Goal: Task Accomplishment & Management: Manage account settings

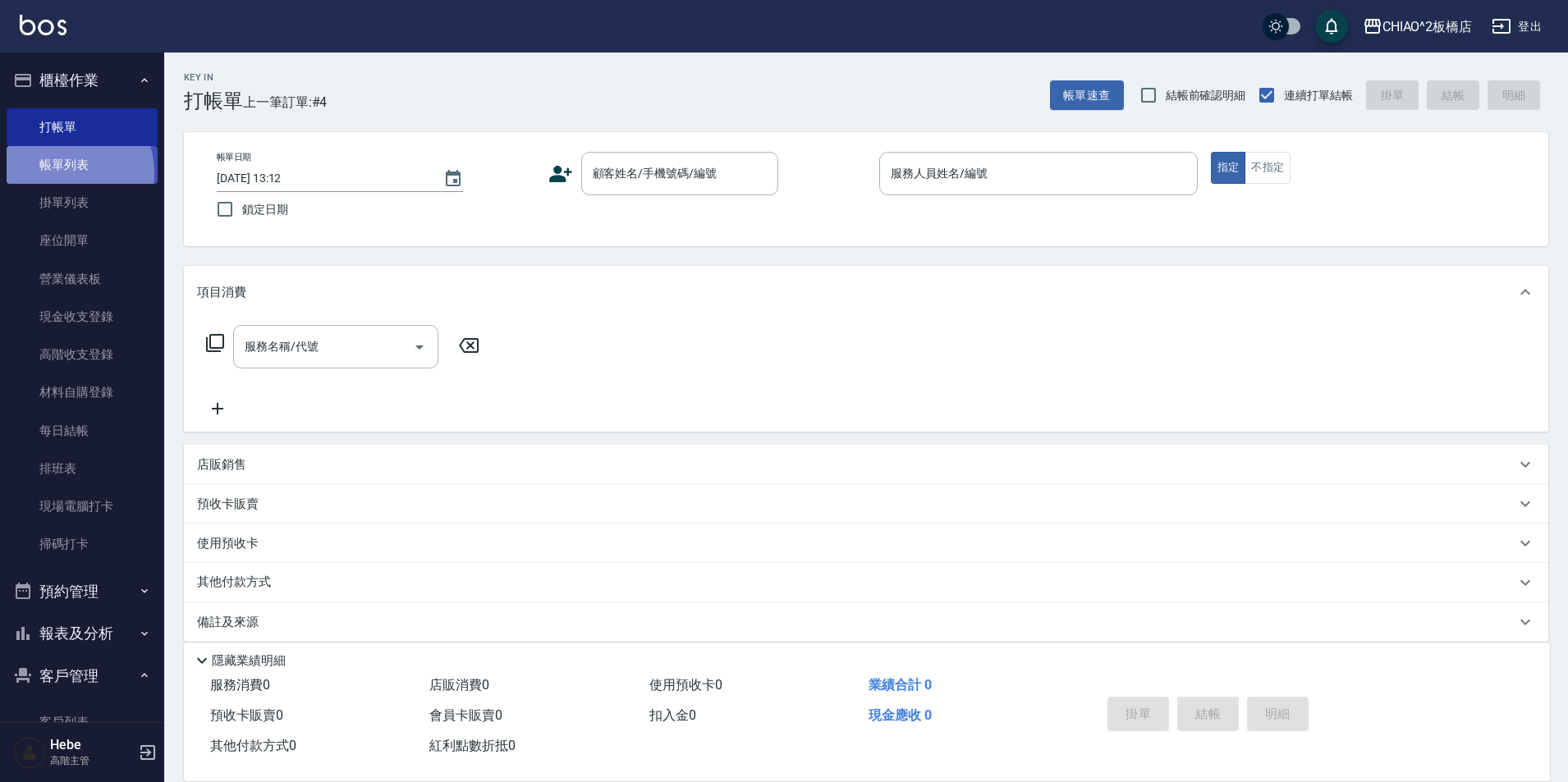
click at [62, 173] on link "帳單列表" at bounding box center [82, 165] width 151 height 38
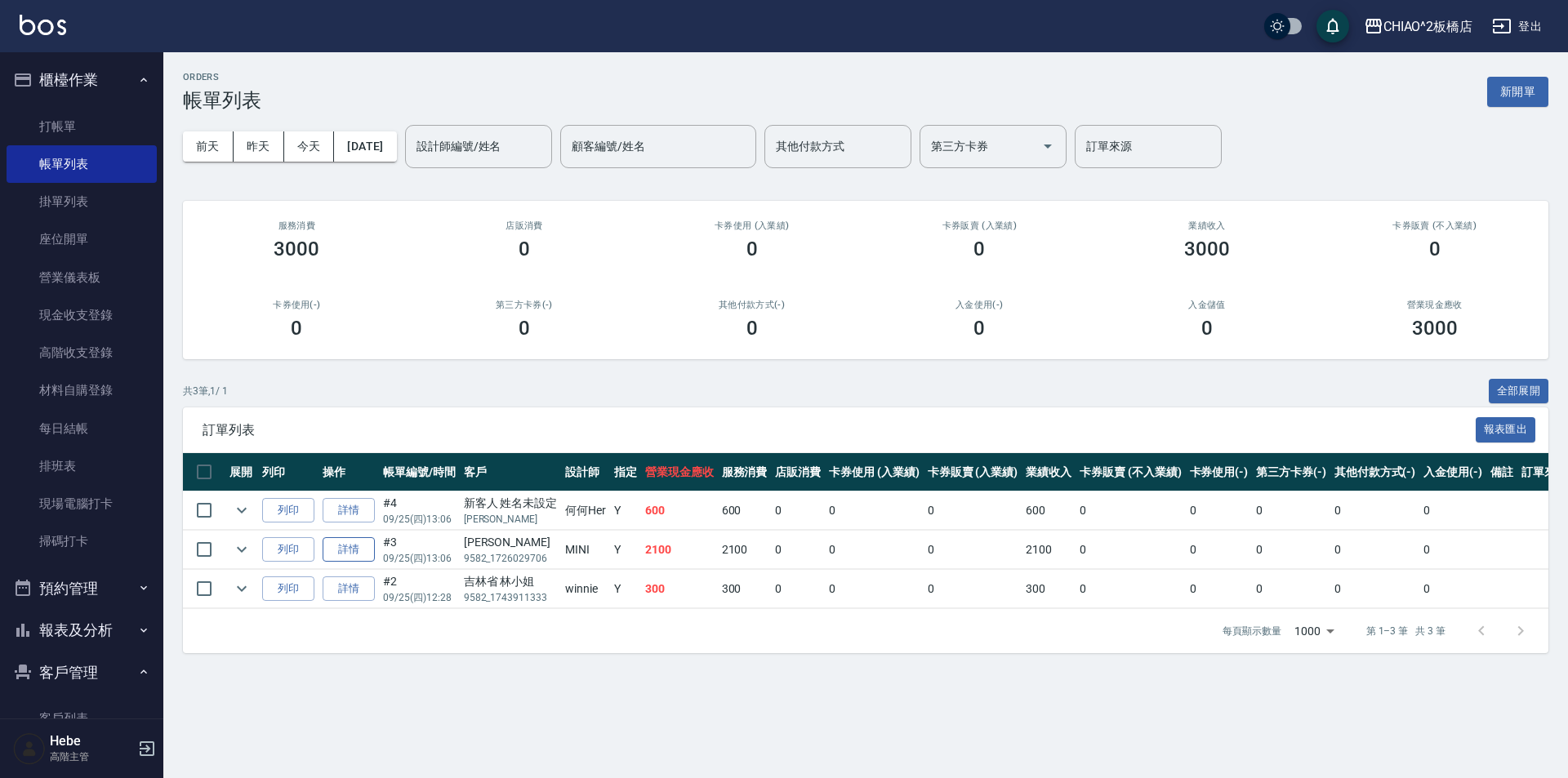
click at [368, 547] on link "詳情" at bounding box center [348, 550] width 52 height 26
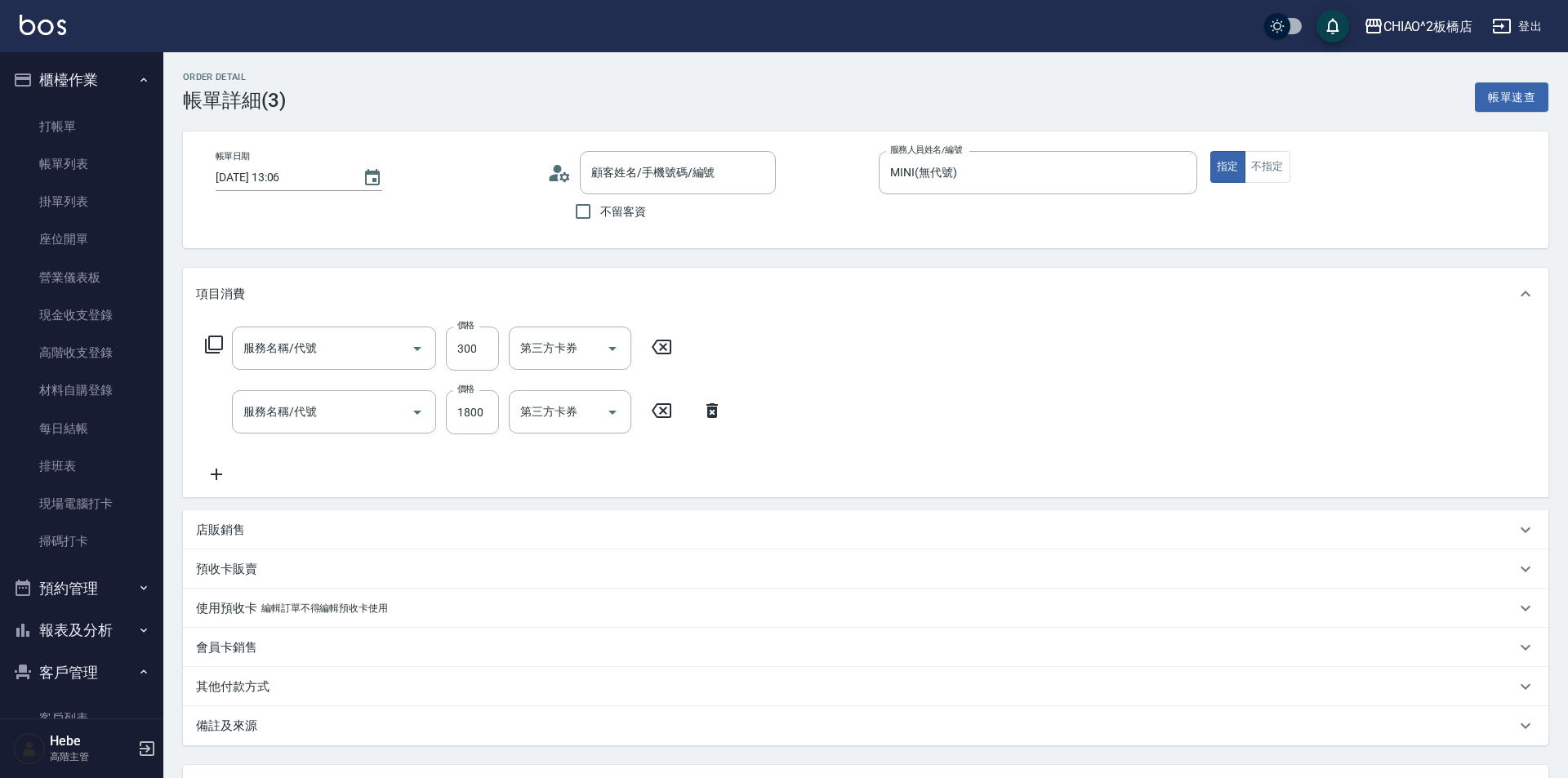
type input "[DATE] 13:06"
type input "MINI(無代號)"
type input "[PERSON_NAME]/9582_1726029706/null"
type input "洗髮(96679)"
type input "女神結構護髮(126205)"
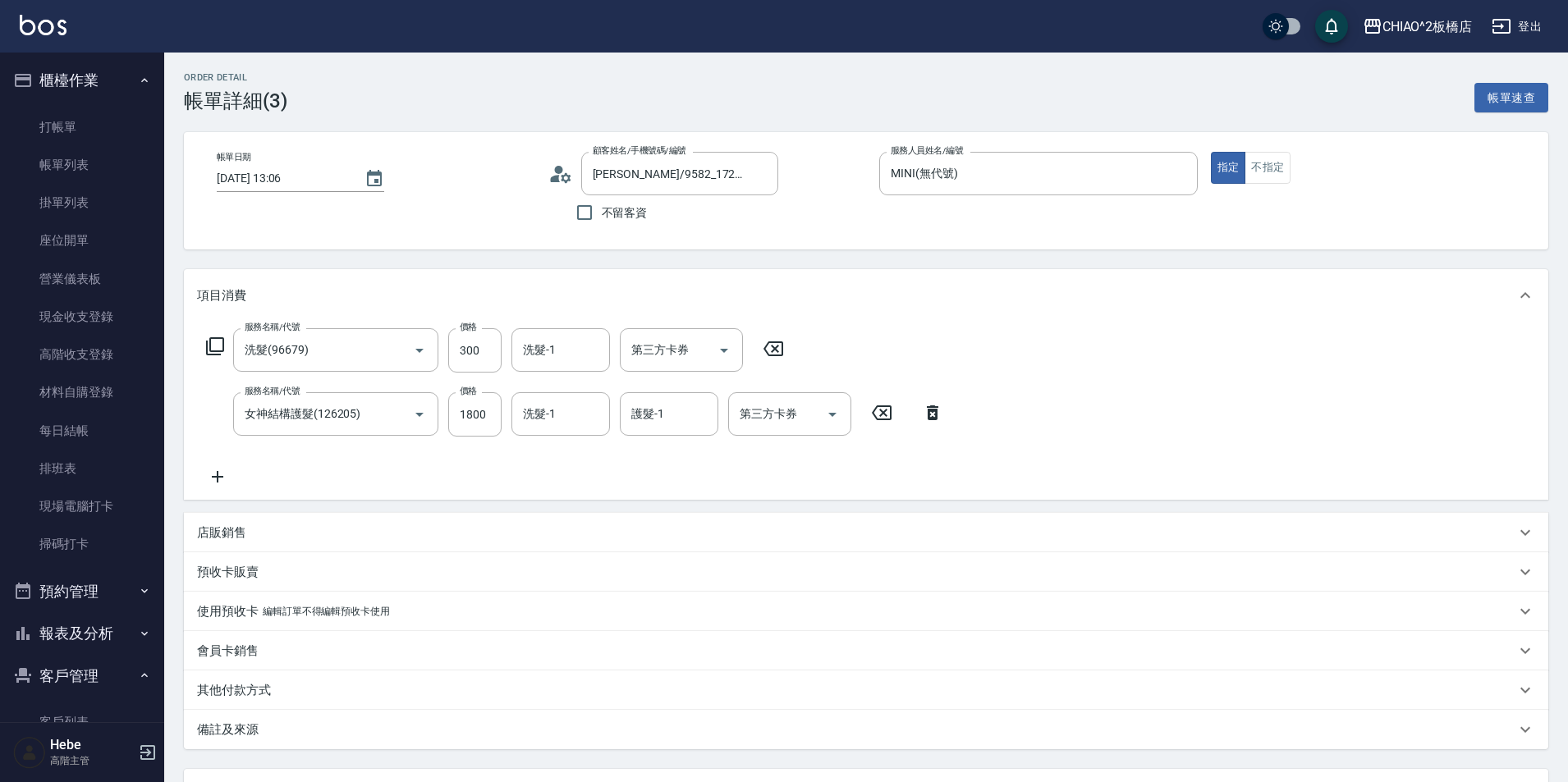
click at [245, 690] on p "其他付款方式" at bounding box center [234, 690] width 74 height 17
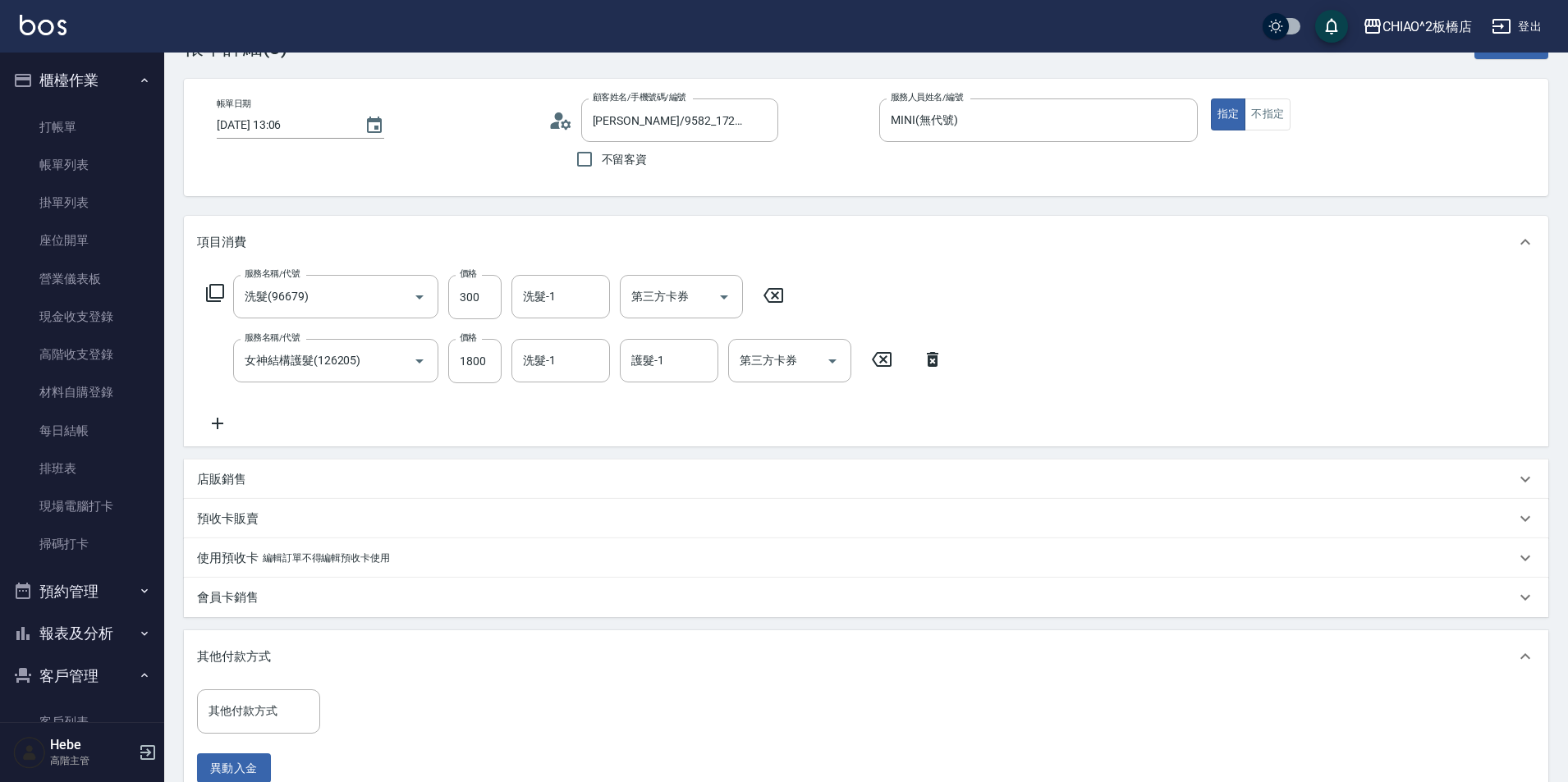
scroll to position [82, 0]
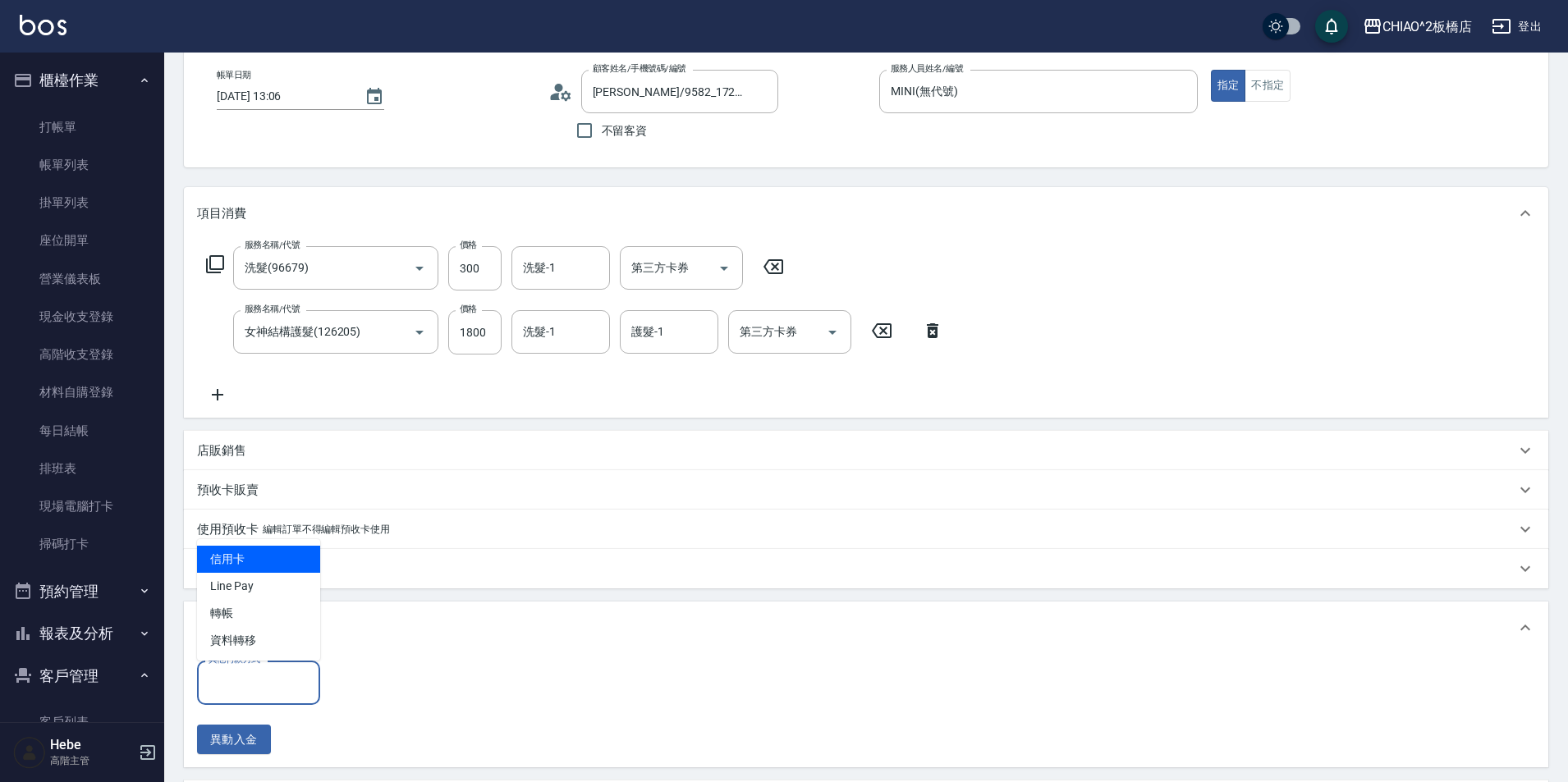
click at [245, 691] on input "其他付款方式" at bounding box center [258, 683] width 109 height 29
click at [265, 594] on span "Line Pay" at bounding box center [258, 586] width 123 height 27
type input "Line Pay"
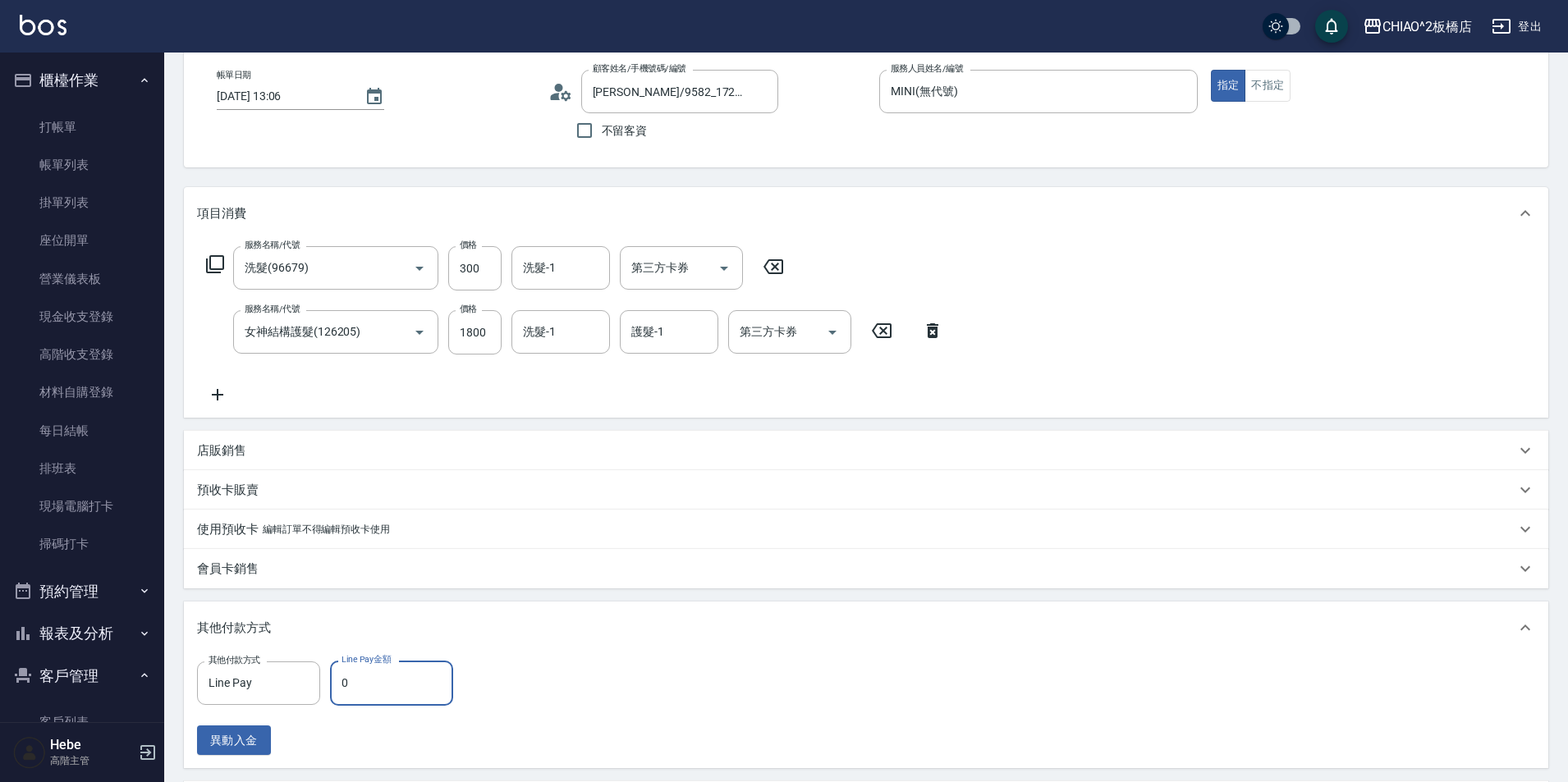
click at [383, 680] on input "0" at bounding box center [392, 683] width 123 height 44
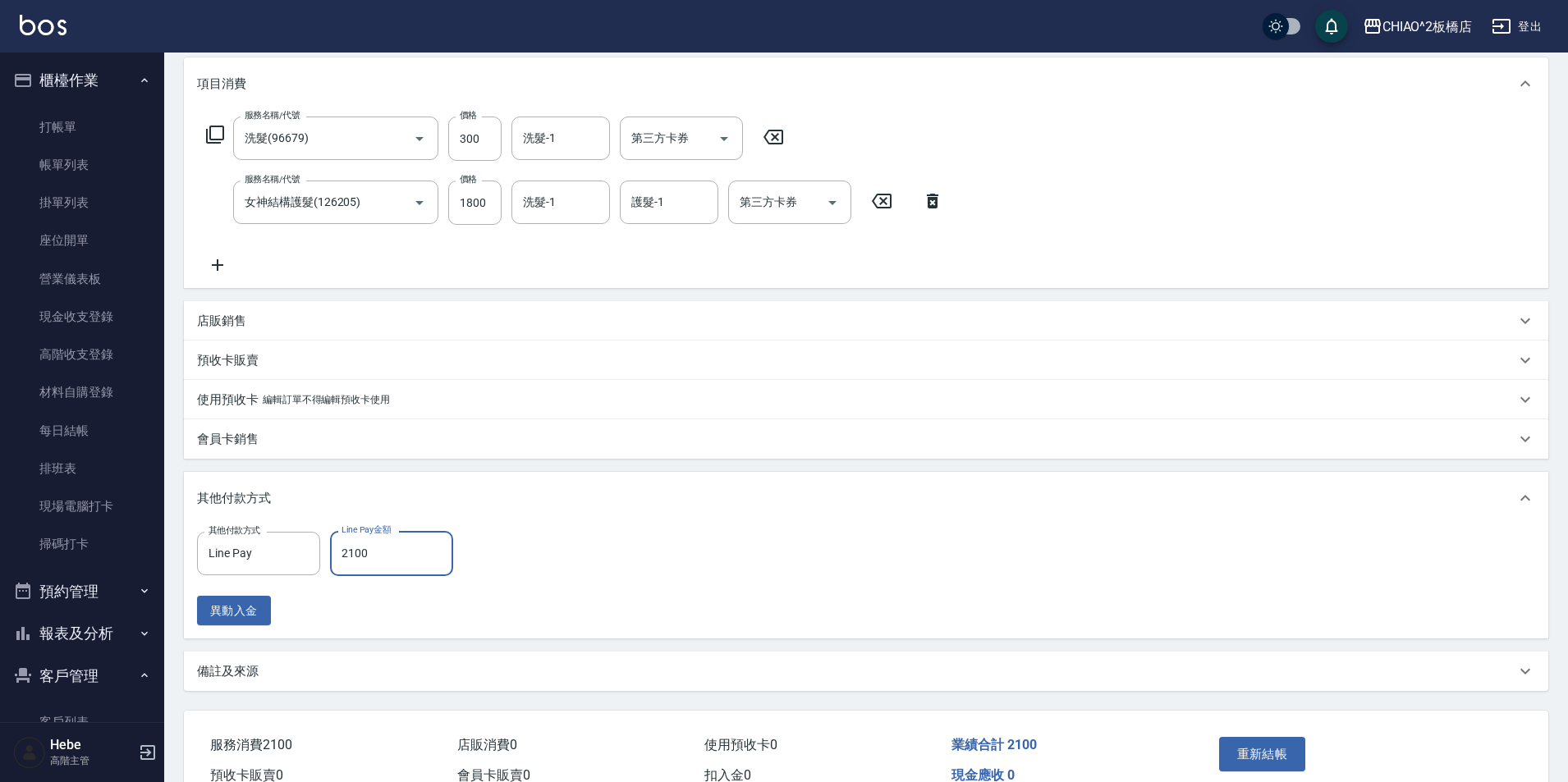
scroll to position [298, 0]
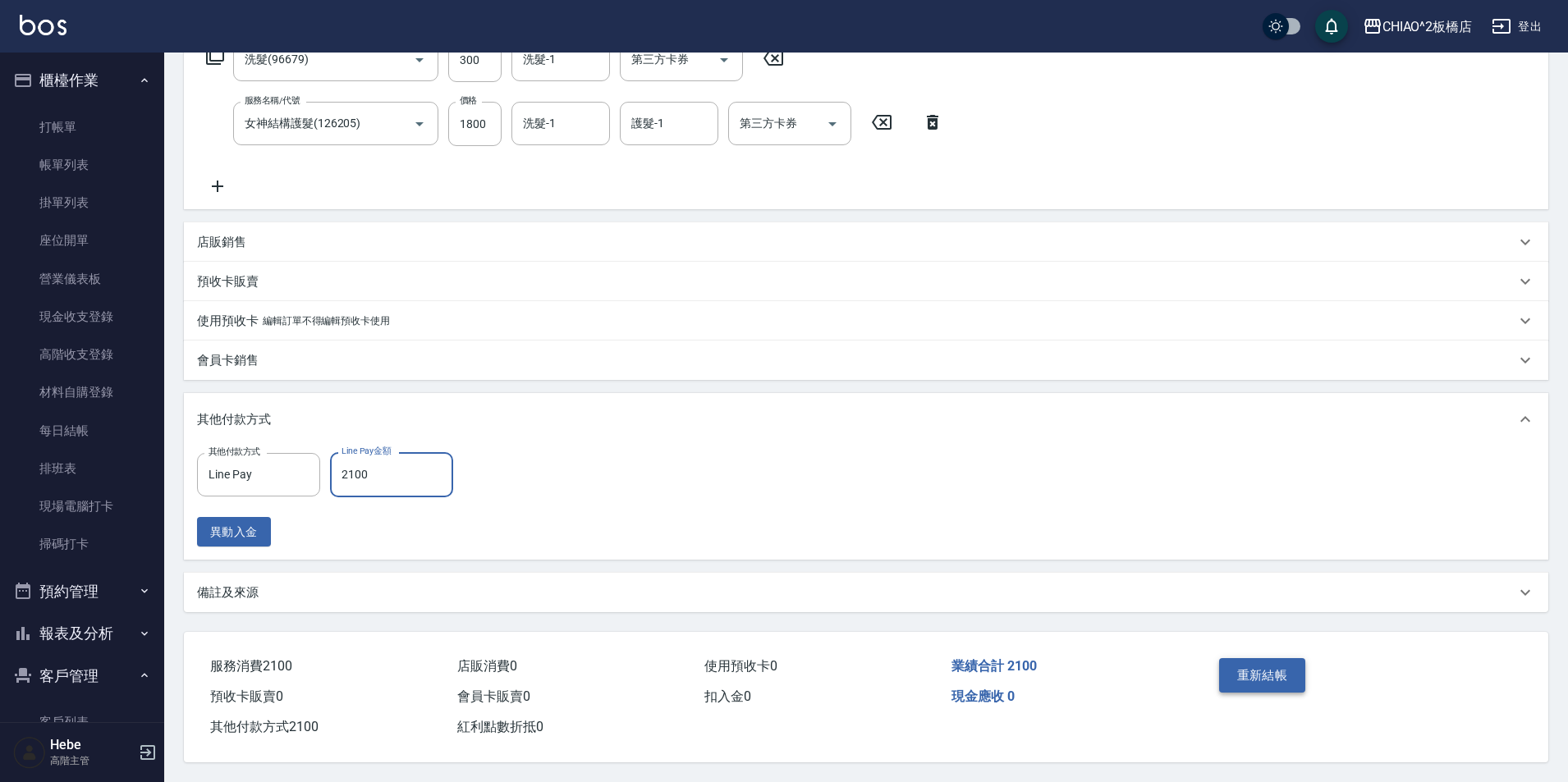
type input "2100"
click at [1238, 677] on button "重新結帳" at bounding box center [1262, 675] width 87 height 34
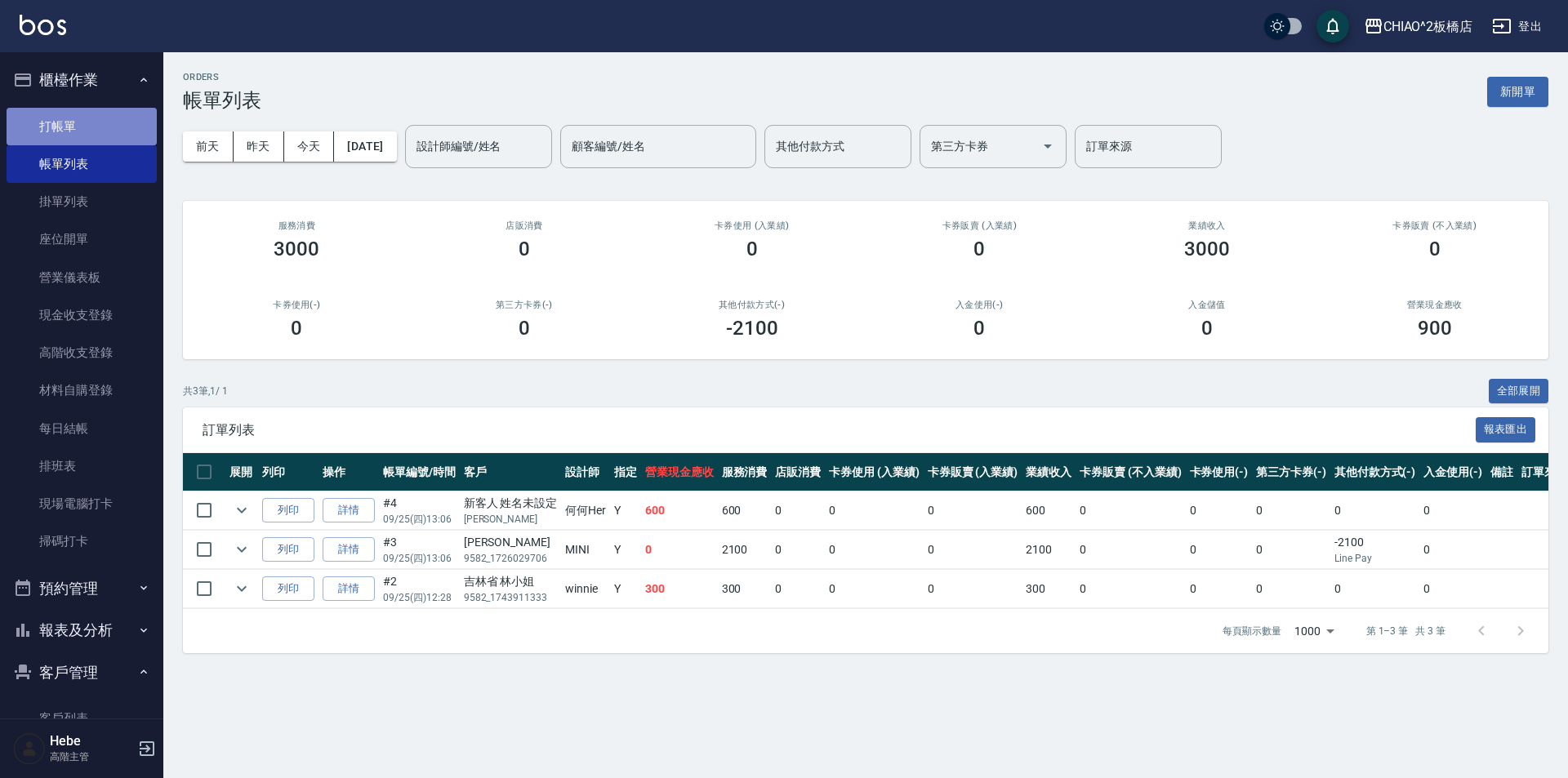
click at [95, 122] on link "打帳單" at bounding box center [82, 127] width 150 height 37
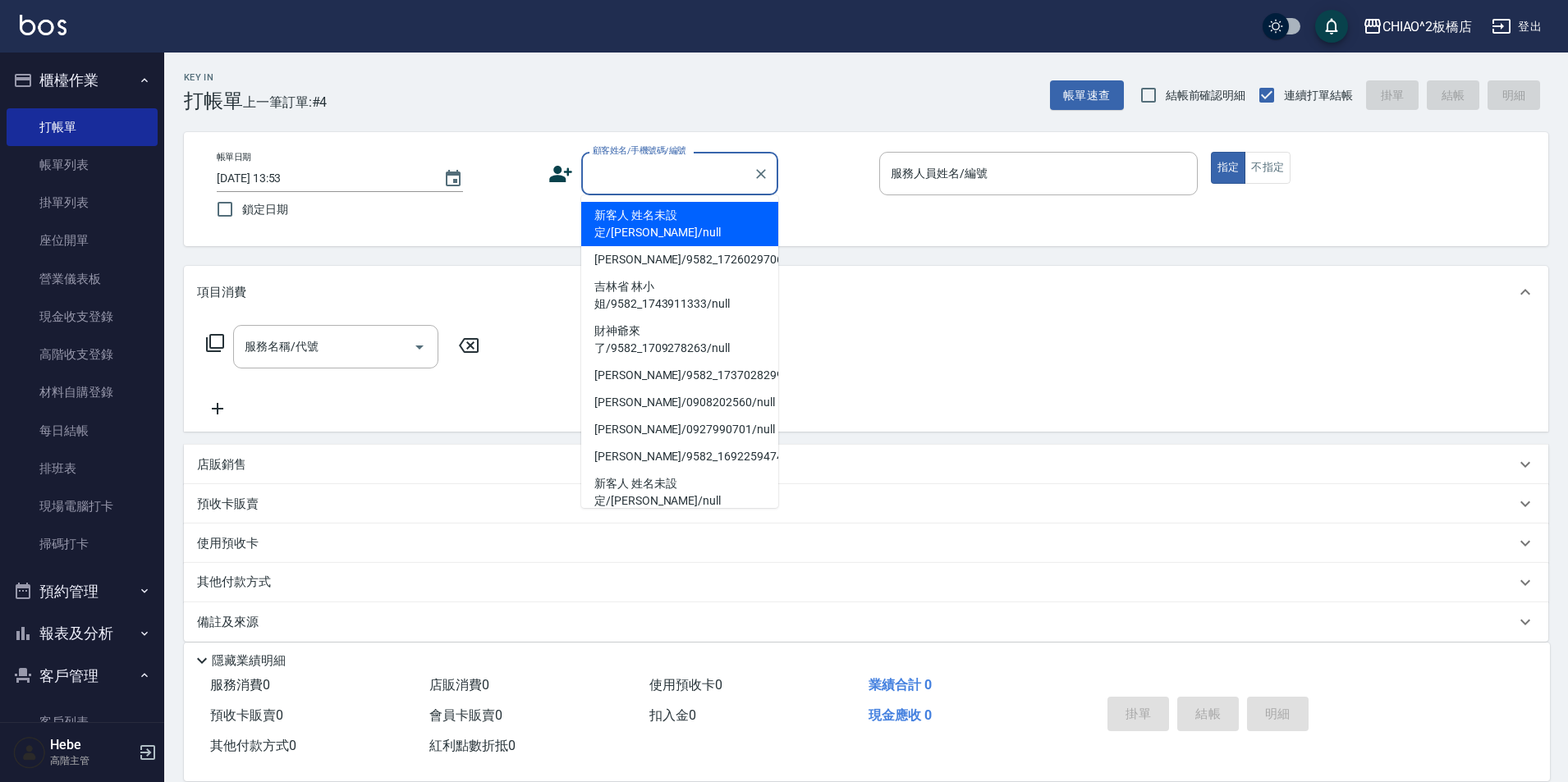
click at [645, 183] on input "顧客姓名/手機號碼/編號" at bounding box center [668, 174] width 157 height 29
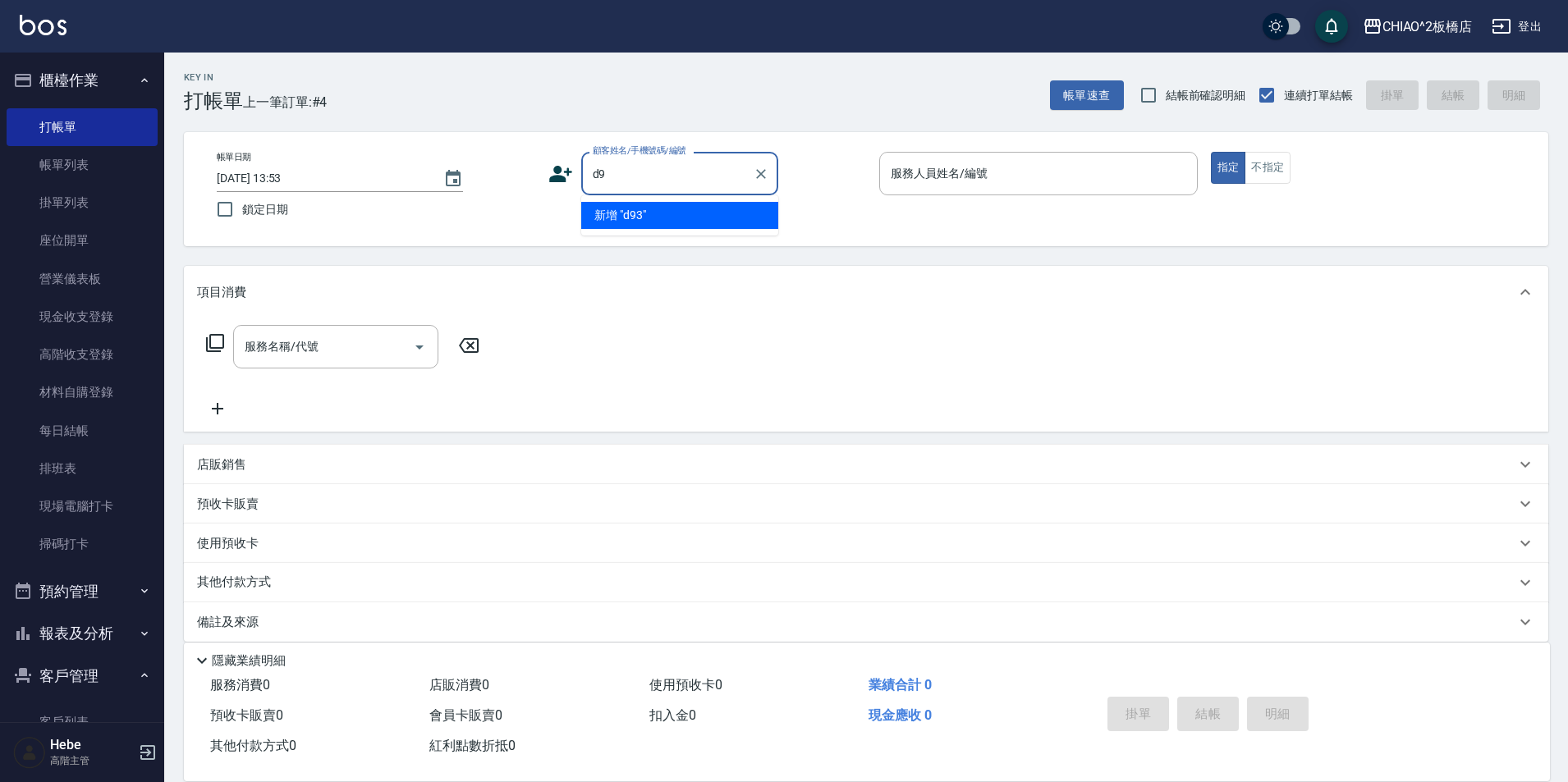
type input "d"
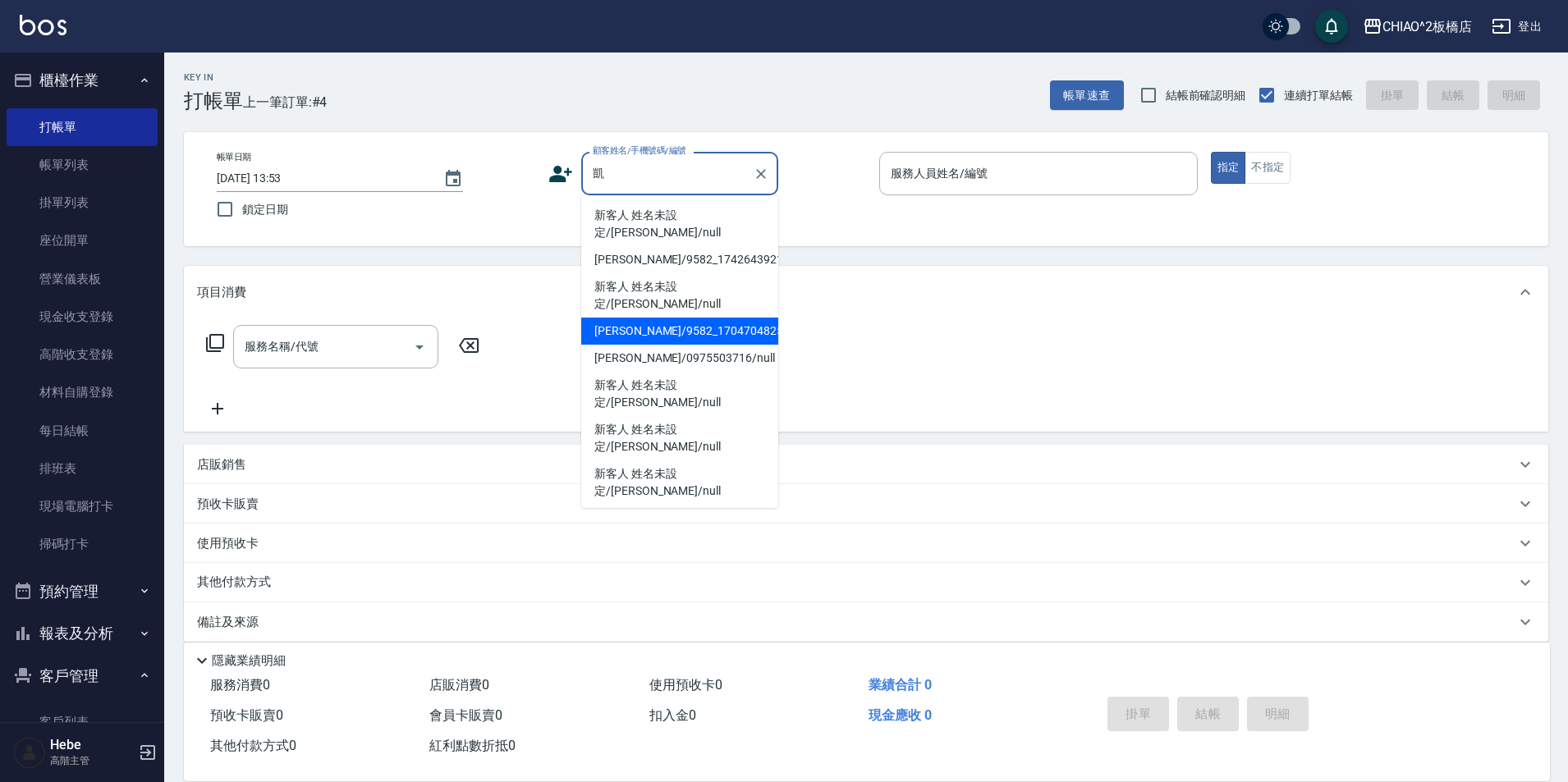
click at [694, 317] on li "[PERSON_NAME]/9582_1704704825/null" at bounding box center [680, 331] width 197 height 27
type input "[PERSON_NAME]/9582_1704704825/null"
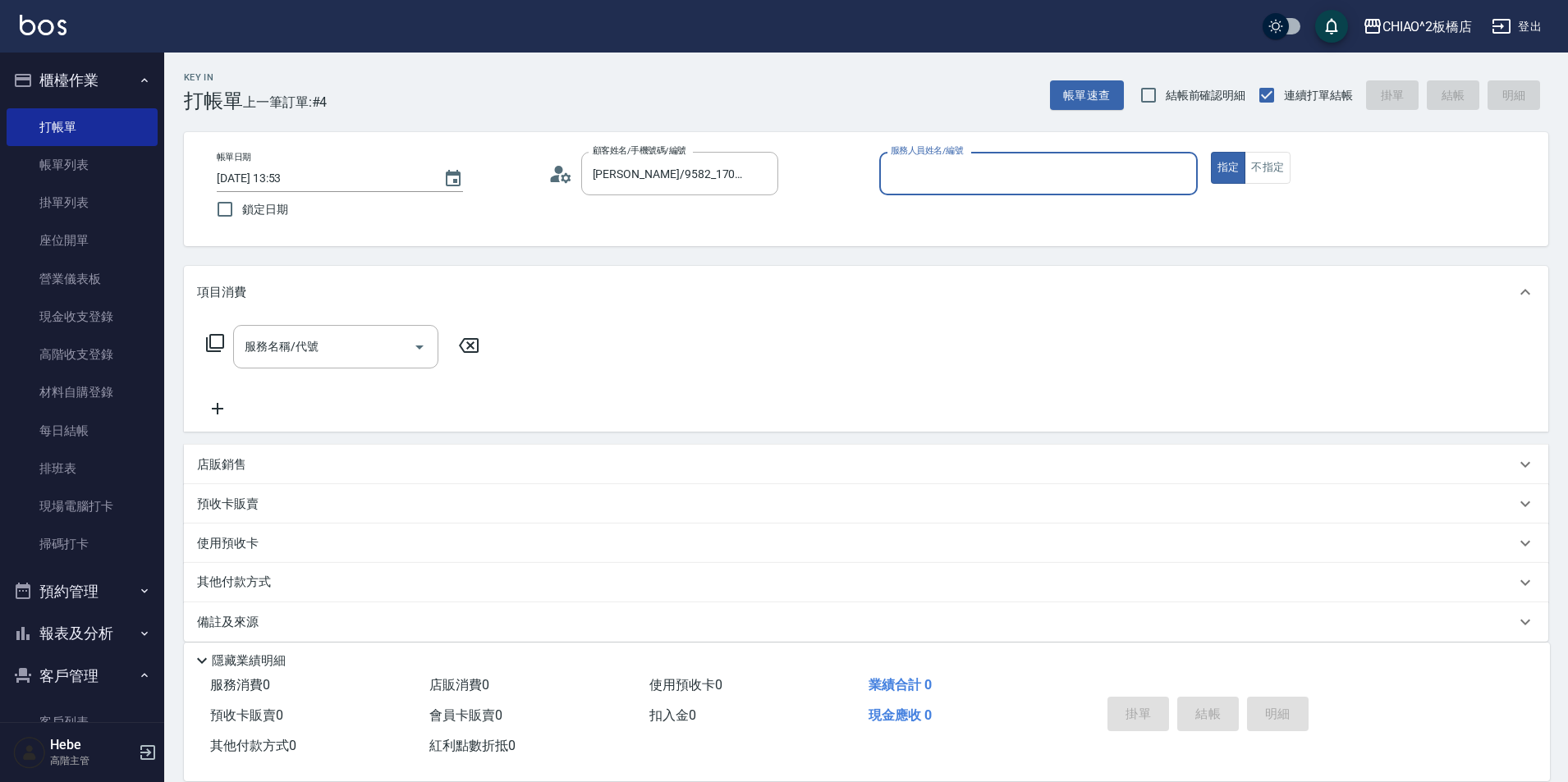
type input "Hebe(無代號)"
click at [375, 347] on input "服務名稱/代號" at bounding box center [324, 347] width 166 height 29
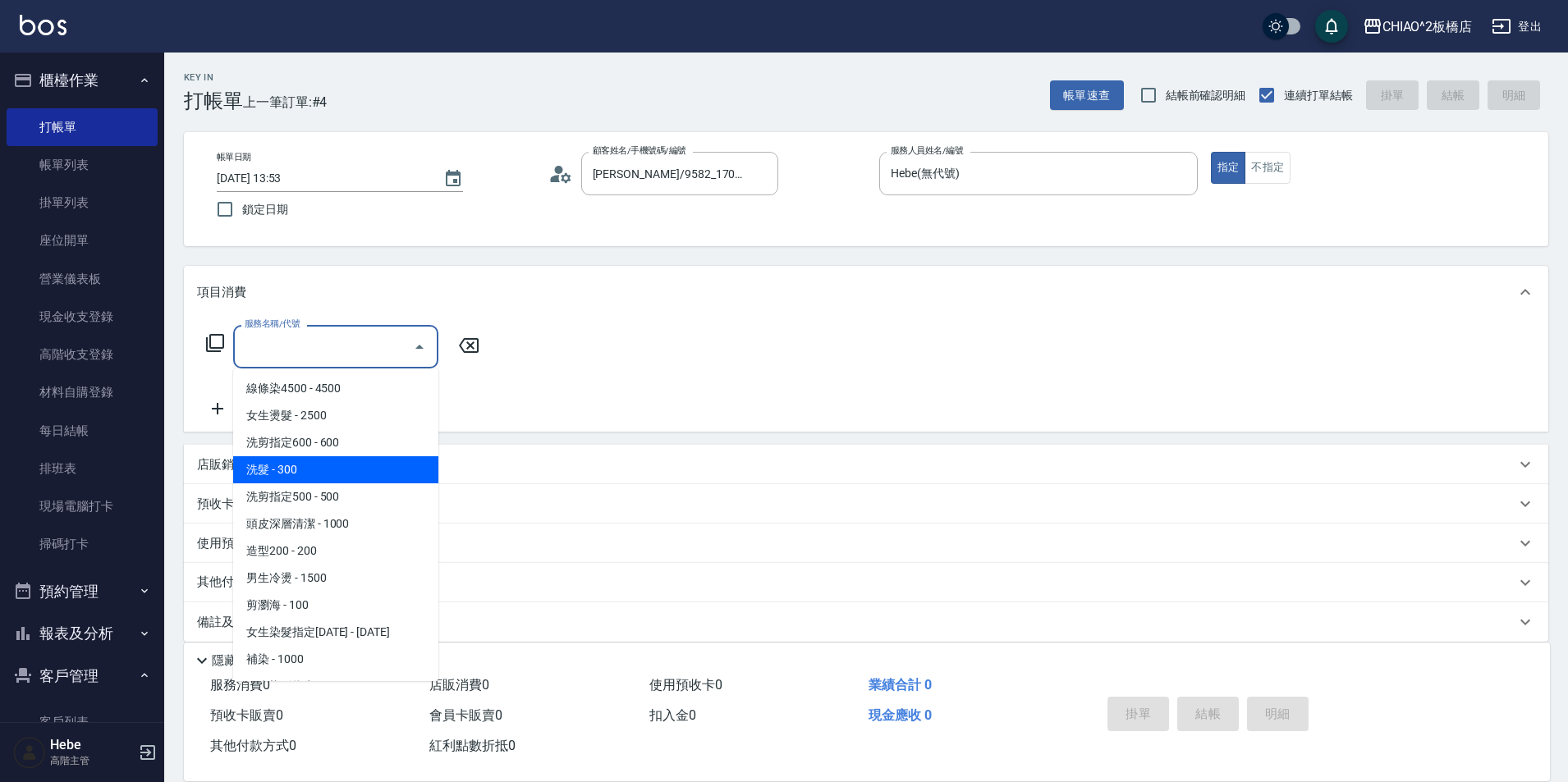
click at [318, 466] on span "洗髮 - 300" at bounding box center [336, 470] width 205 height 27
type input "洗髮(96679)"
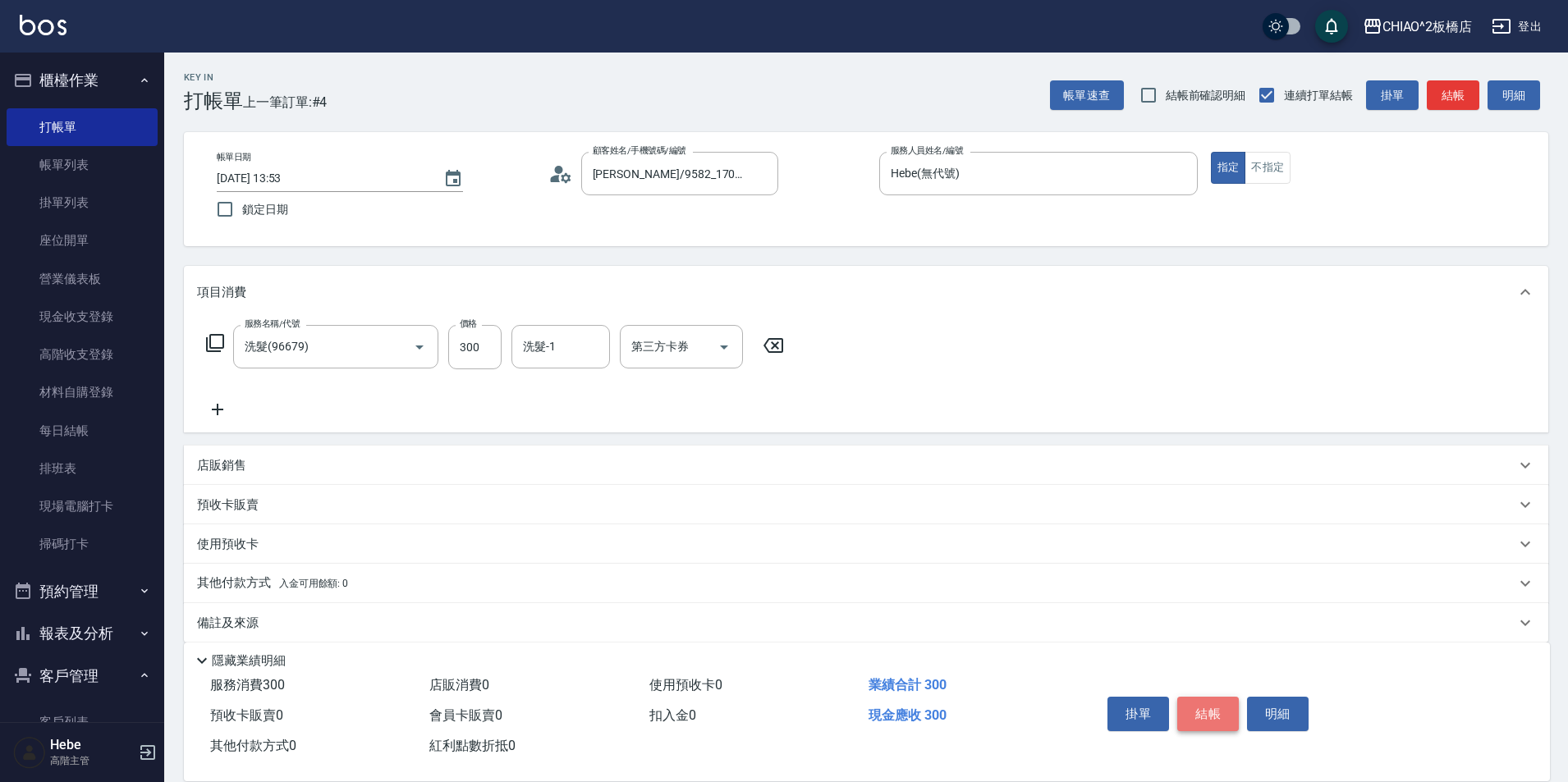
click at [1214, 700] on button "結帳" at bounding box center [1208, 714] width 62 height 34
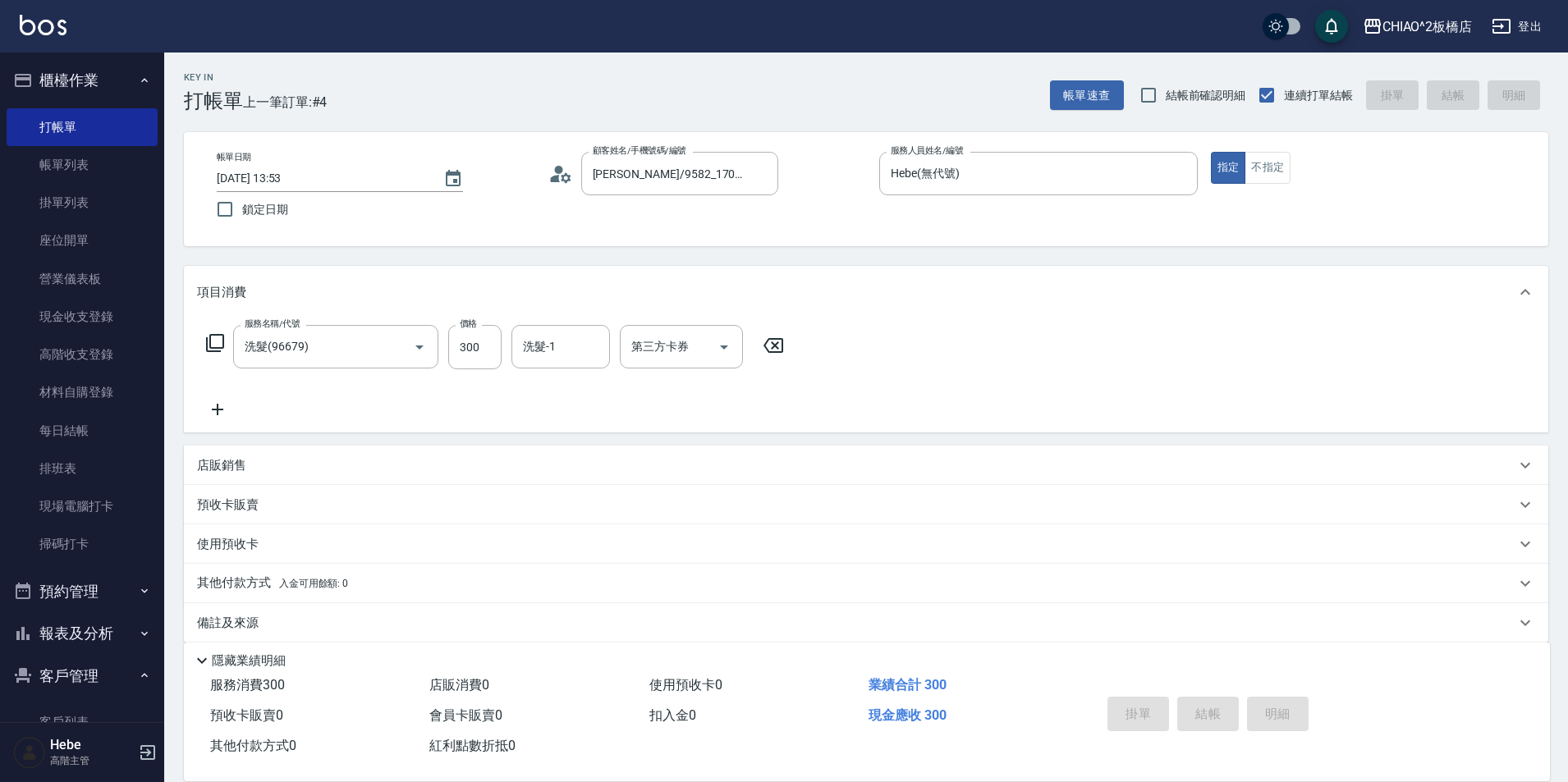
type input "[DATE] 13:55"
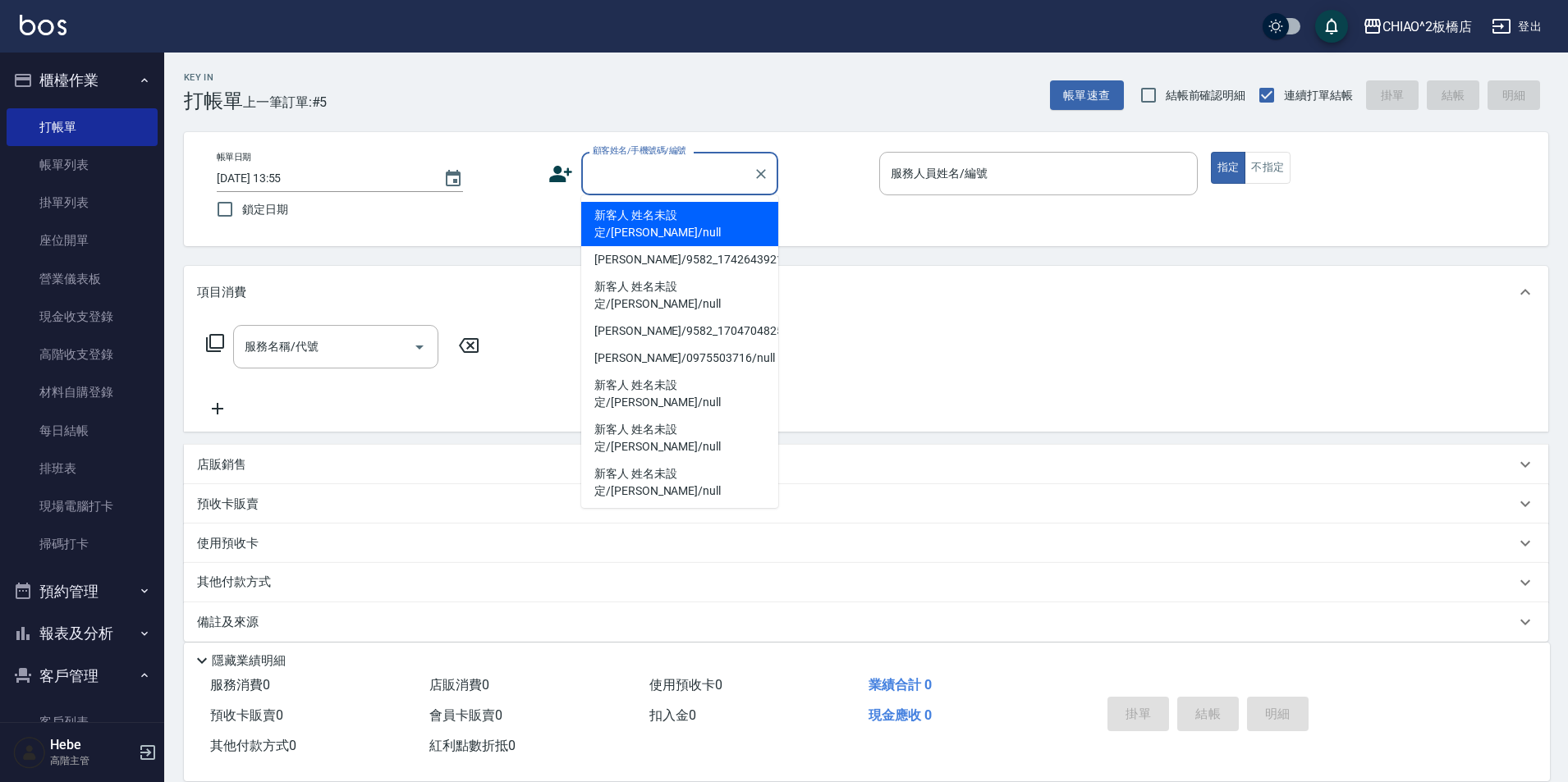
click at [652, 180] on input "顧客姓名/手機號碼/編號" at bounding box center [668, 174] width 157 height 29
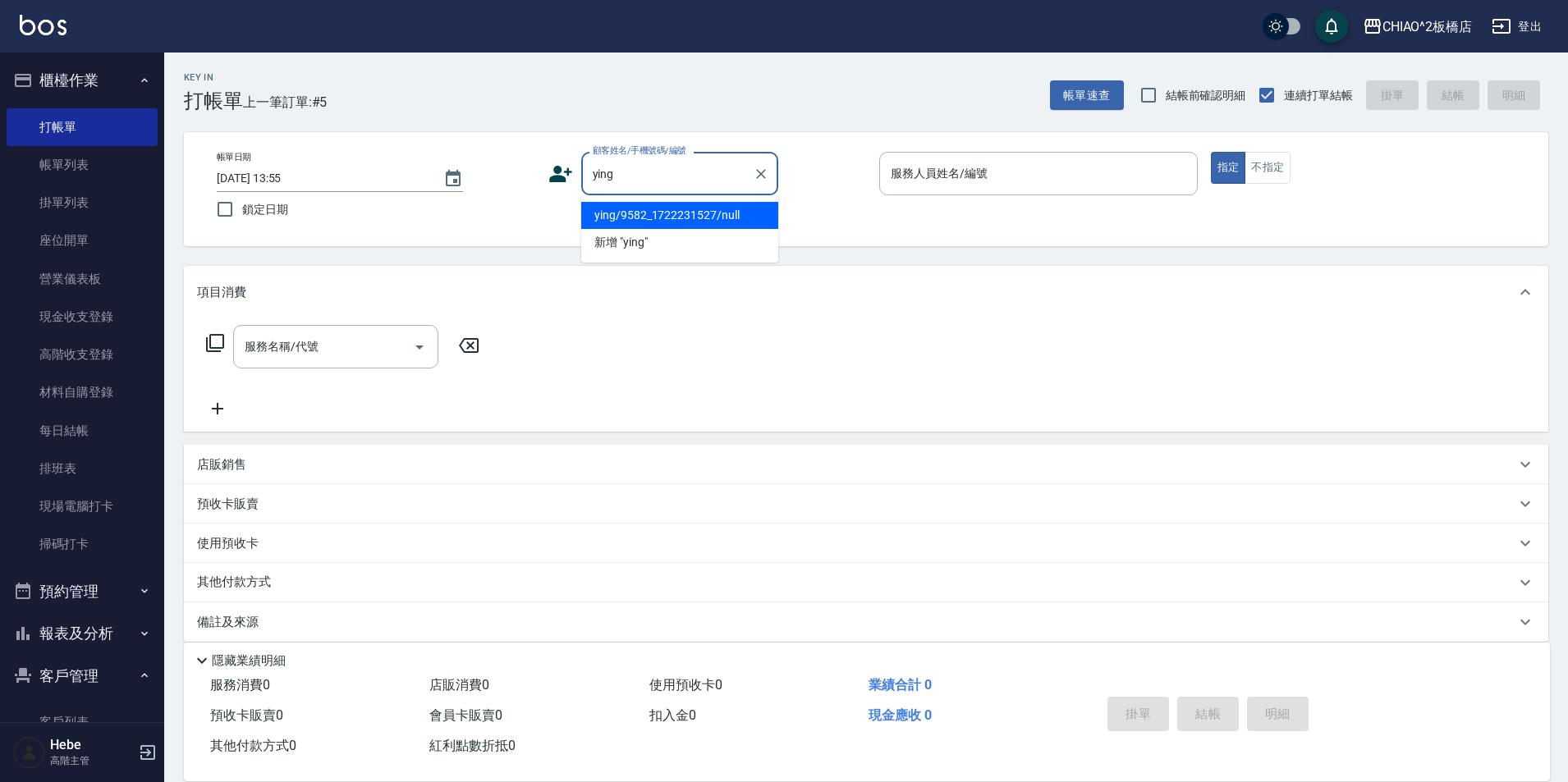
click at [640, 210] on li "ying/9582_1722231527/null" at bounding box center [680, 216] width 197 height 27
type input "ying/9582_1722231527/null"
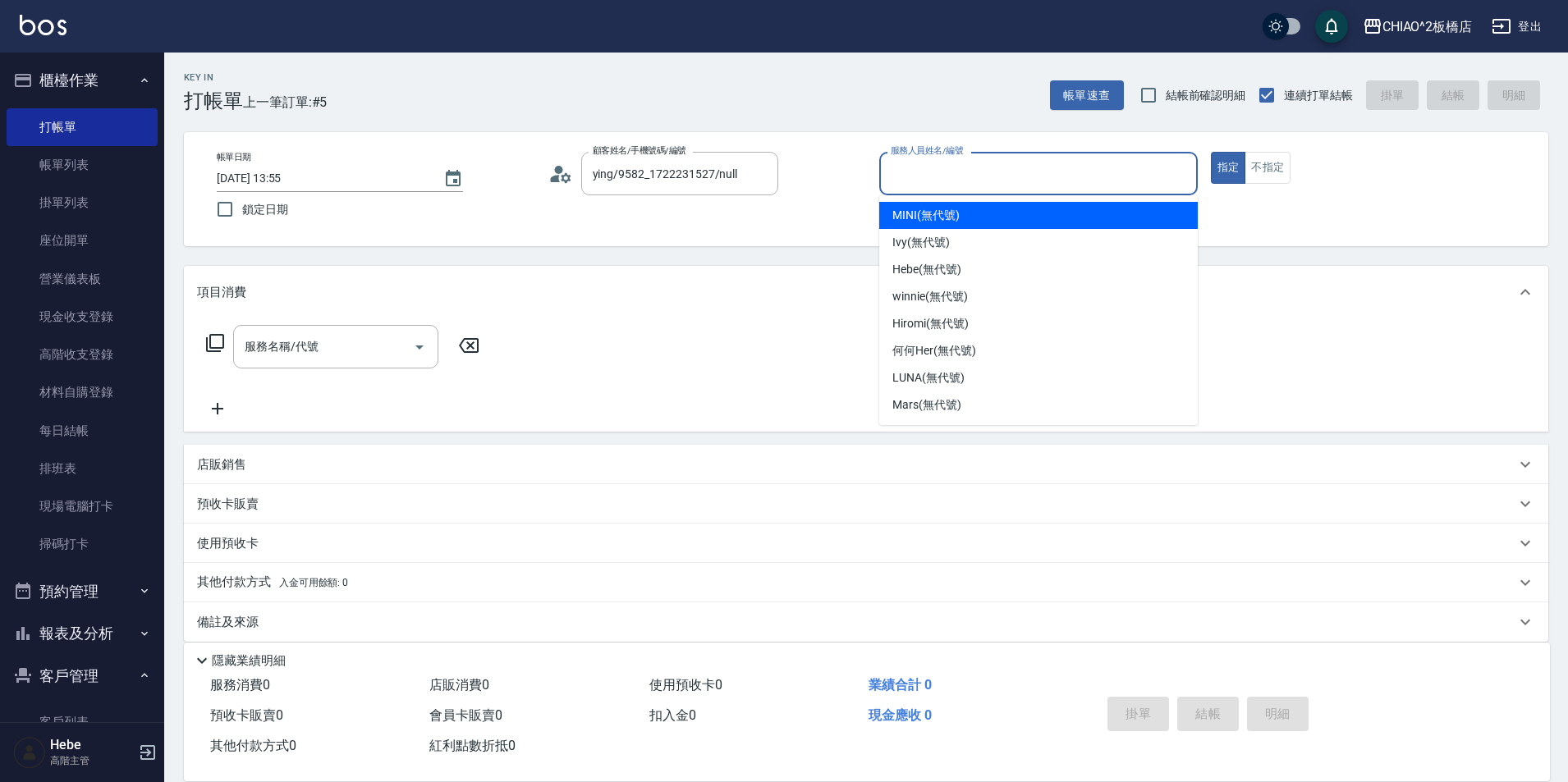
click at [916, 165] on input "服務人員姓名/編號" at bounding box center [1038, 174] width 304 height 29
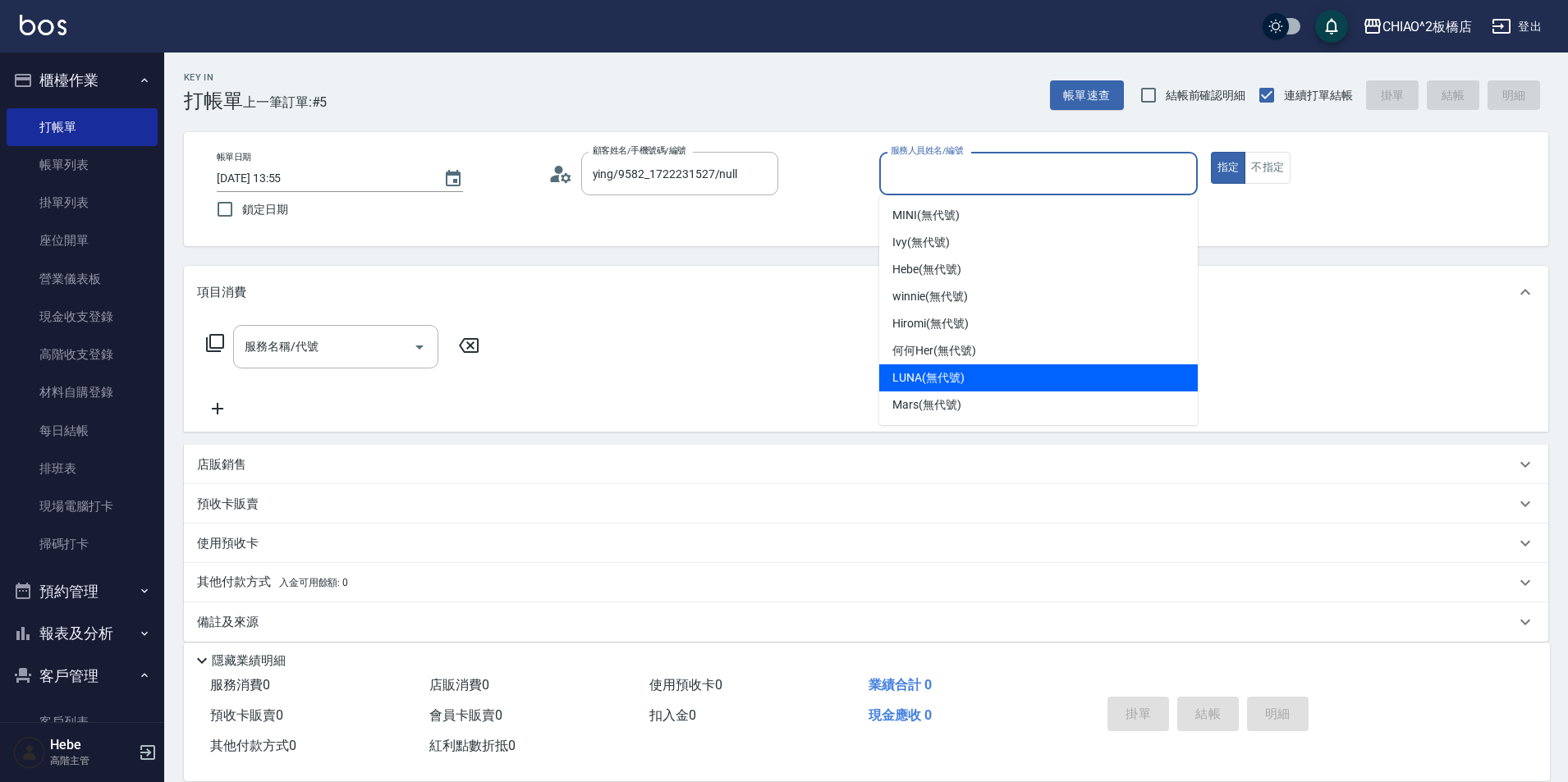
drag, startPoint x: 899, startPoint y: 376, endPoint x: 697, endPoint y: 349, distance: 203.8
click at [894, 376] on span "LUNA (無代號)" at bounding box center [928, 378] width 72 height 17
type input "LUNA(無代號)"
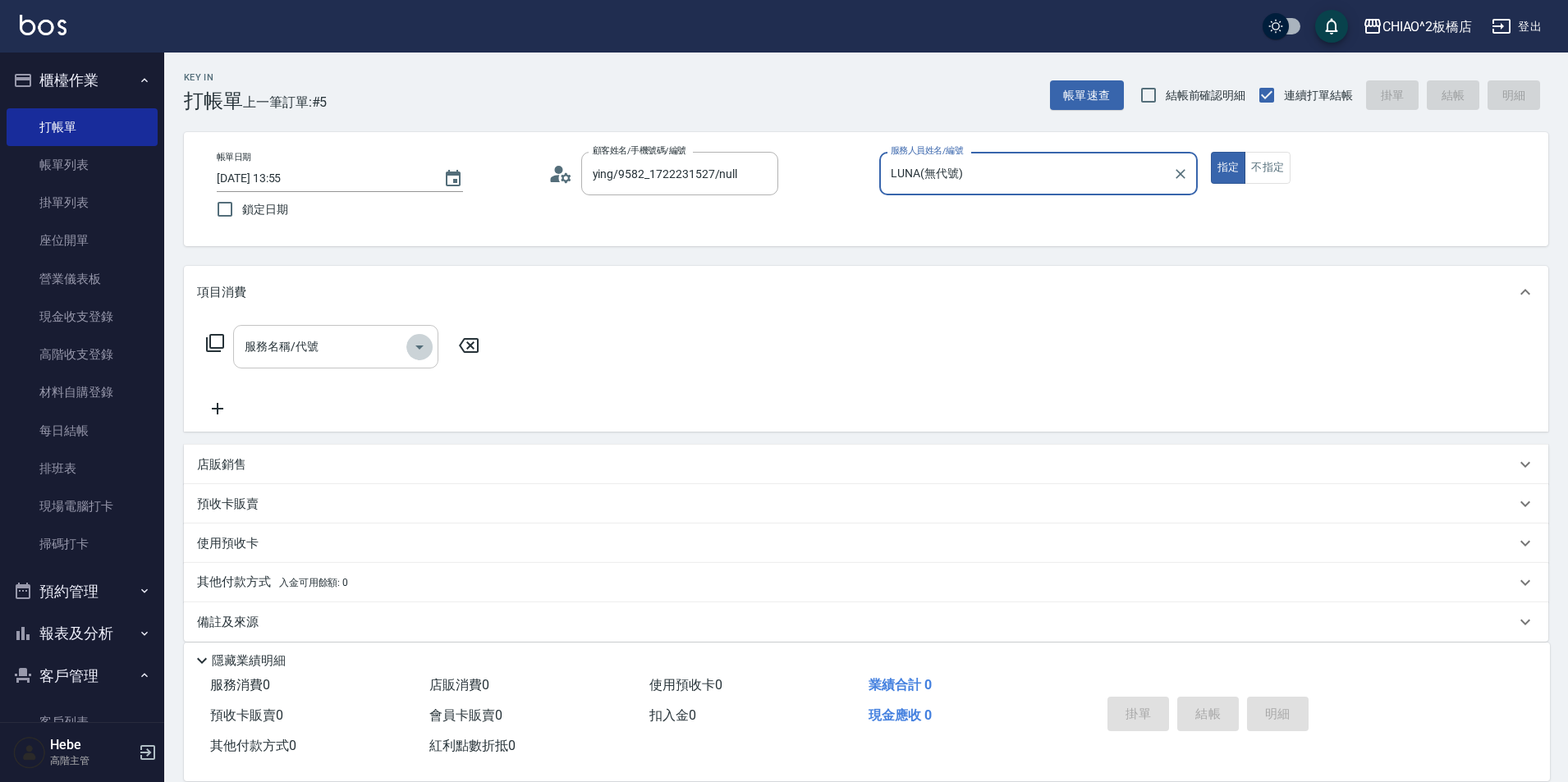
click at [412, 340] on icon "Open" at bounding box center [419, 347] width 20 height 20
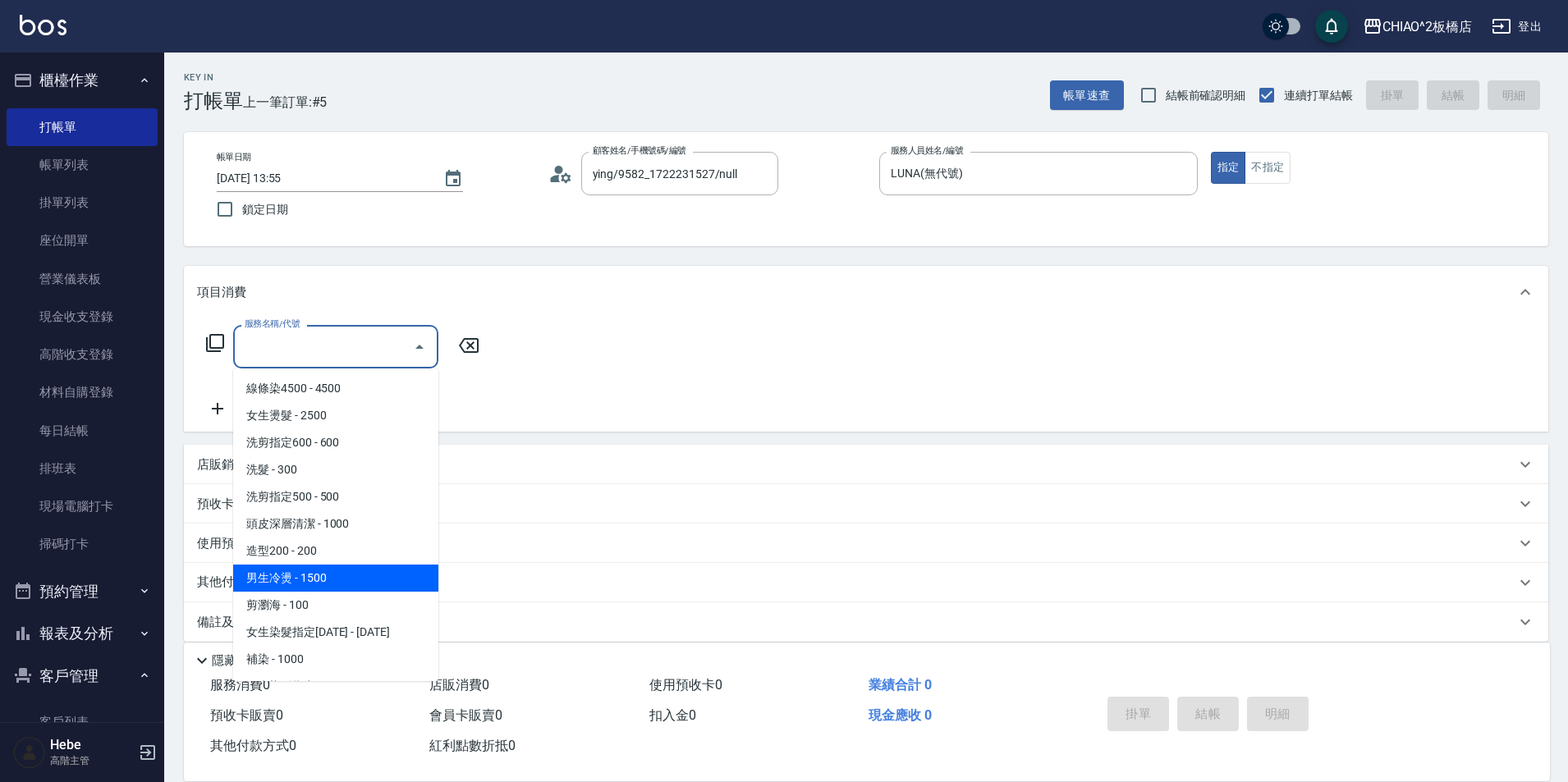
drag, startPoint x: 302, startPoint y: 573, endPoint x: 308, endPoint y: 566, distance: 9.2
click at [308, 566] on span "男生冷燙 - 1500" at bounding box center [336, 578] width 205 height 27
type input "男生冷燙(96688)"
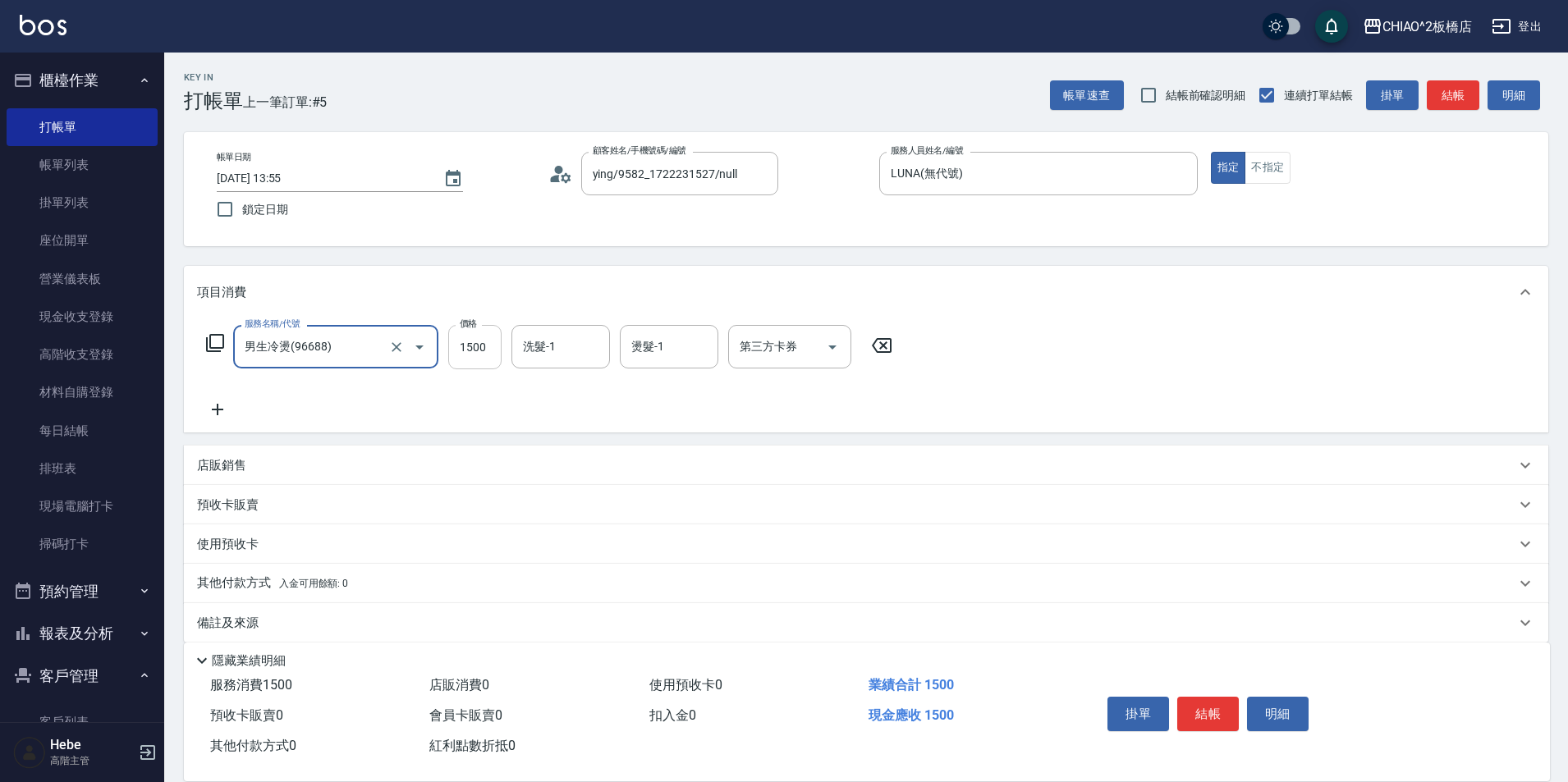
click at [495, 351] on input "1500" at bounding box center [475, 347] width 53 height 44
type input "2000"
click at [211, 410] on icon at bounding box center [217, 409] width 41 height 20
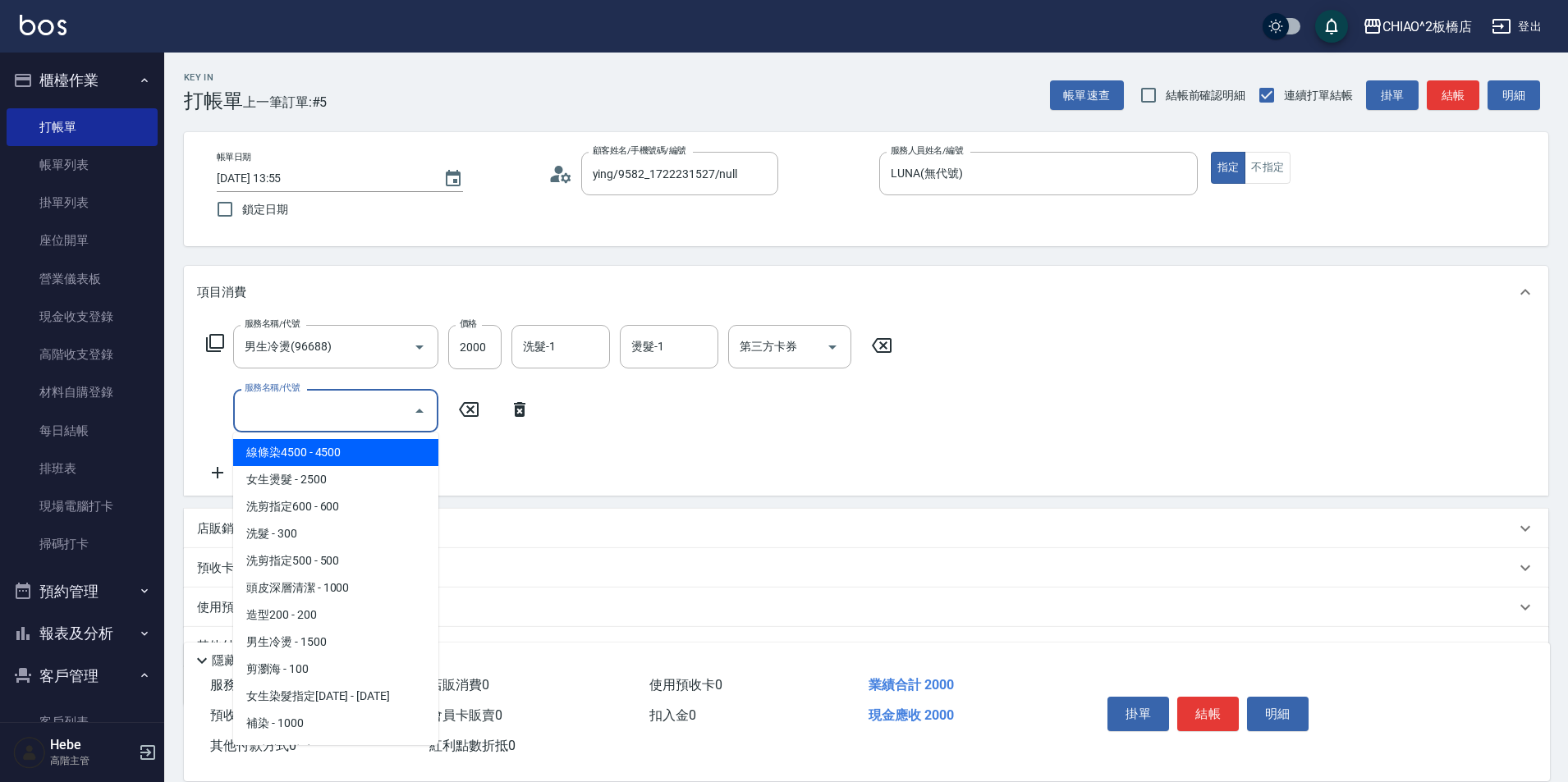
click at [274, 407] on input "服務名稱/代號" at bounding box center [324, 411] width 166 height 29
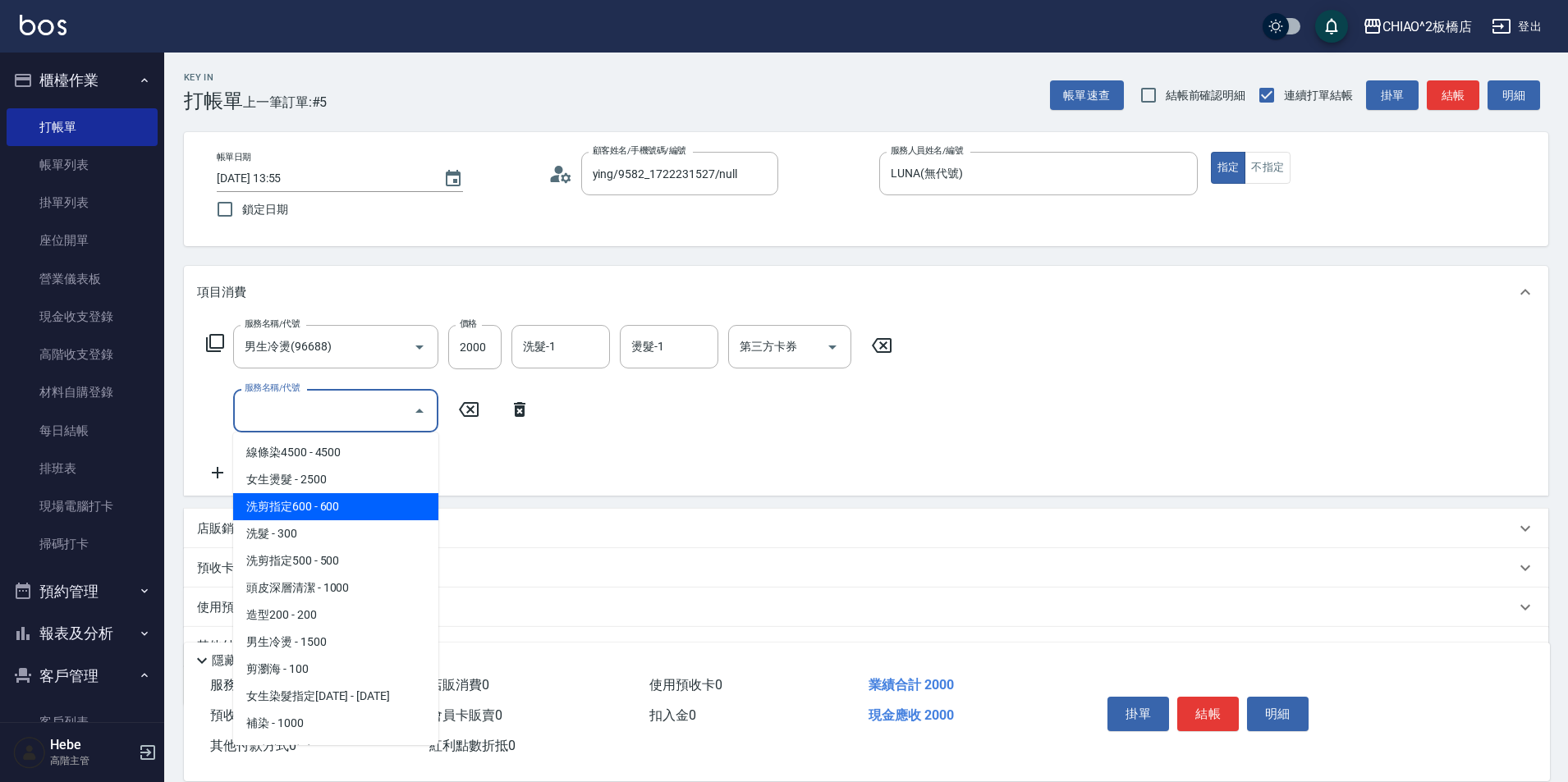
drag, startPoint x: 288, startPoint y: 502, endPoint x: 230, endPoint y: 478, distance: 62.8
click at [288, 503] on span "洗剪指定600 - 600" at bounding box center [336, 507] width 205 height 27
type input "洗剪指定600(96678)"
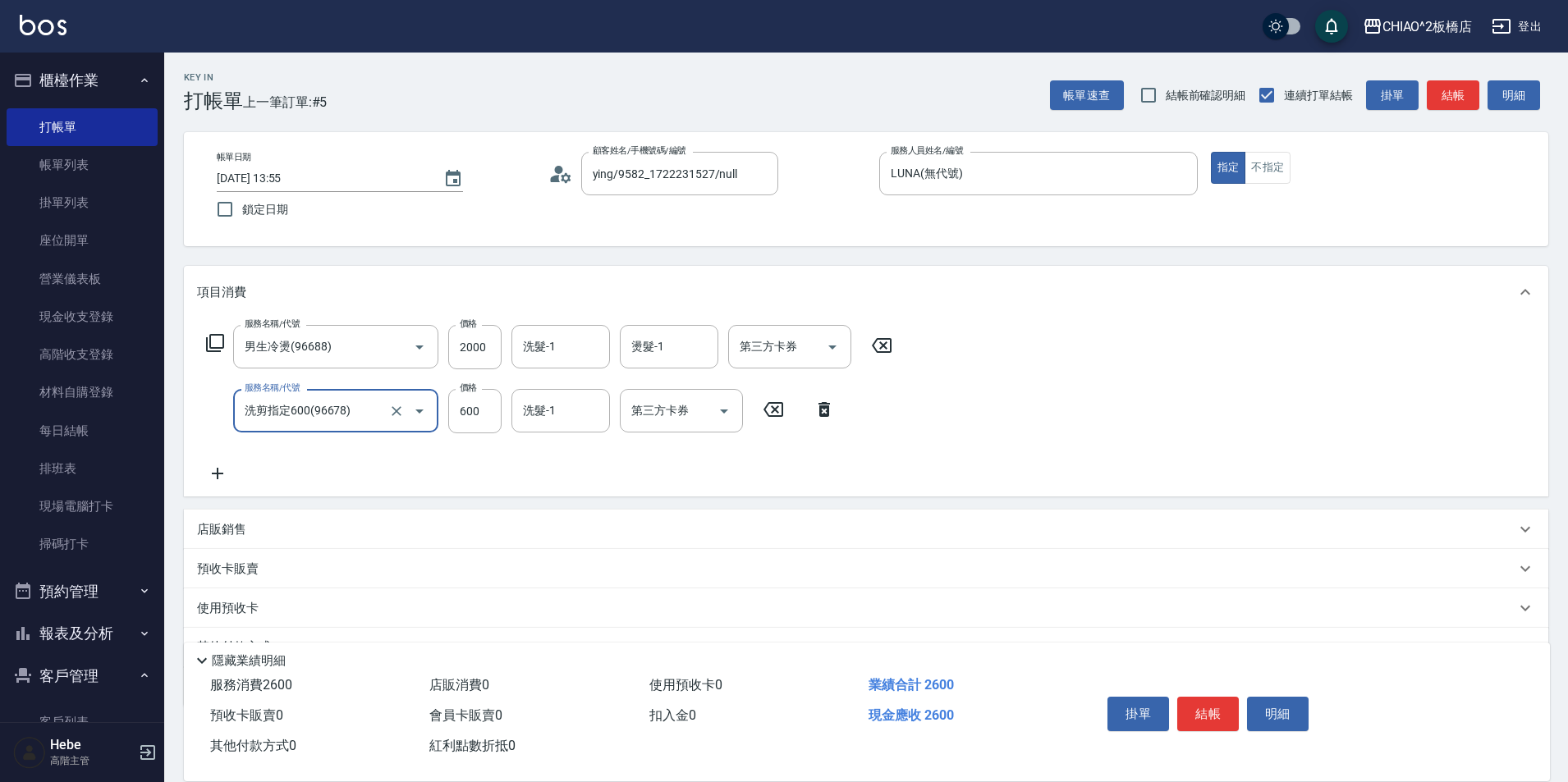
click at [219, 473] on icon at bounding box center [217, 473] width 11 height 11
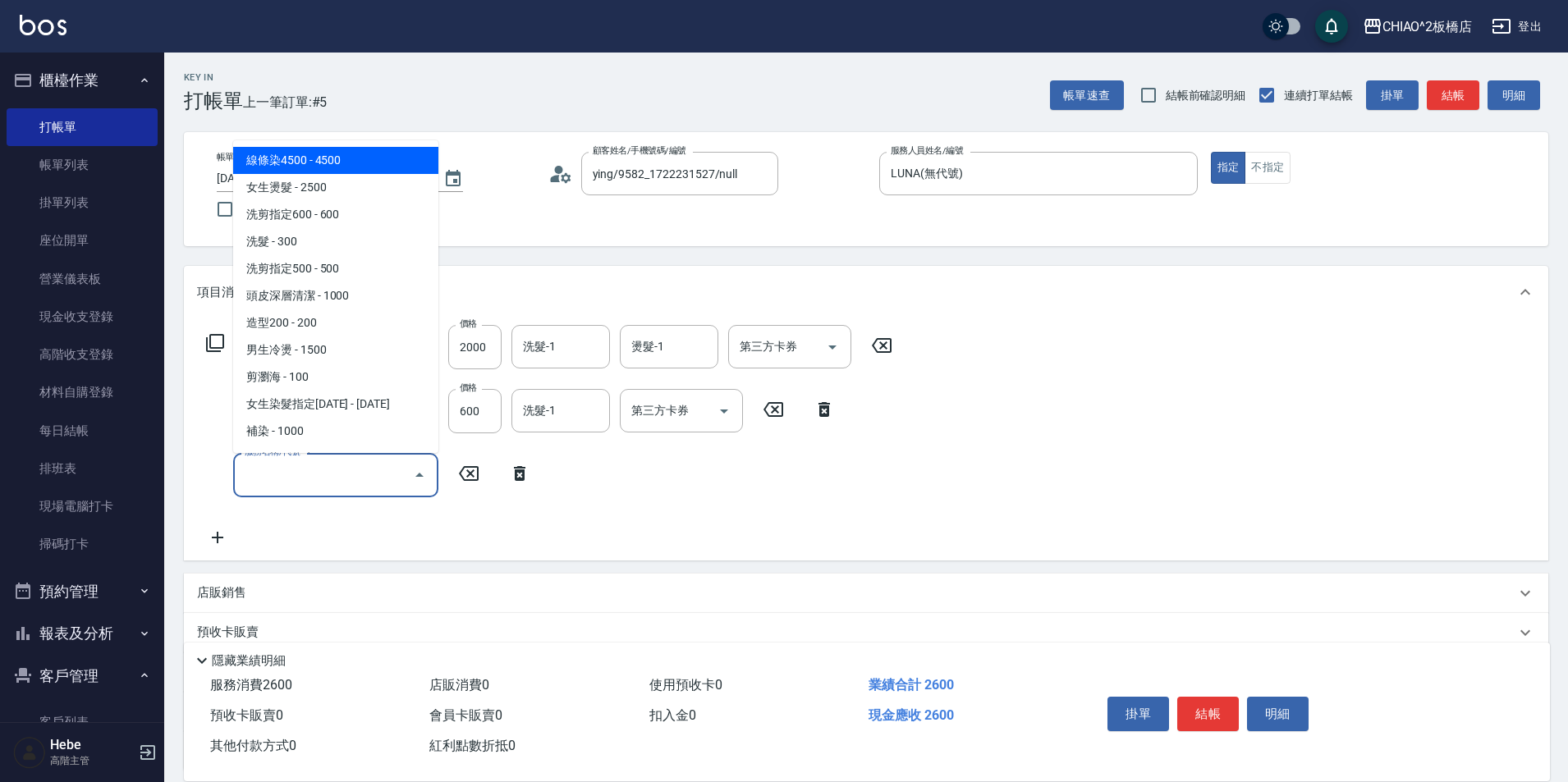
click at [277, 470] on input "服務名稱/代號" at bounding box center [324, 475] width 166 height 29
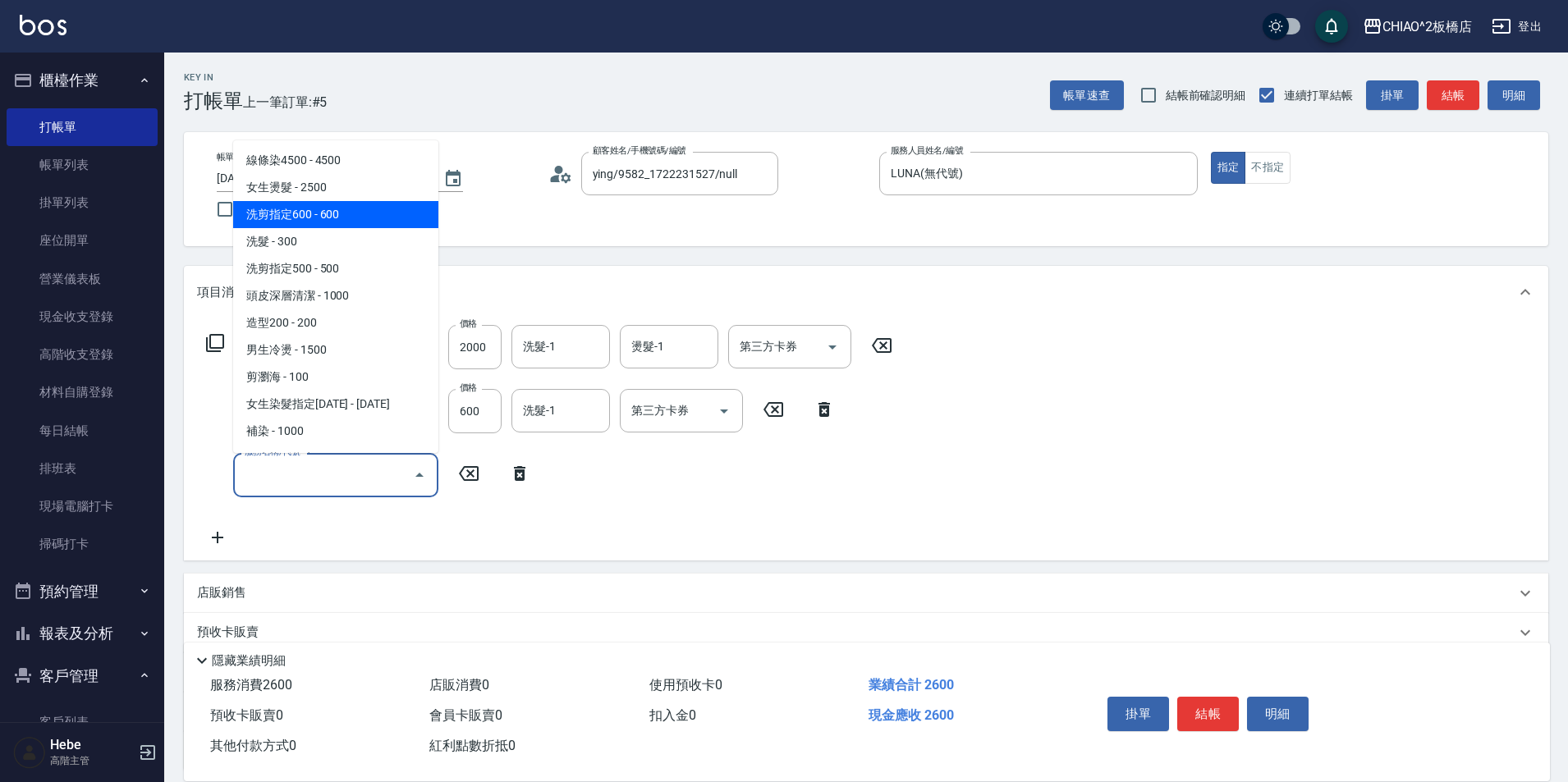
drag, startPoint x: 300, startPoint y: 221, endPoint x: 232, endPoint y: 478, distance: 265.8
click at [300, 219] on span "洗剪指定600 - 600" at bounding box center [336, 215] width 205 height 27
type input "洗剪指定600(96678)"
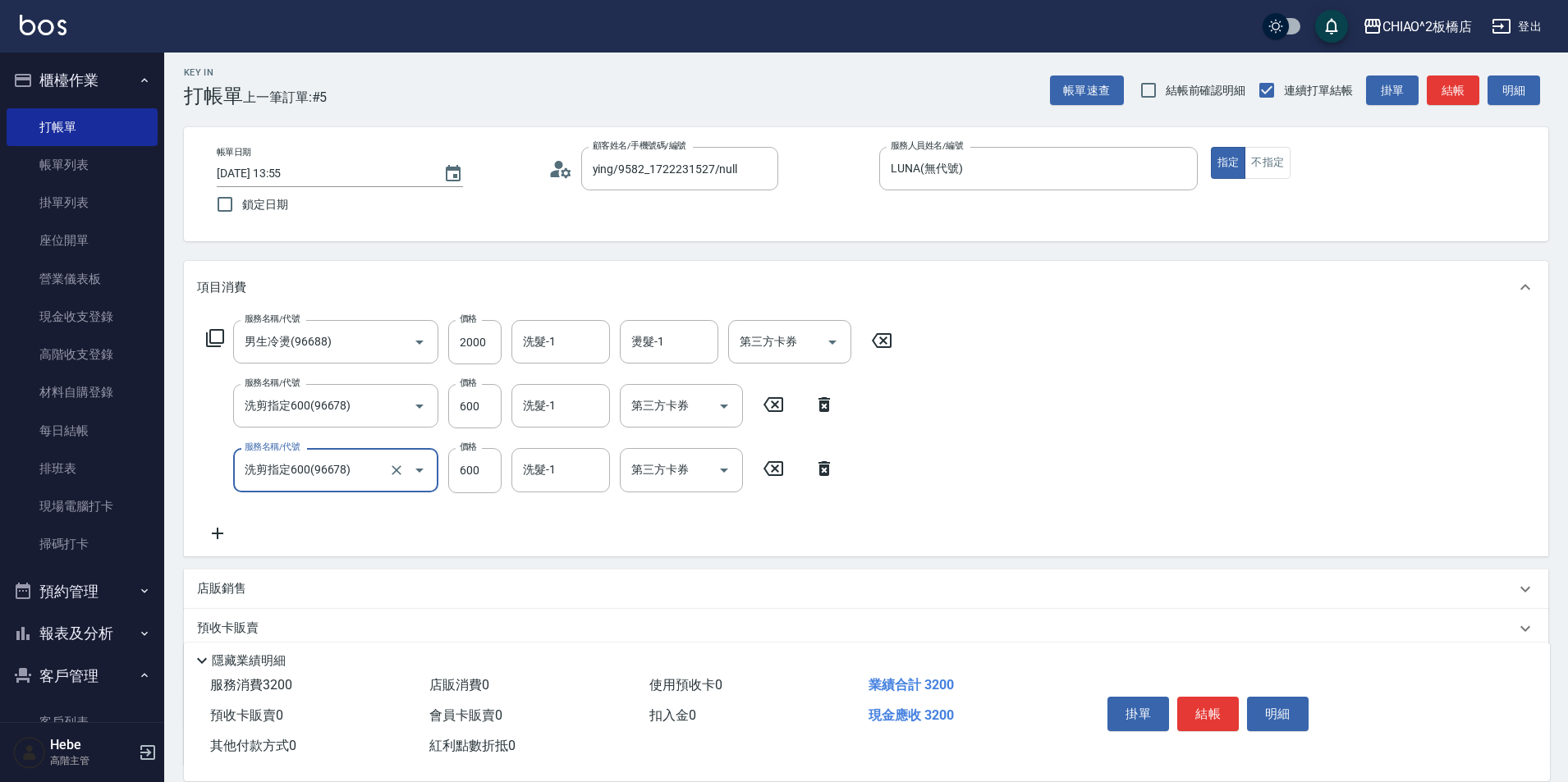
scroll to position [147, 0]
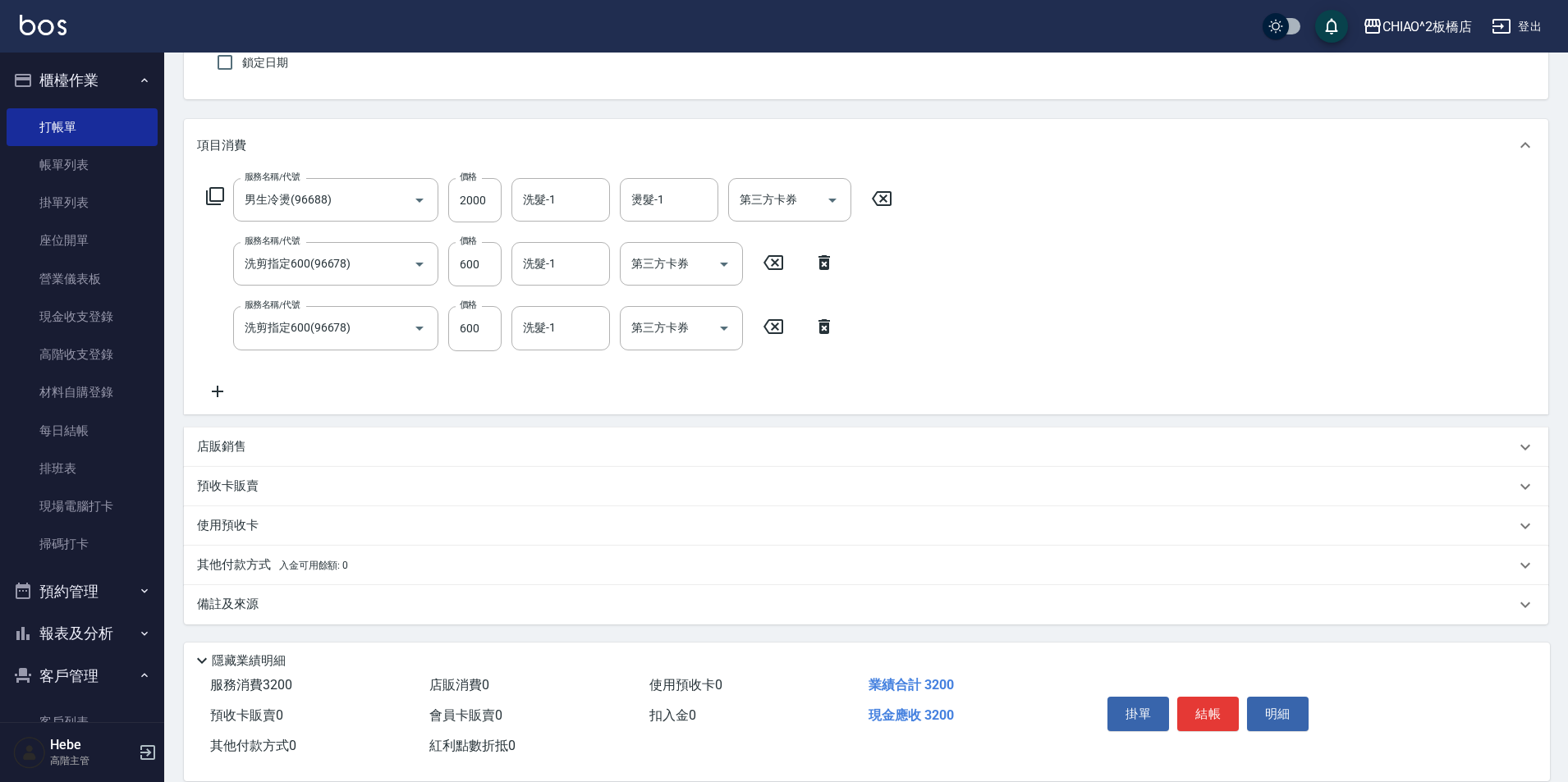
click at [234, 552] on div "其他付款方式 入金可用餘額: 0" at bounding box center [866, 566] width 1364 height 39
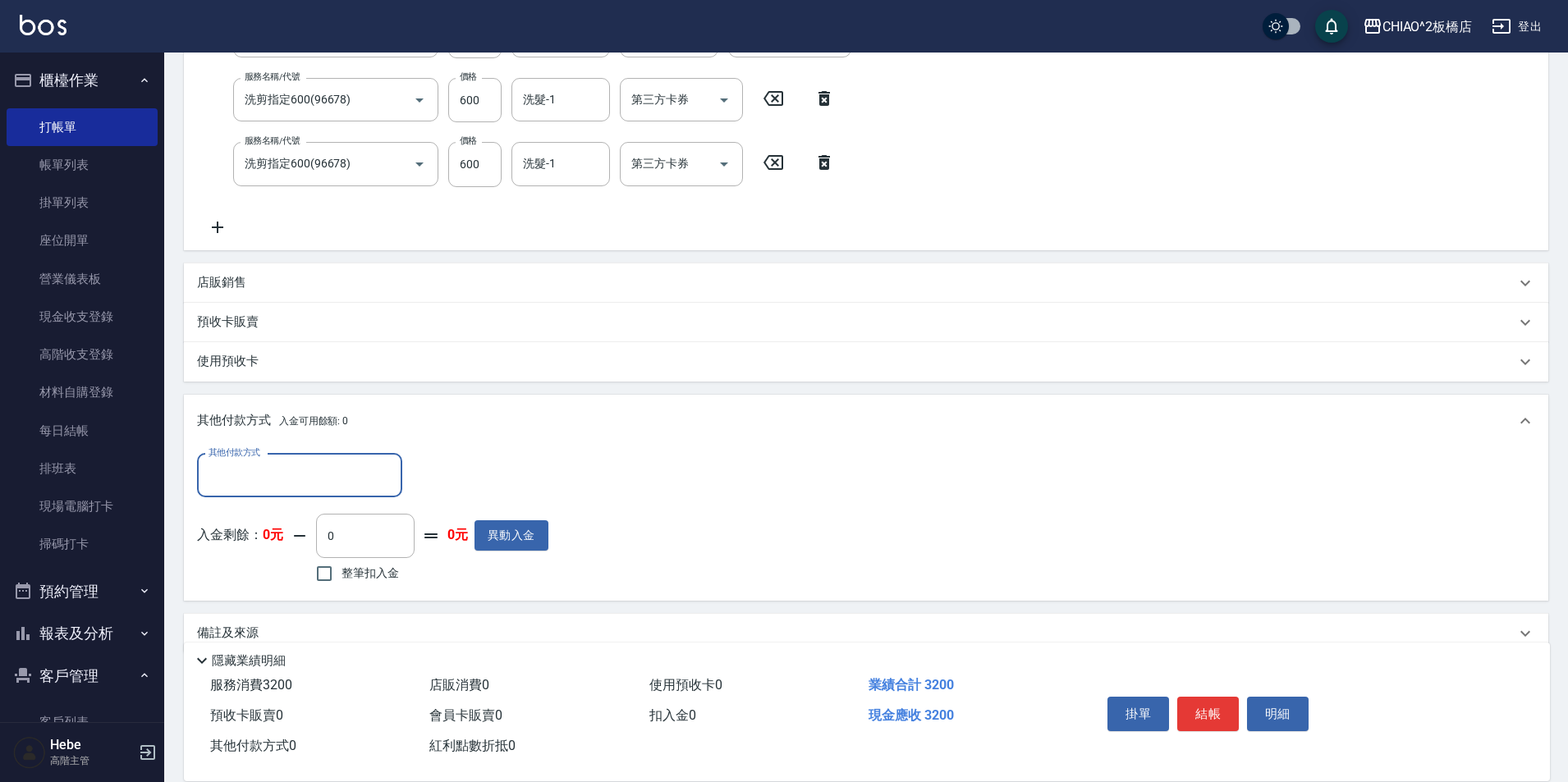
scroll to position [312, 0]
drag, startPoint x: 246, startPoint y: 465, endPoint x: 249, endPoint y: 488, distance: 23.2
click at [246, 466] on input "其他付款方式" at bounding box center [300, 474] width 190 height 29
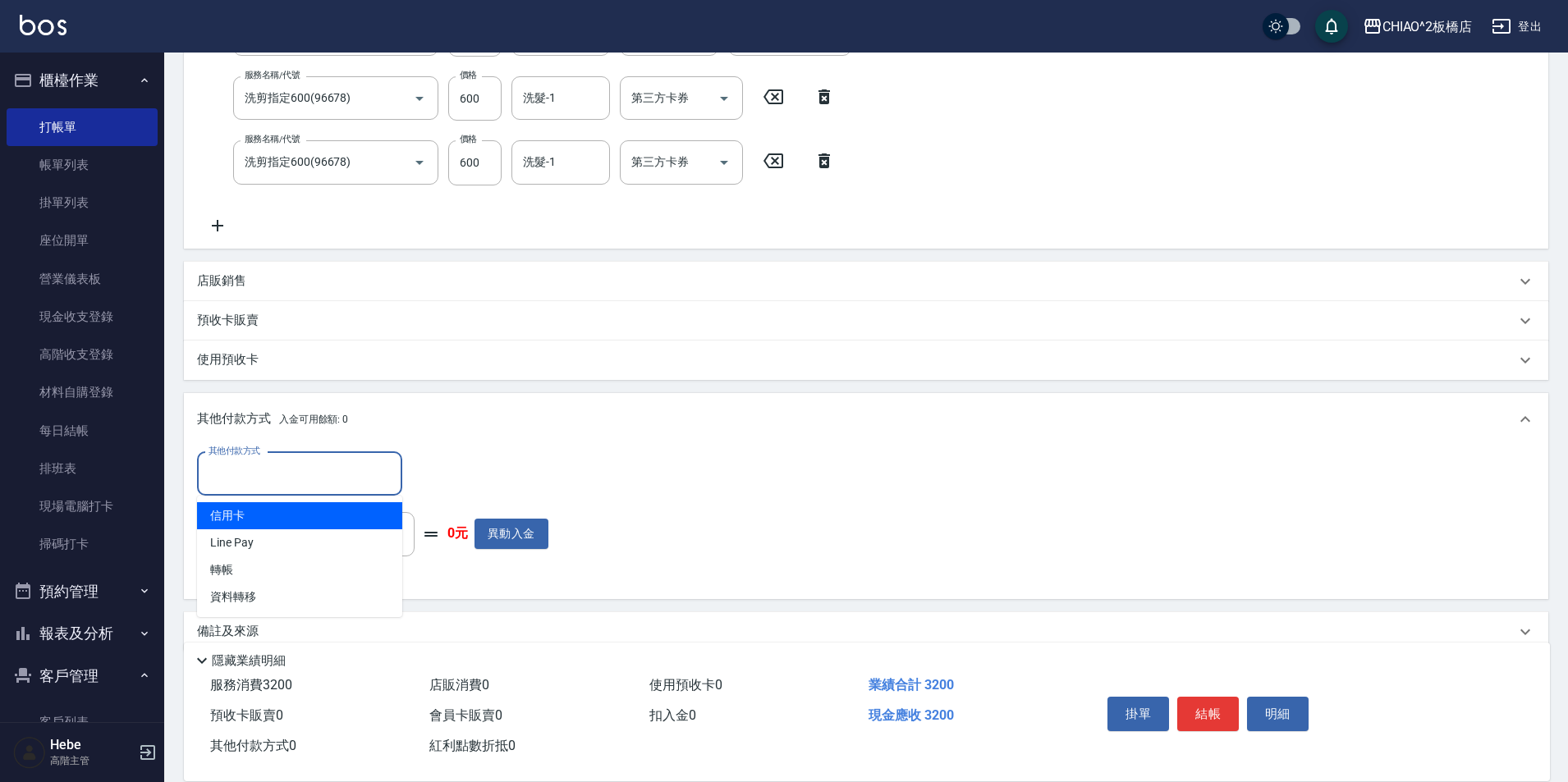
click at [266, 512] on span "信用卡" at bounding box center [300, 516] width 205 height 27
type input "信用卡"
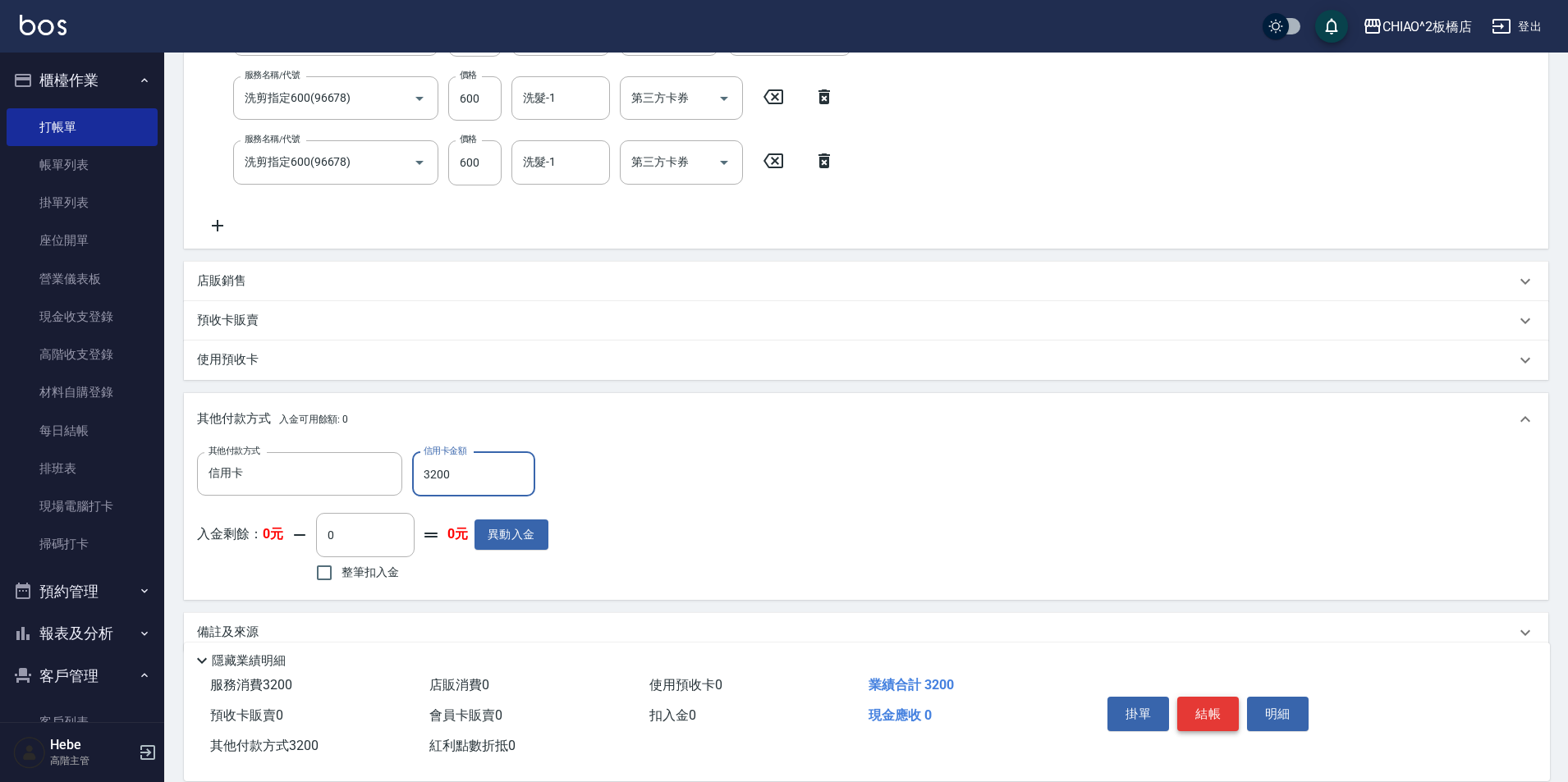
type input "3200"
click at [1197, 698] on button "結帳" at bounding box center [1208, 714] width 62 height 34
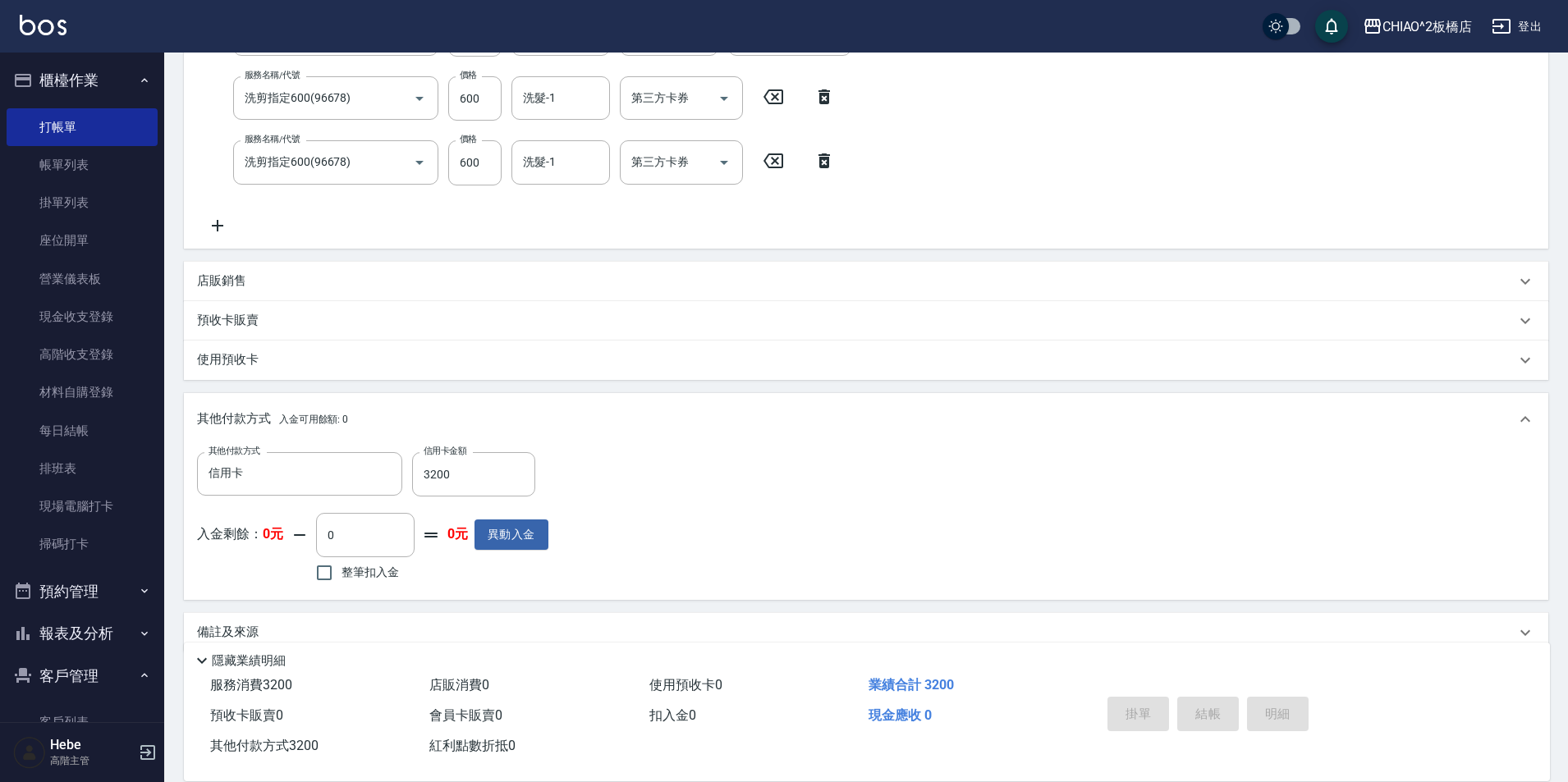
type input "[DATE] 14:13"
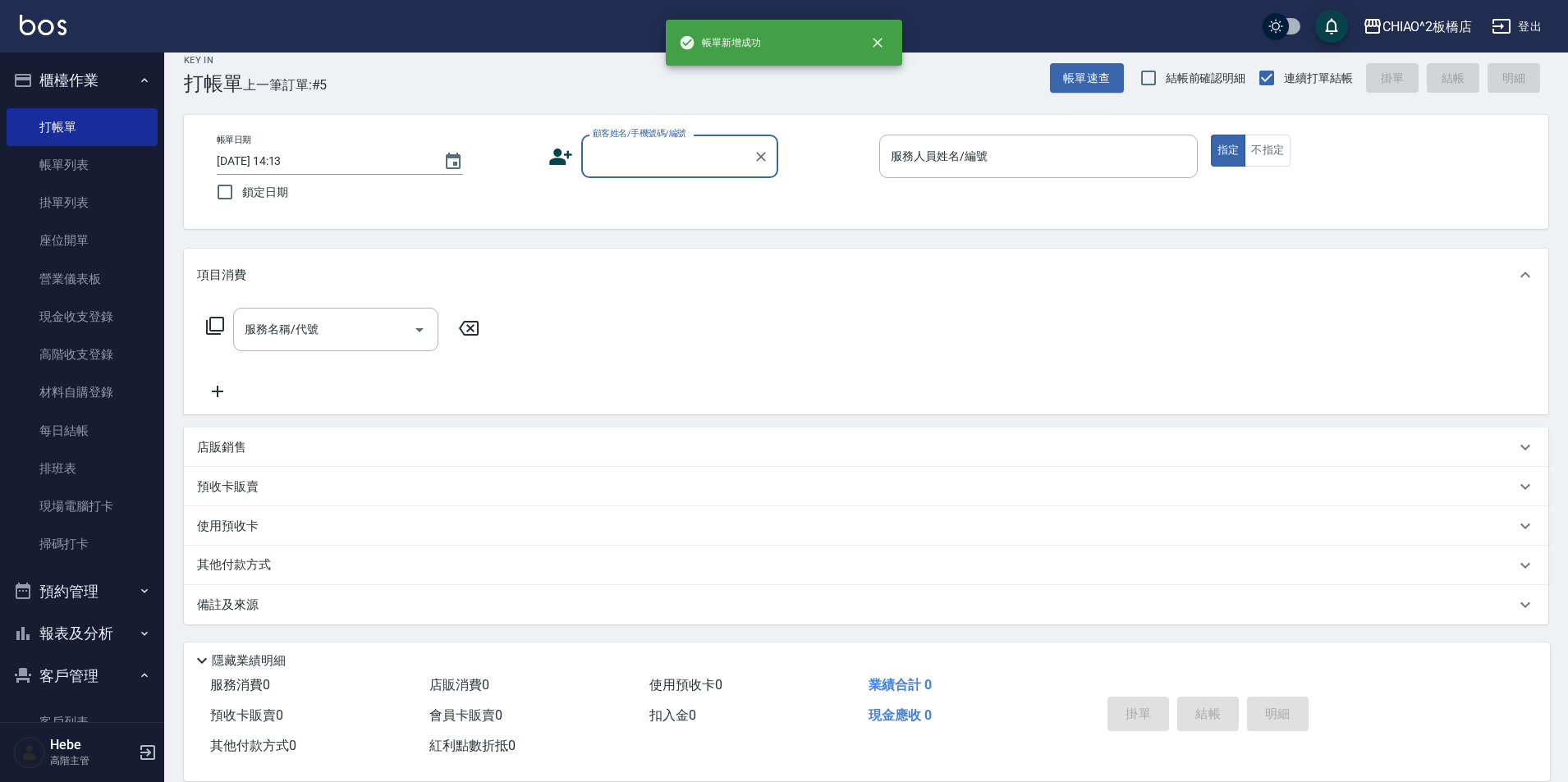
scroll to position [0, 0]
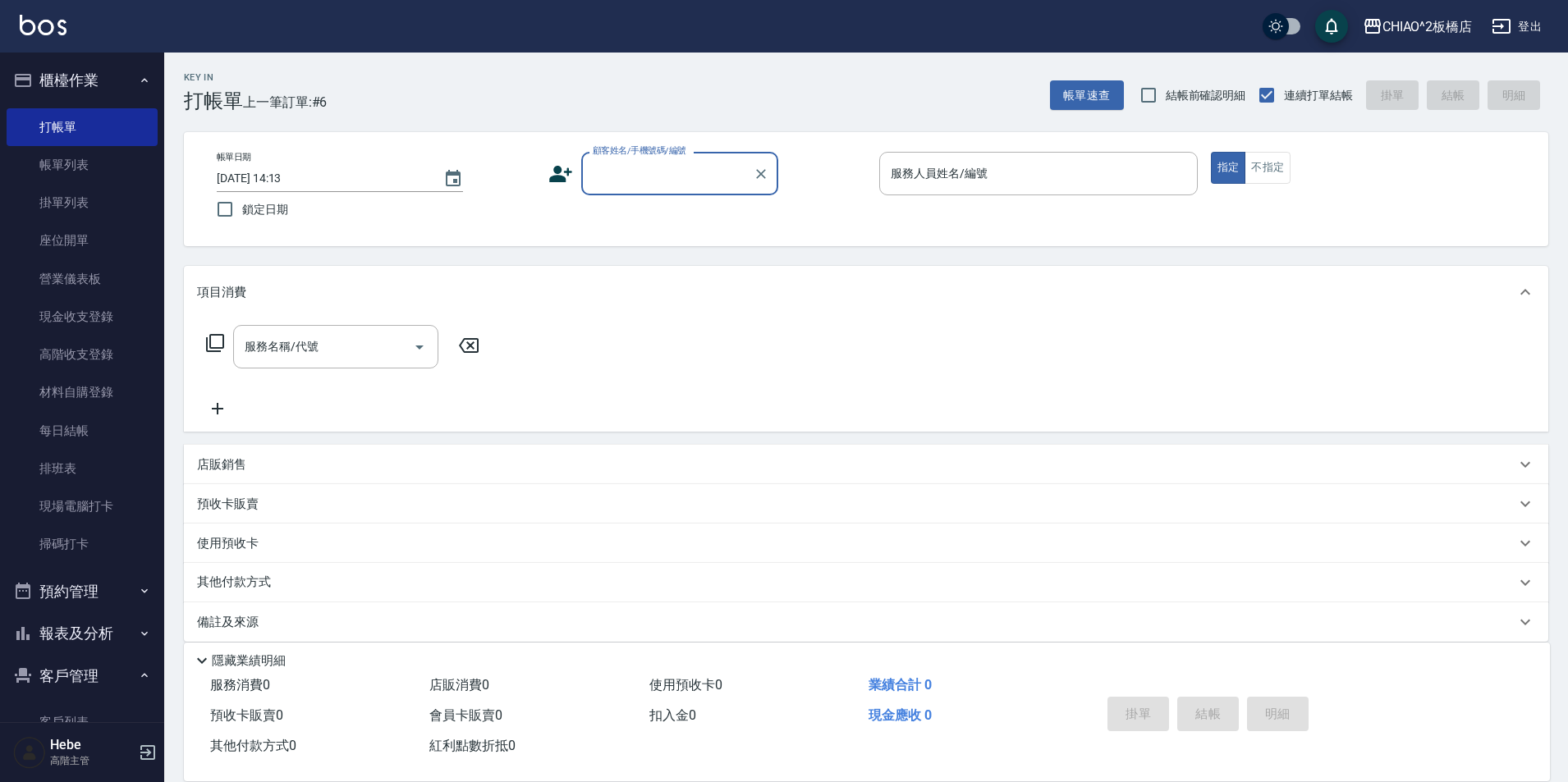
click at [613, 176] on input "顧客姓名/手機號碼/編號" at bounding box center [668, 174] width 157 height 29
type input "w"
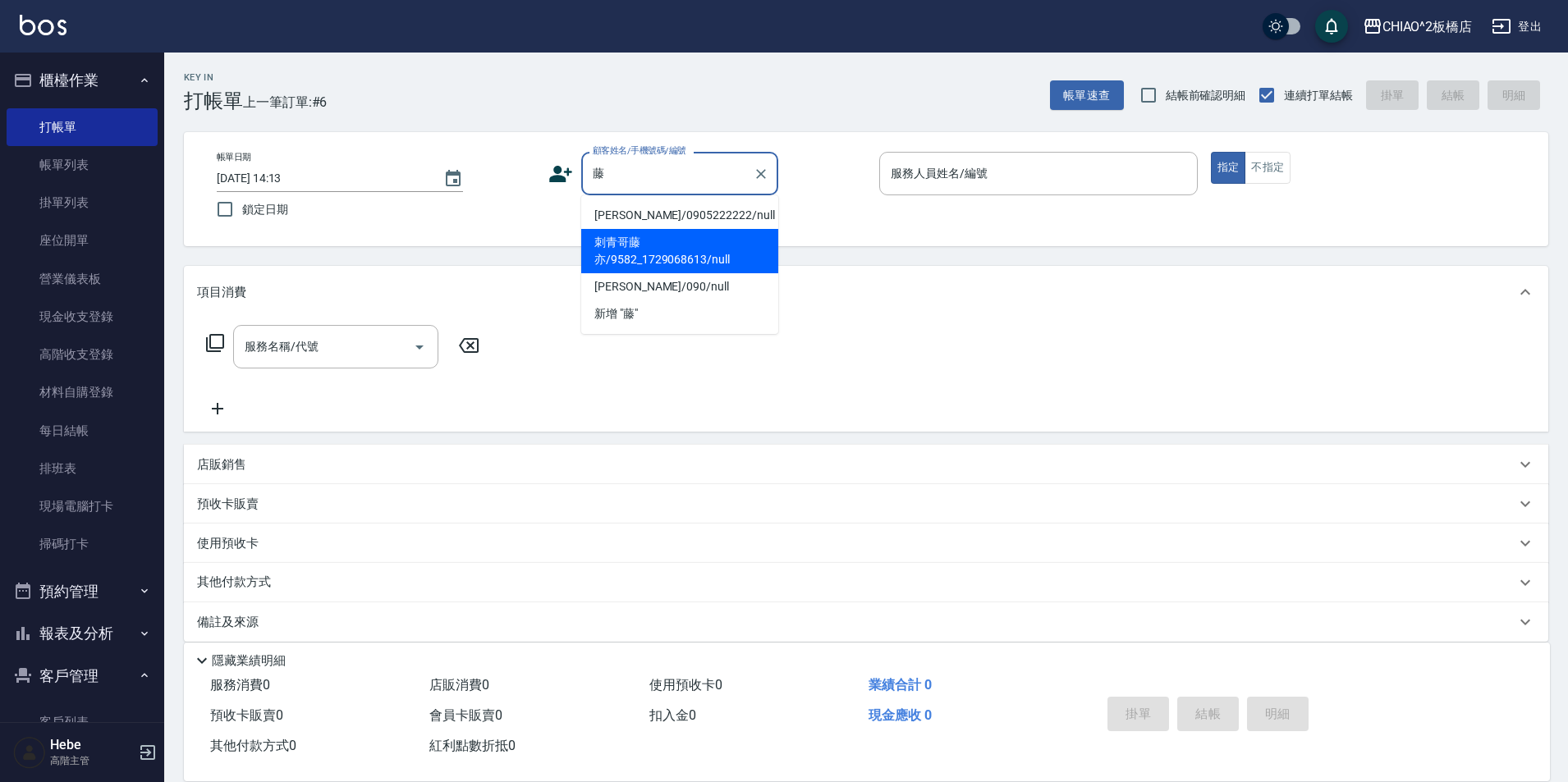
click at [656, 262] on li "刺青哥藤亦/9582_1729068613/null" at bounding box center [680, 252] width 197 height 44
type input "刺青哥藤亦/9582_1729068613/null"
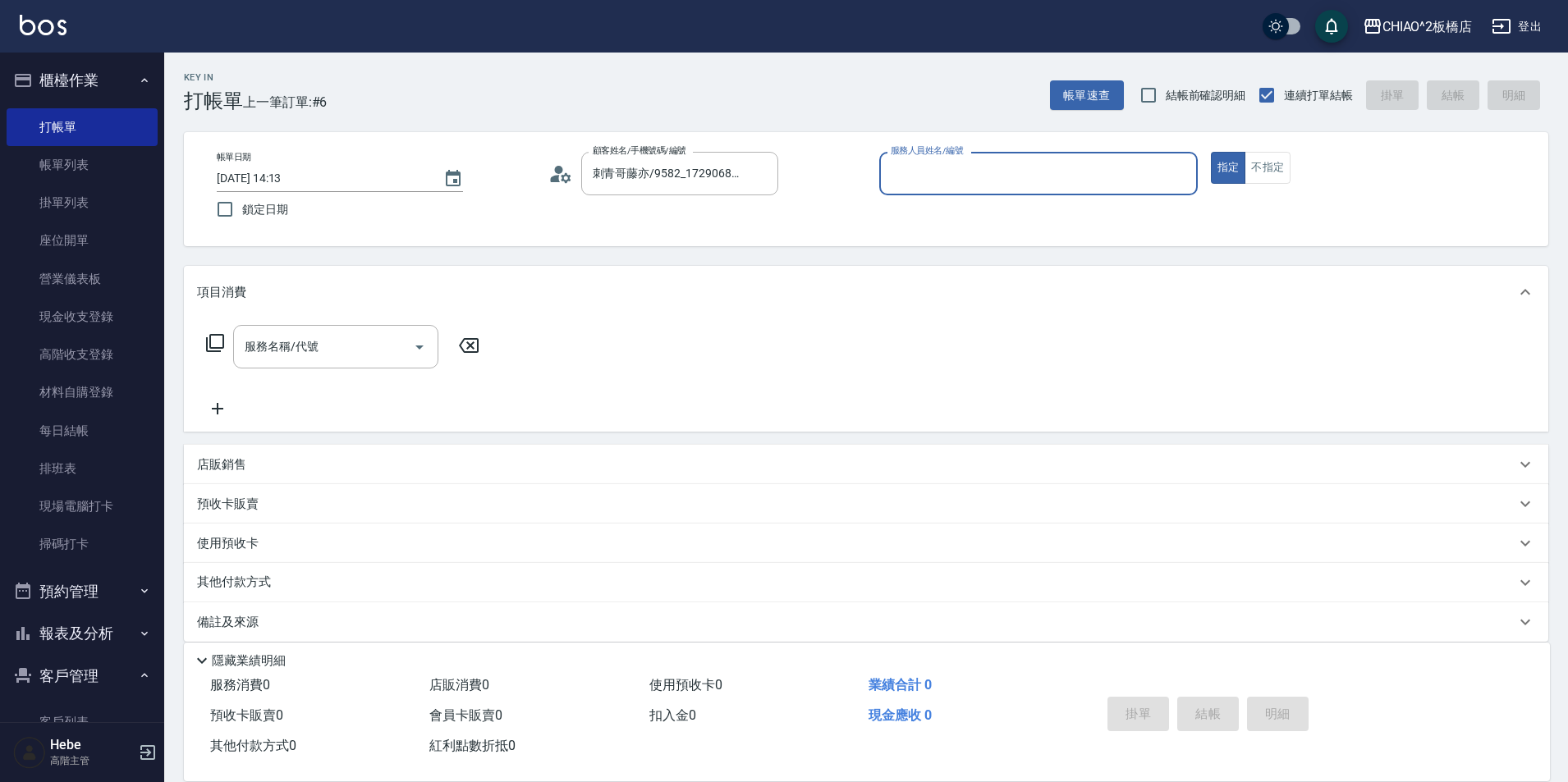
type input "Hebe(無代號)"
click at [553, 181] on icon at bounding box center [555, 178] width 10 height 8
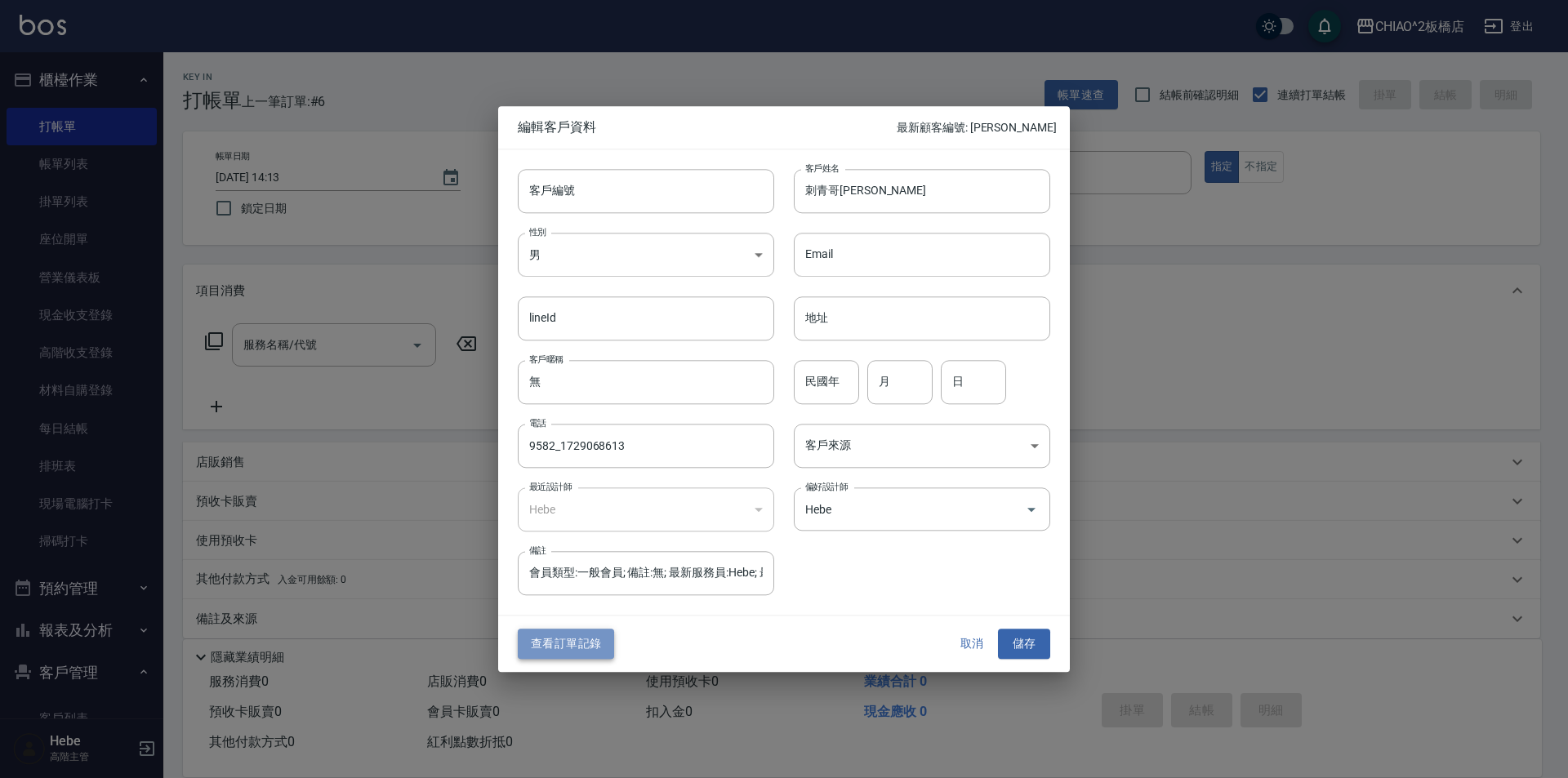
click at [581, 640] on button "查看訂單記錄" at bounding box center [566, 644] width 96 height 30
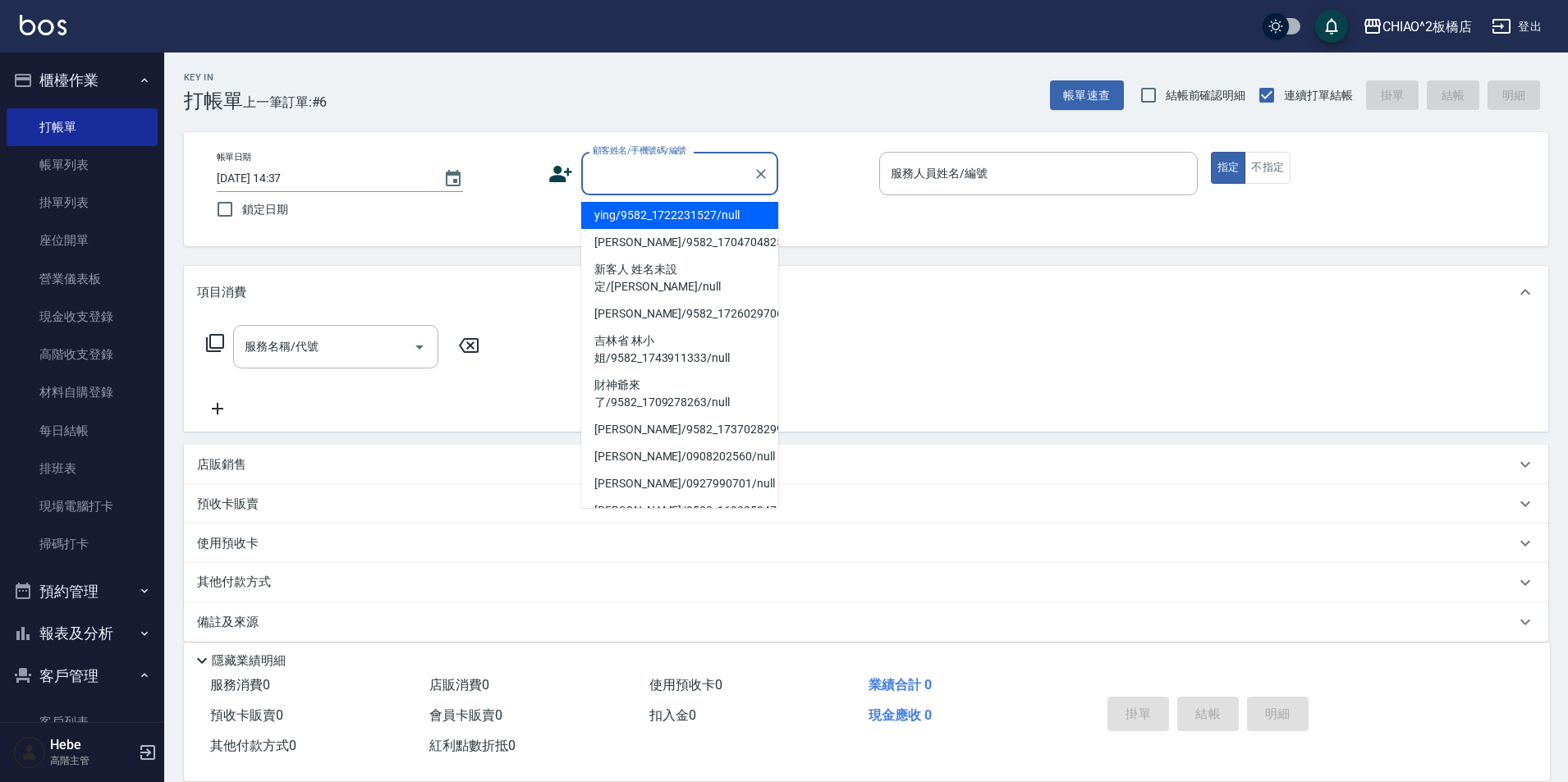
click at [606, 175] on input "顧客姓名/手機號碼/編號" at bounding box center [668, 174] width 157 height 29
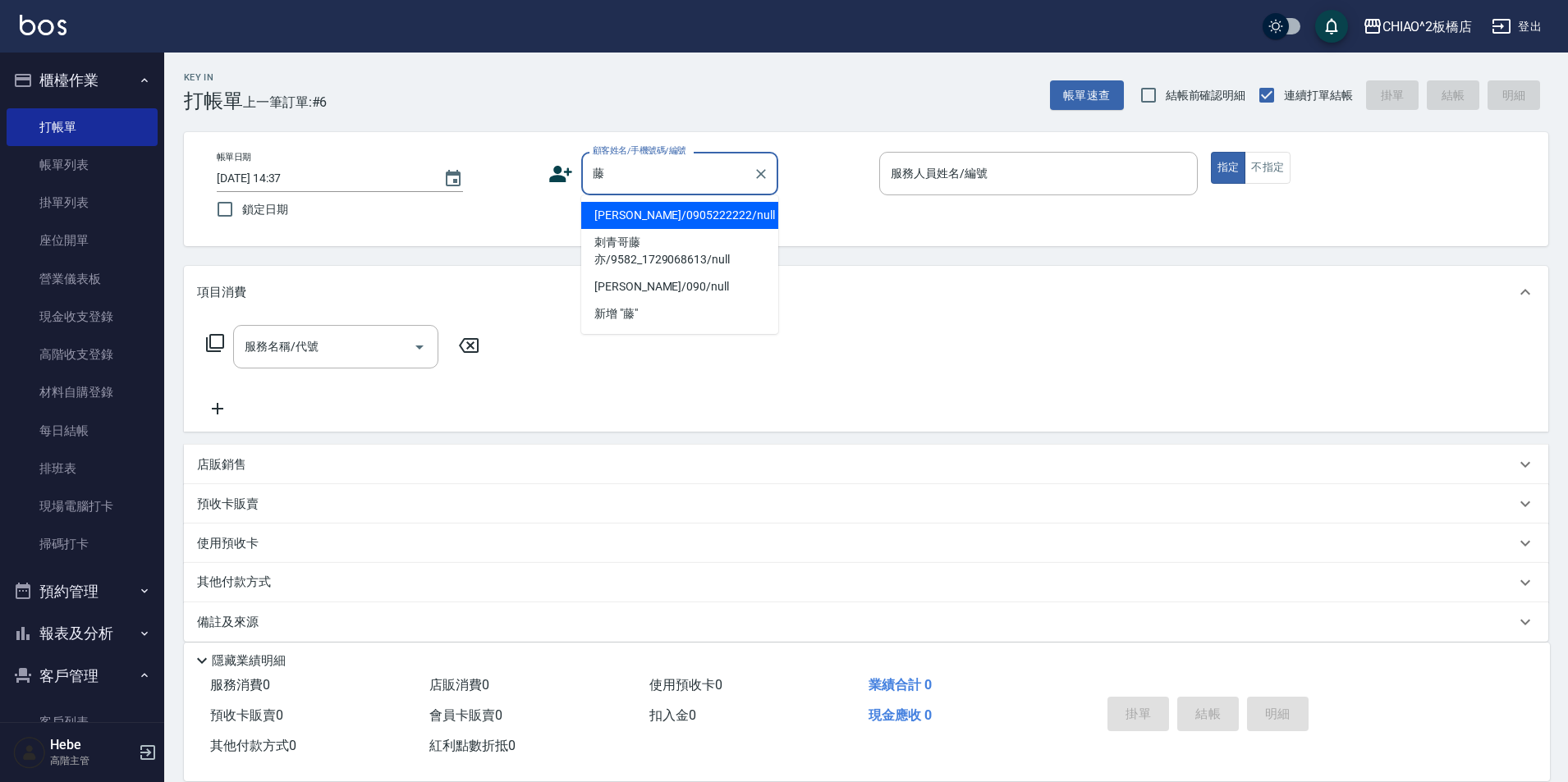
click at [670, 216] on li "[PERSON_NAME]/0905222222/null" at bounding box center [680, 216] width 197 height 27
type input "[PERSON_NAME]/0905222222/null"
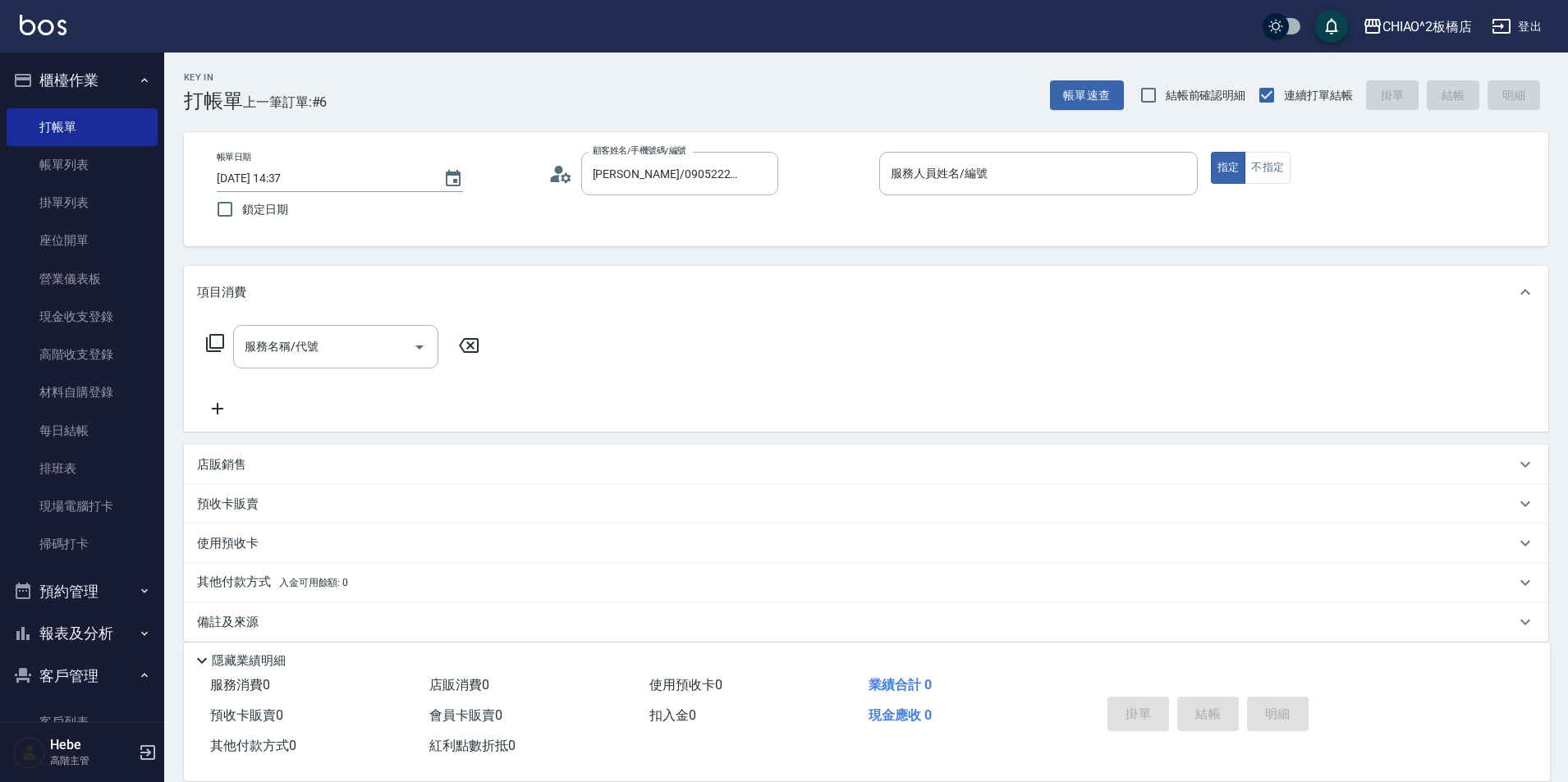
click at [559, 181] on icon at bounding box center [561, 174] width 25 height 25
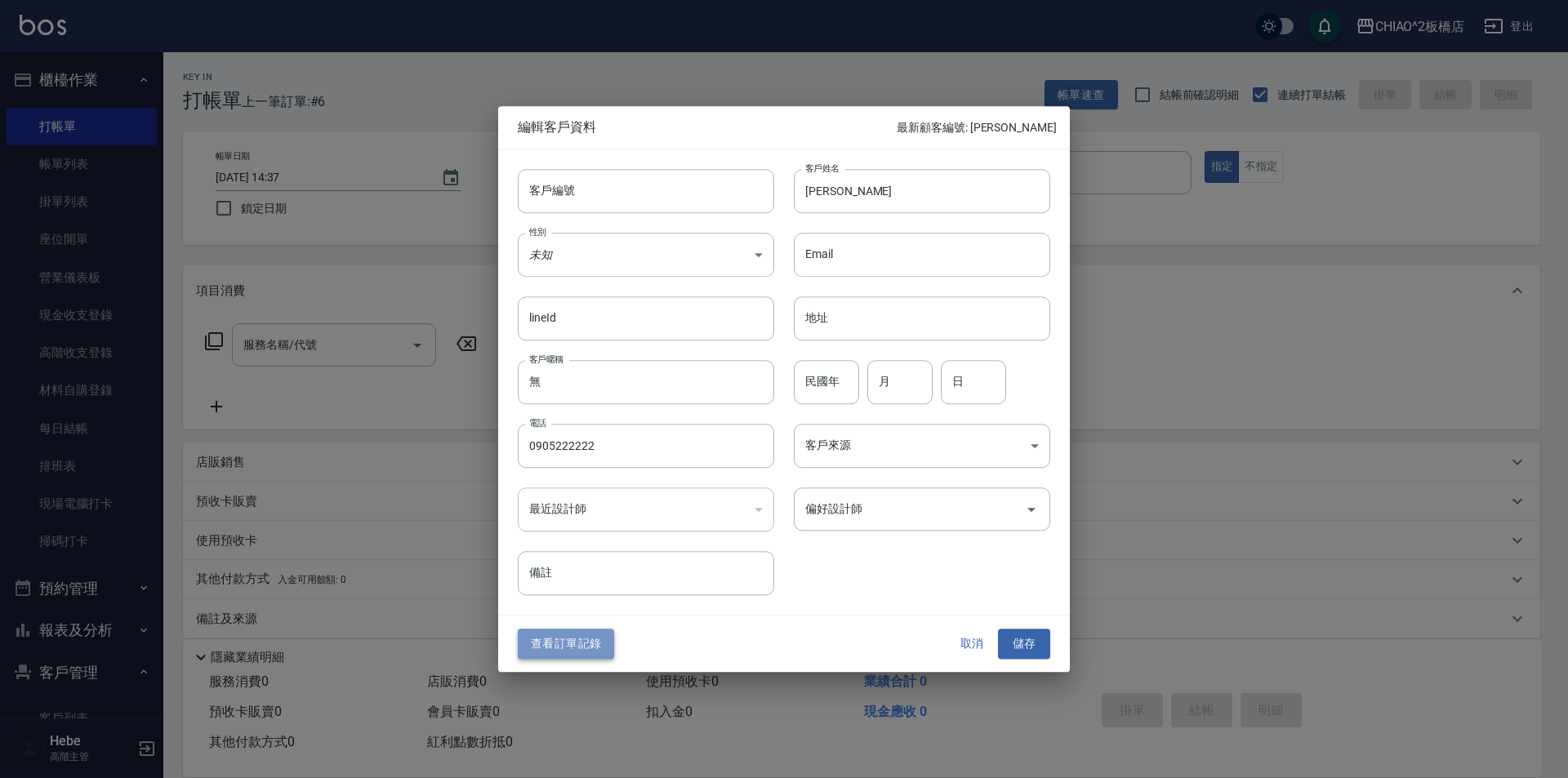
click at [551, 638] on button "查看訂單記錄" at bounding box center [566, 644] width 96 height 30
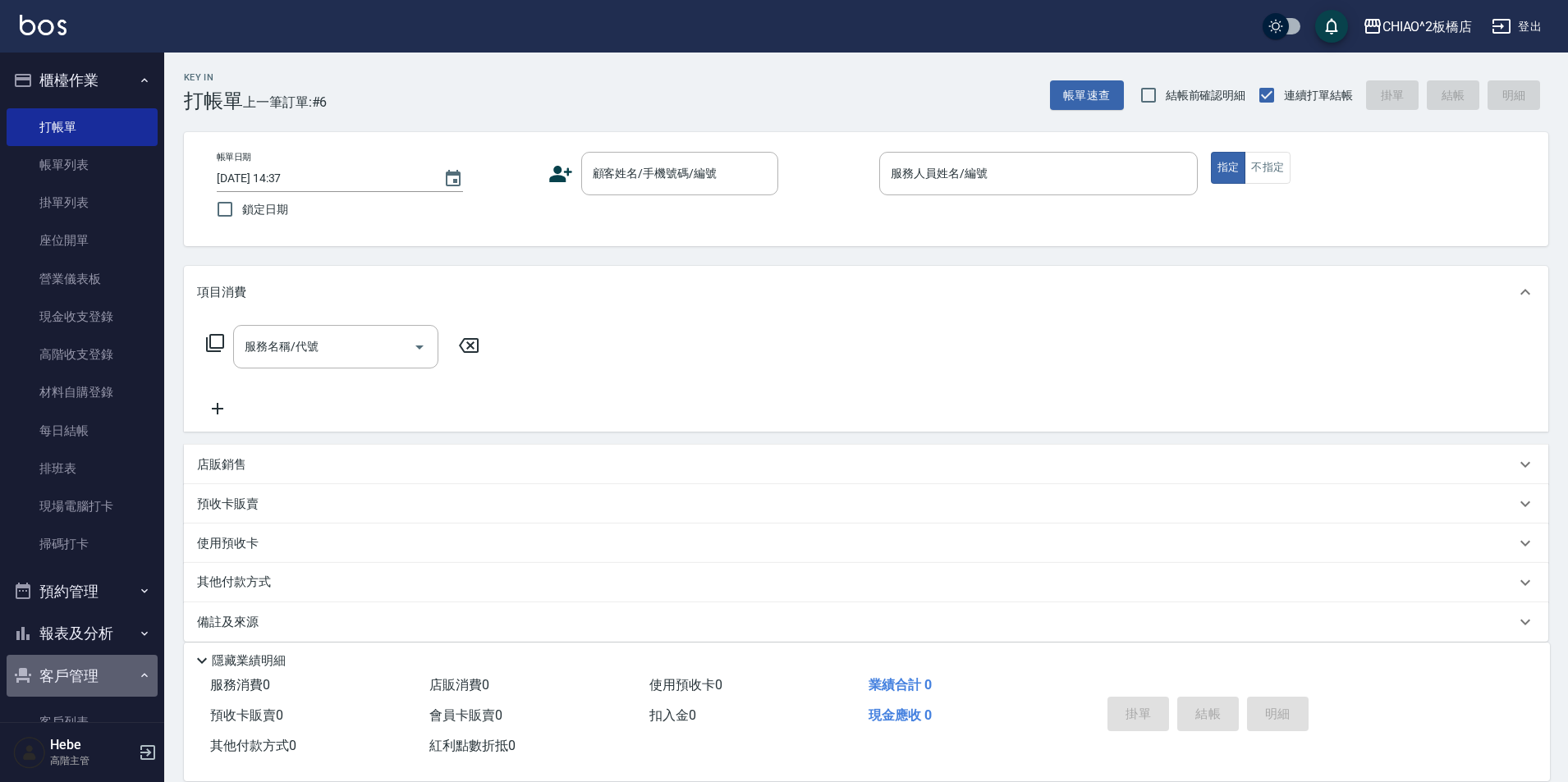
click at [108, 671] on button "客戶管理" at bounding box center [82, 676] width 151 height 43
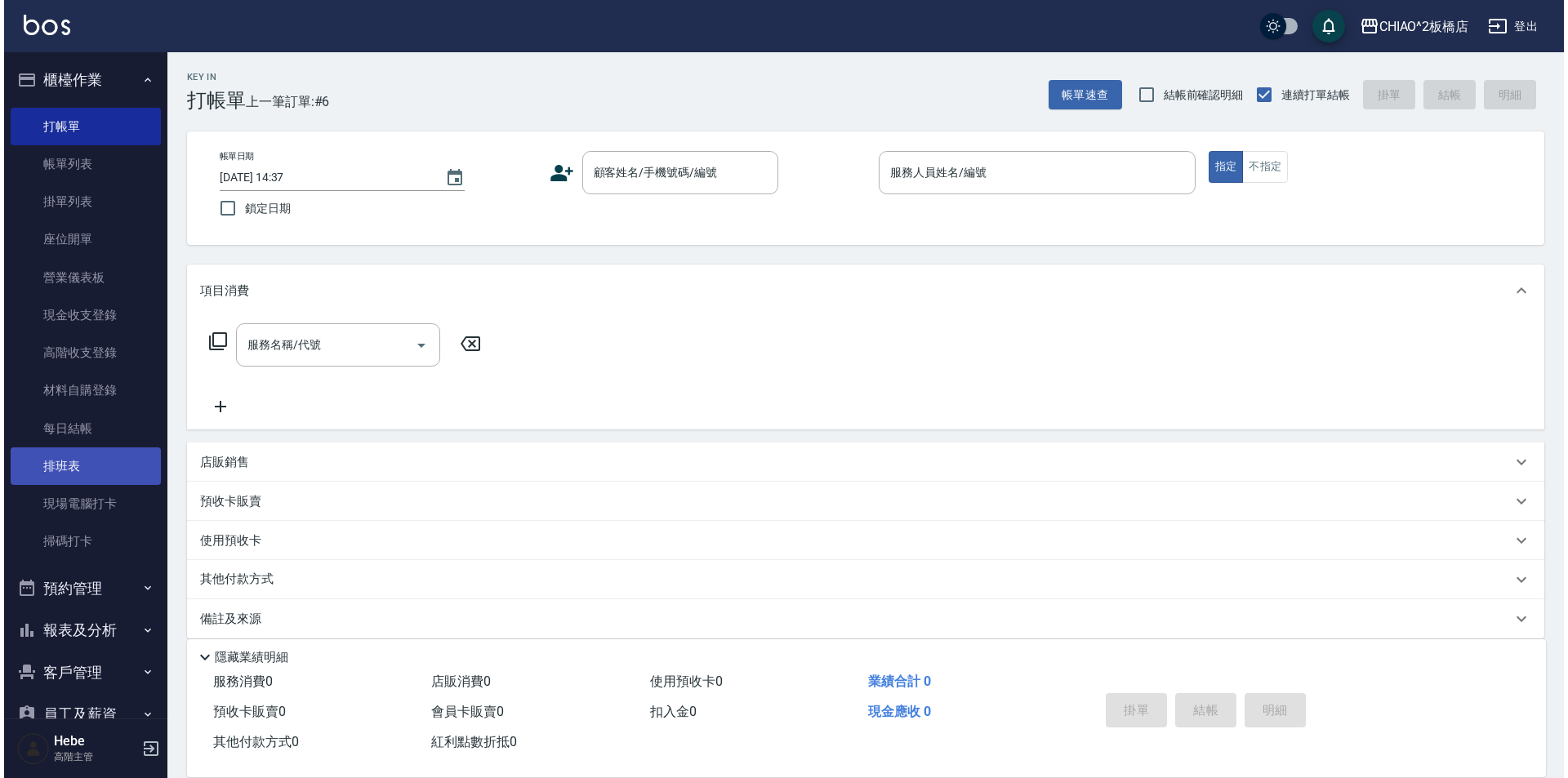
scroll to position [163, 0]
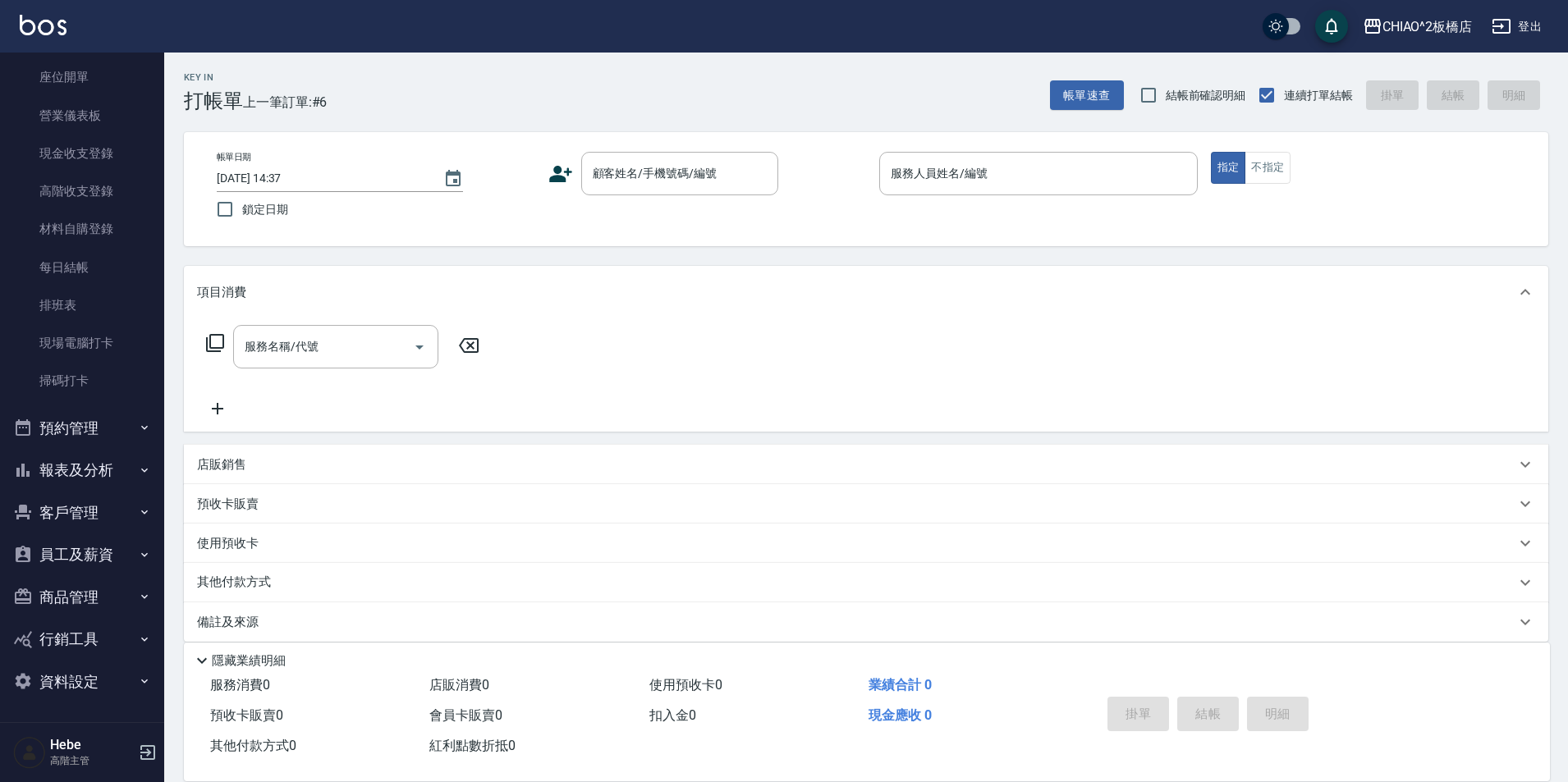
click at [84, 507] on button "客戶管理" at bounding box center [82, 512] width 151 height 43
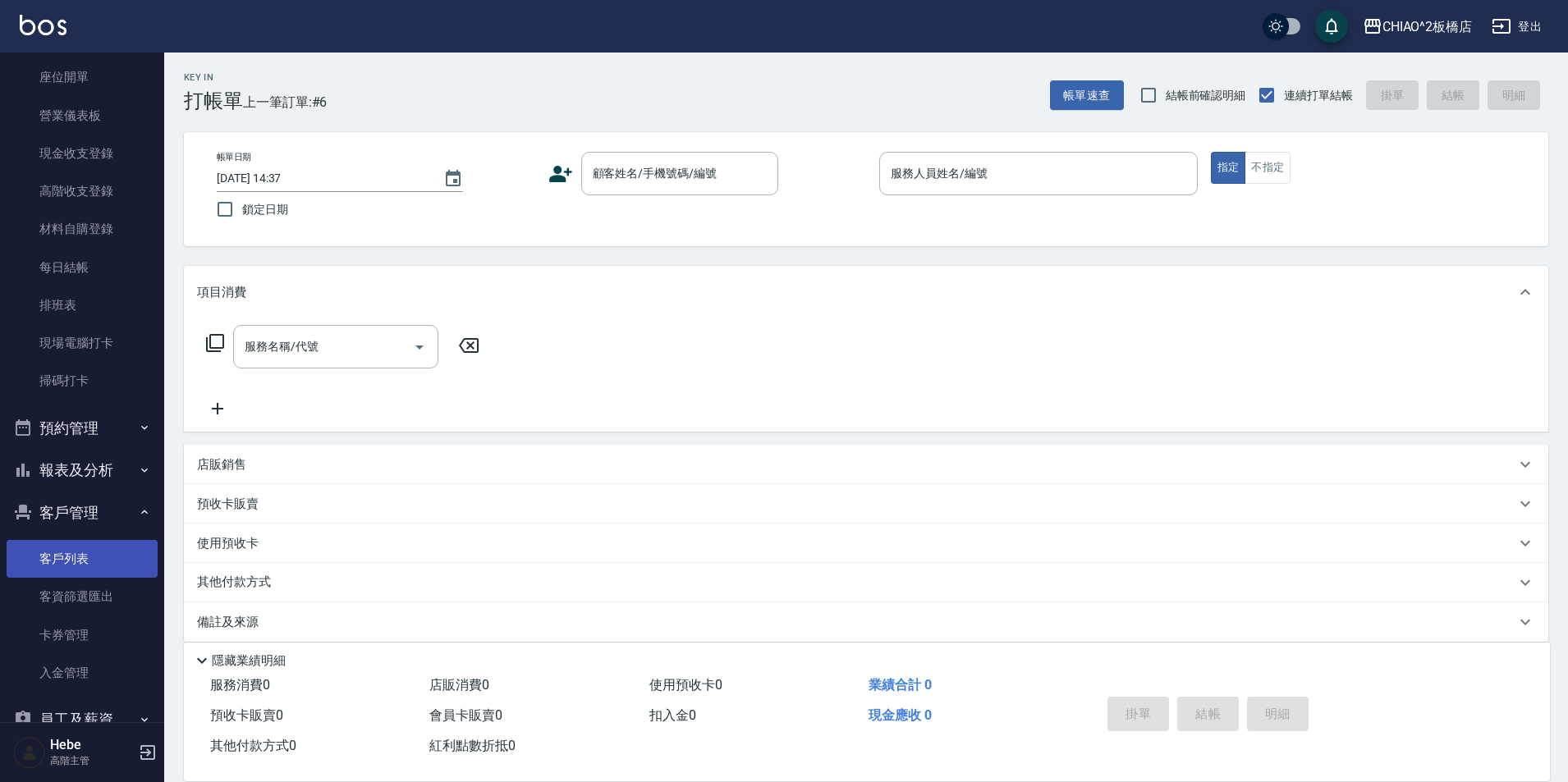
click at [91, 566] on link "客戶列表" at bounding box center [82, 559] width 151 height 38
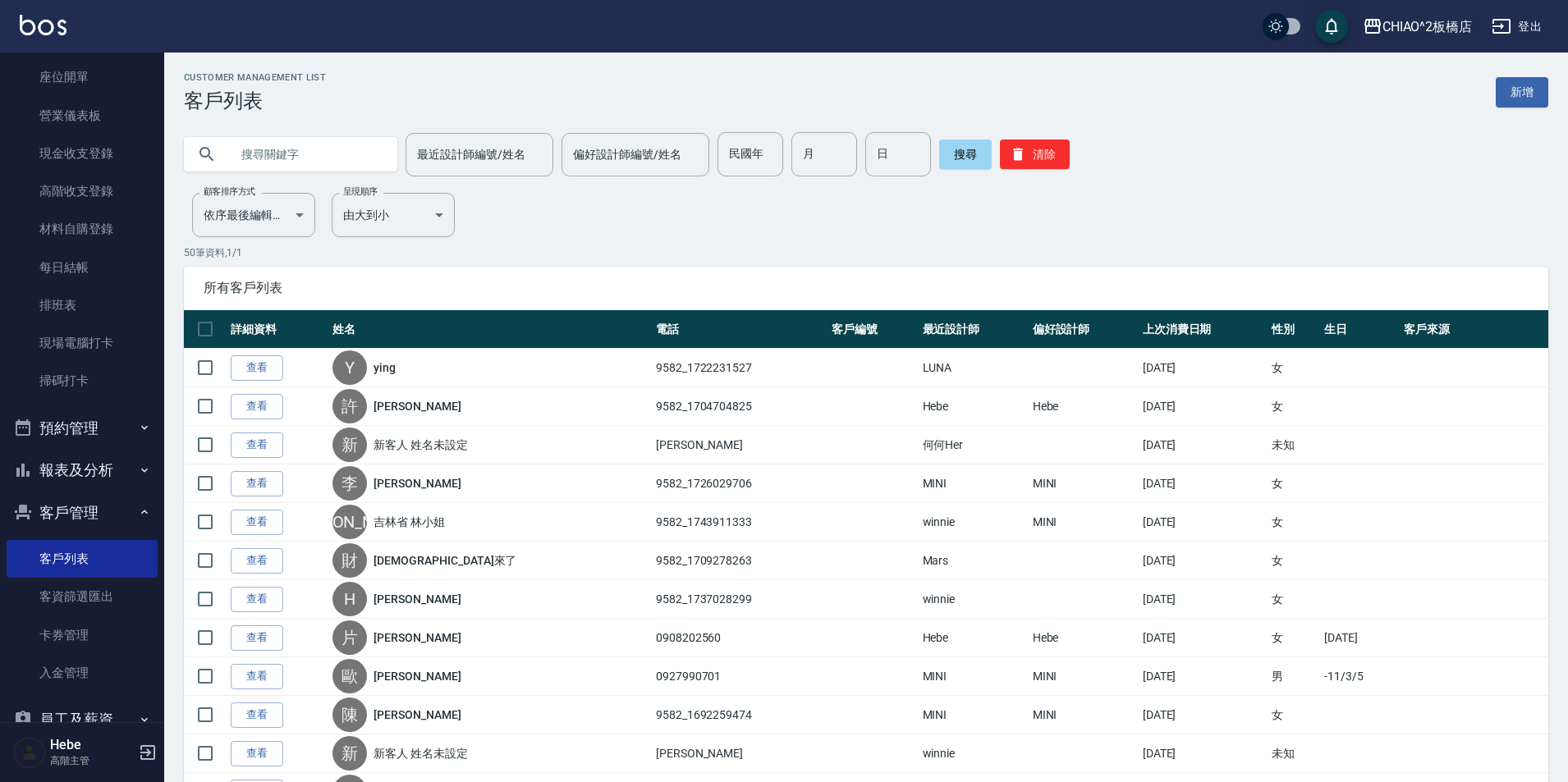
click at [256, 145] on input "text" at bounding box center [307, 154] width 154 height 44
type input "藤"
click at [952, 155] on button "搜尋" at bounding box center [965, 154] width 52 height 30
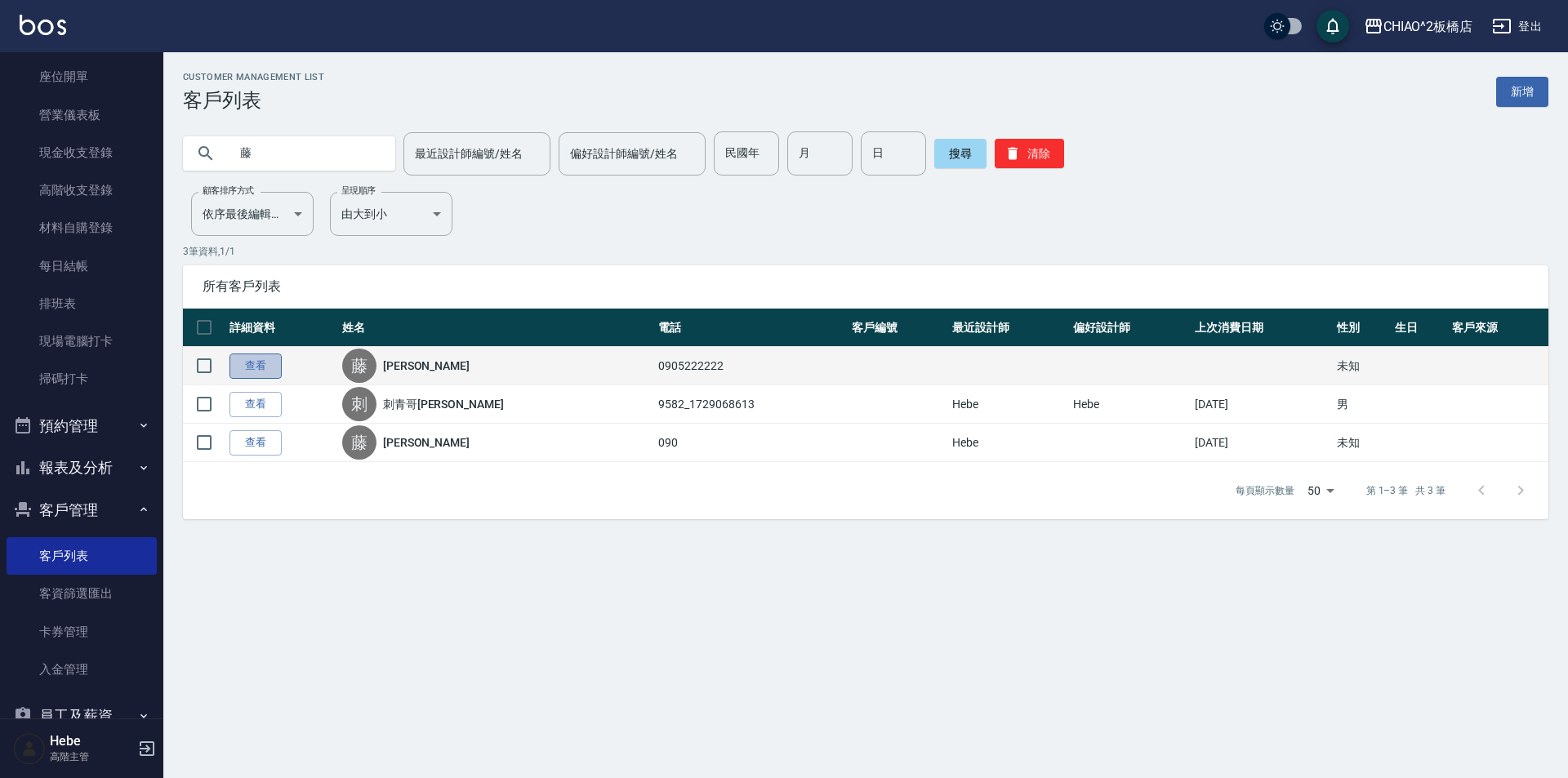
click at [261, 363] on link "查看" at bounding box center [255, 366] width 52 height 26
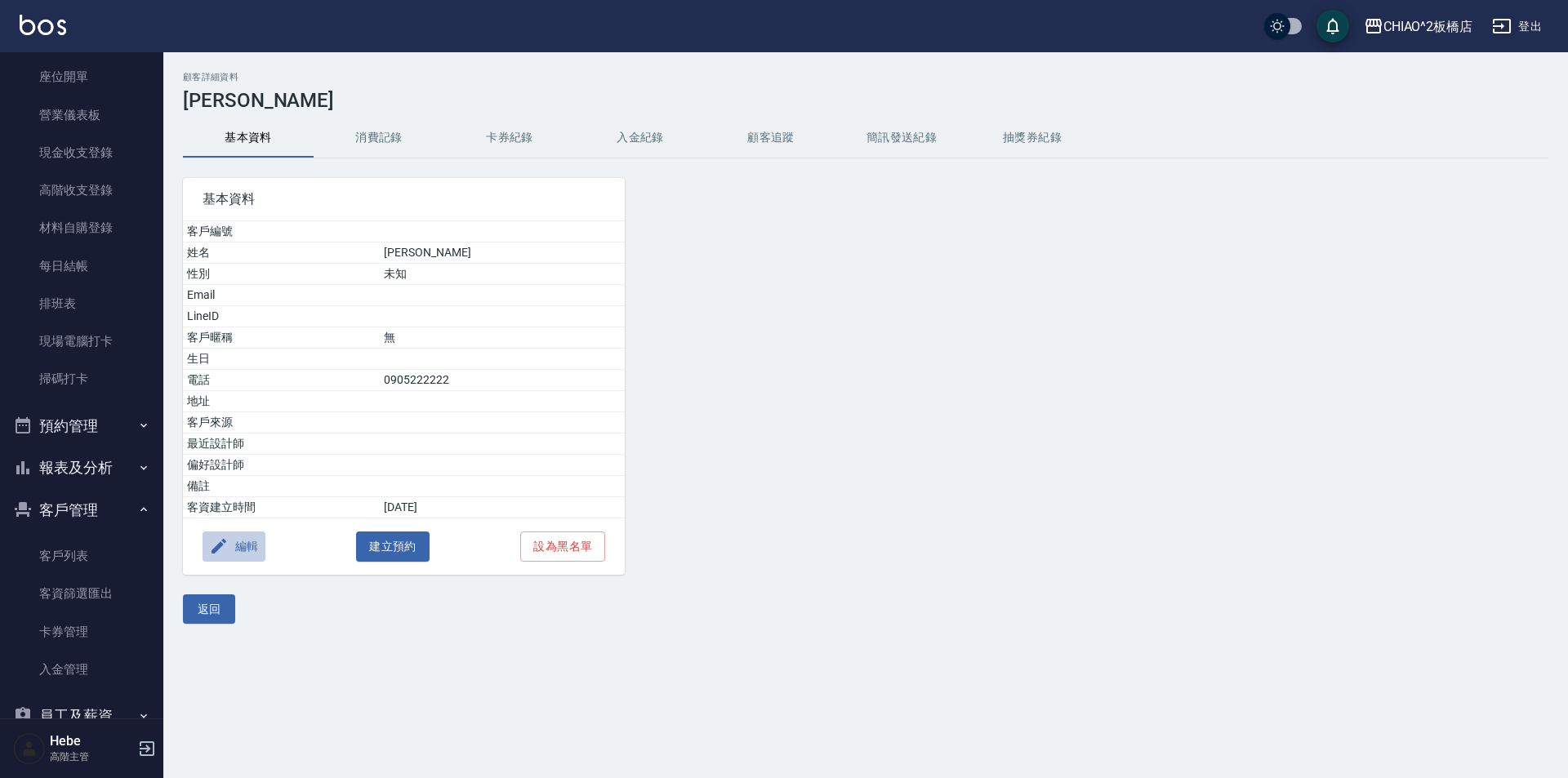
click at [249, 544] on button "編輯" at bounding box center [234, 546] width 63 height 30
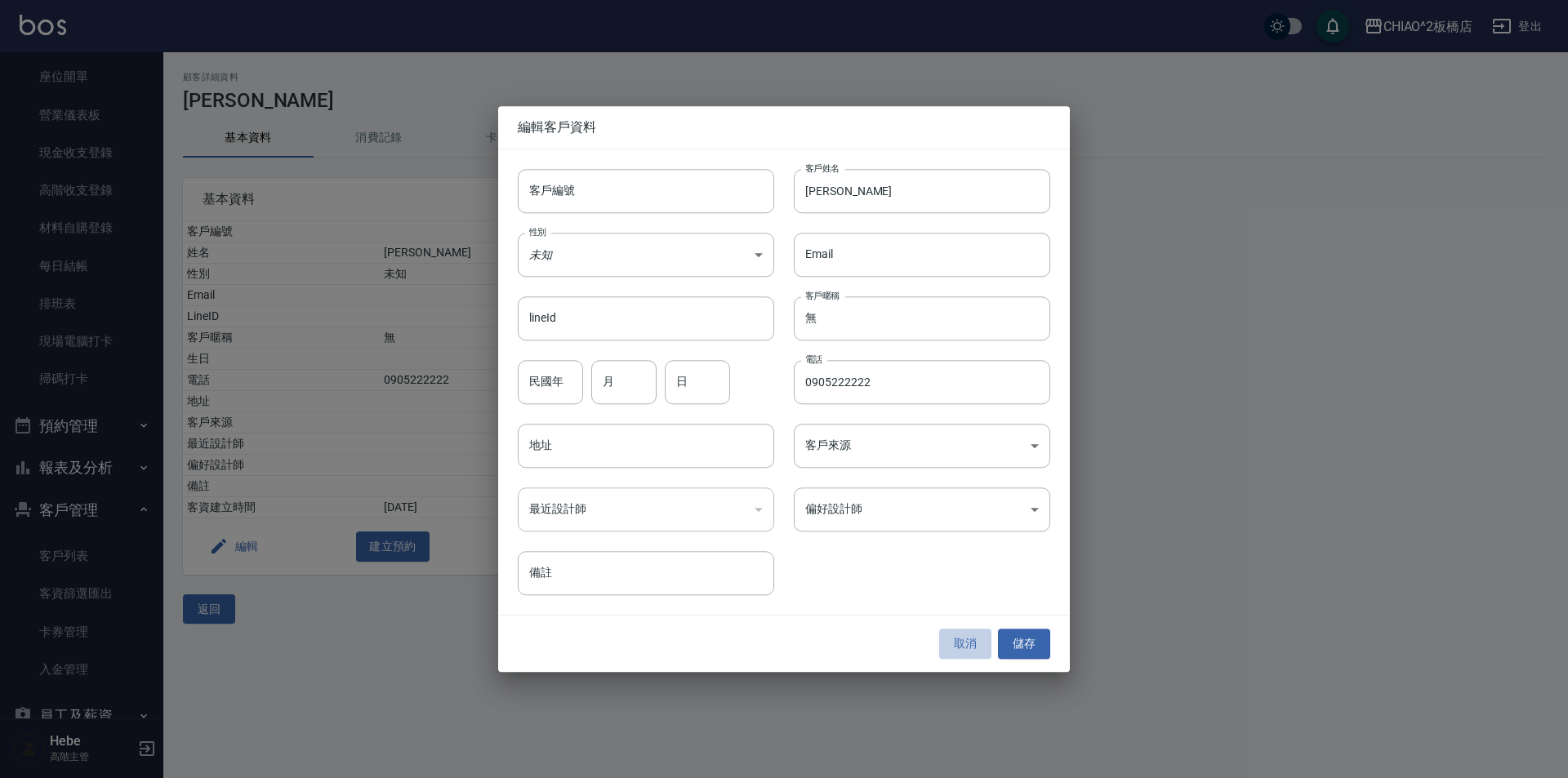
click at [970, 645] on button "取消" at bounding box center [965, 644] width 52 height 30
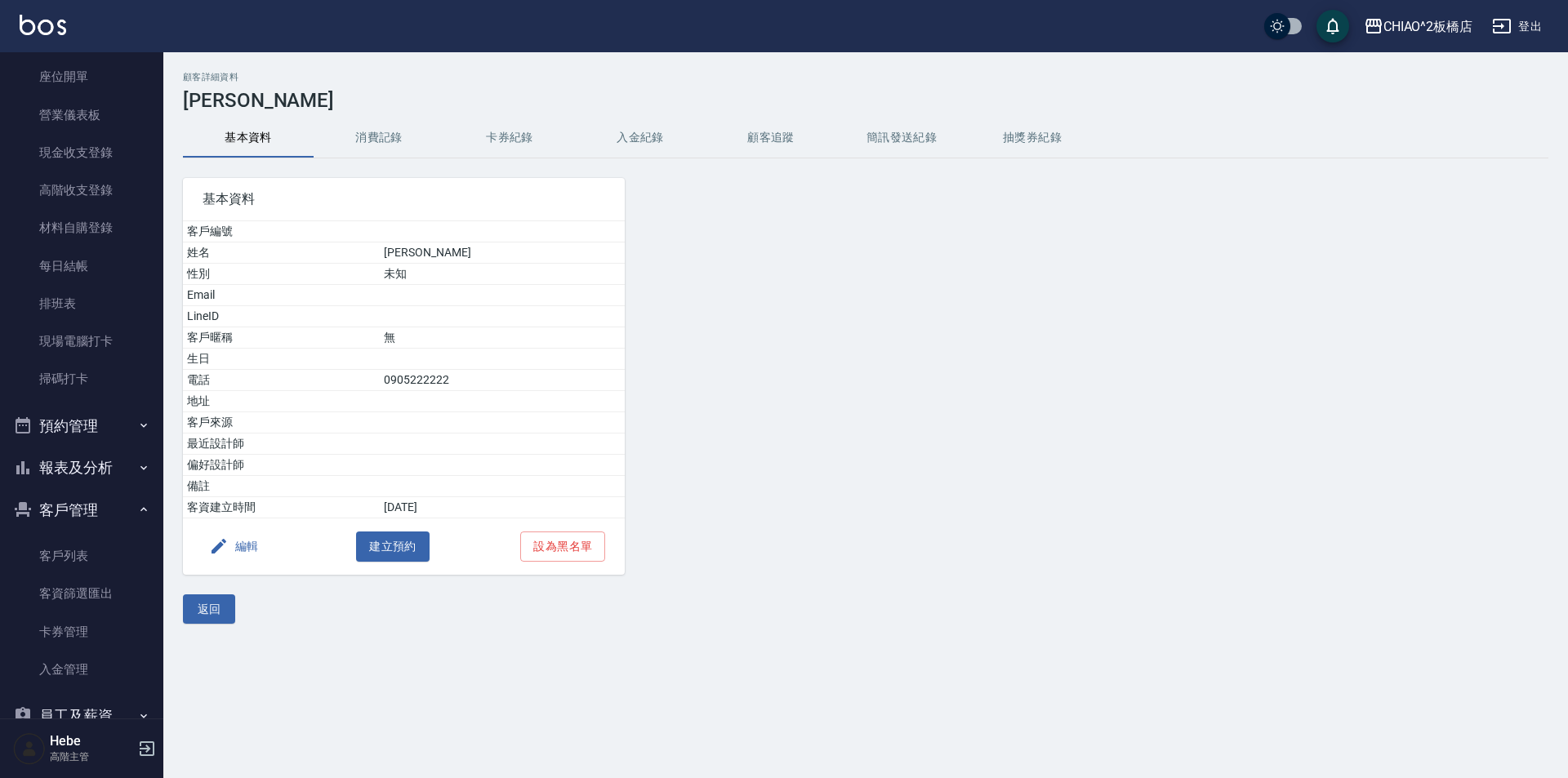
click at [242, 546] on button "編輯" at bounding box center [234, 546] width 63 height 30
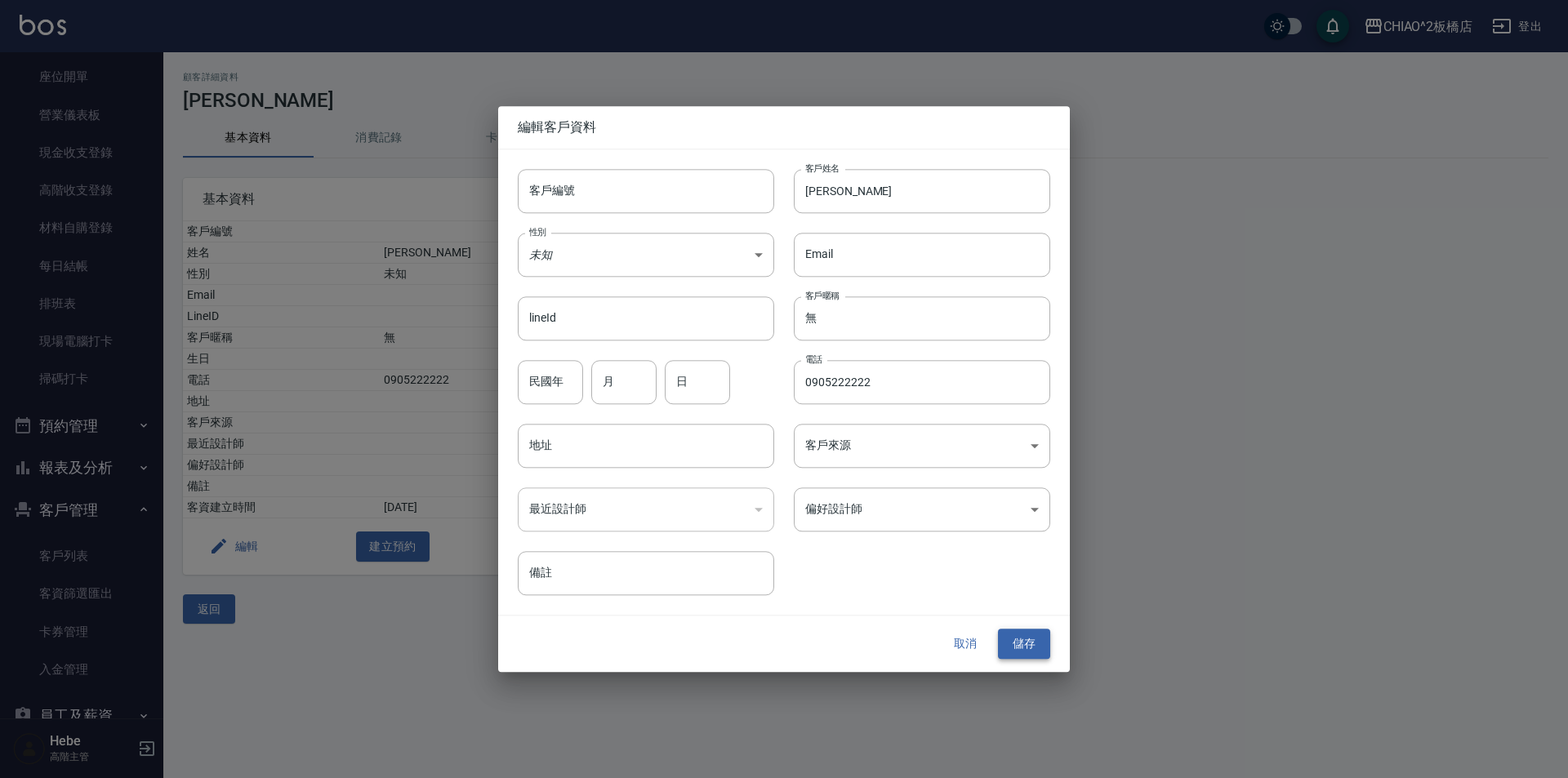
click at [1022, 638] on button "儲存" at bounding box center [1024, 644] width 52 height 30
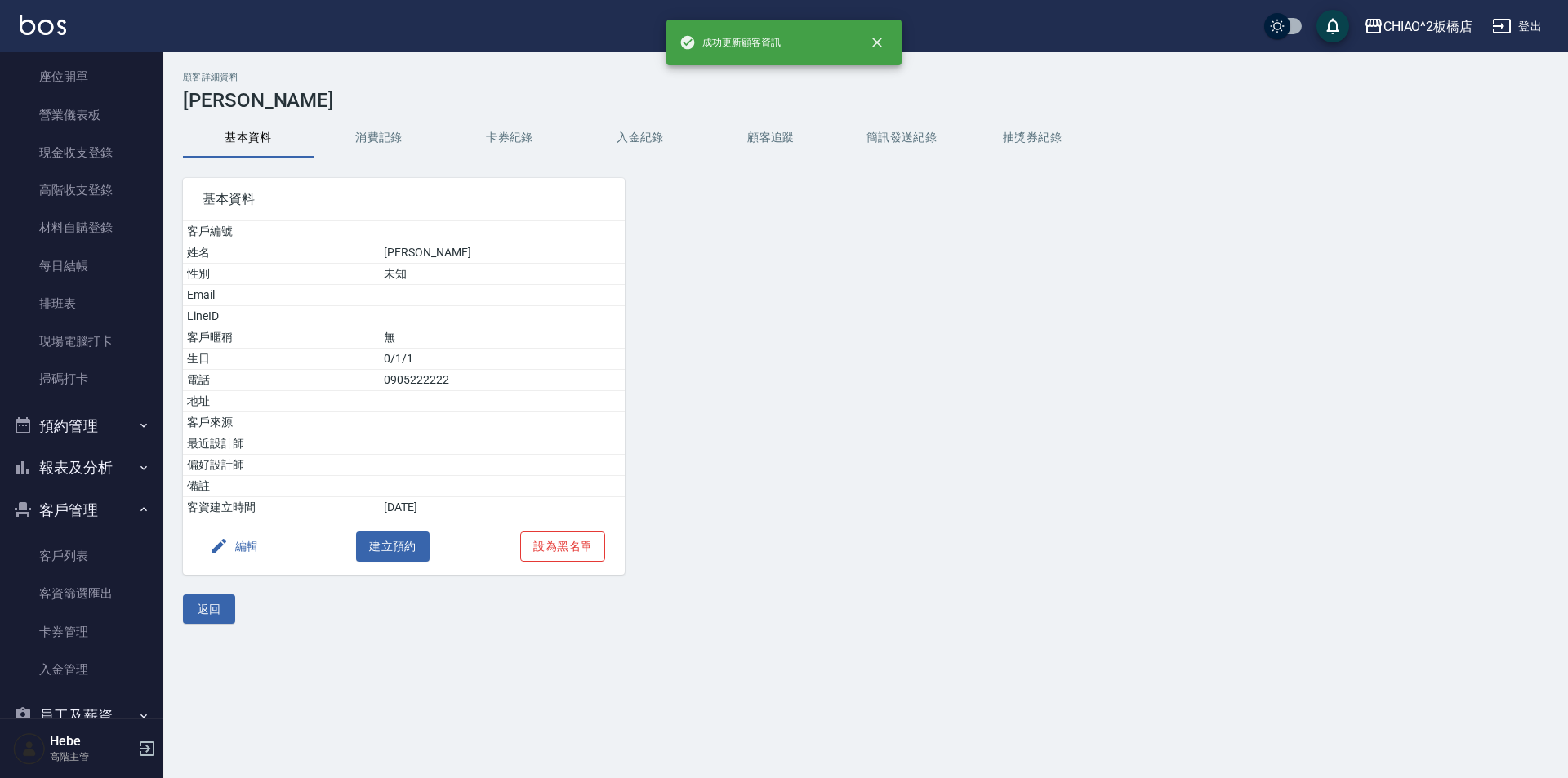
click at [584, 548] on button "設為黑名單" at bounding box center [563, 546] width 85 height 30
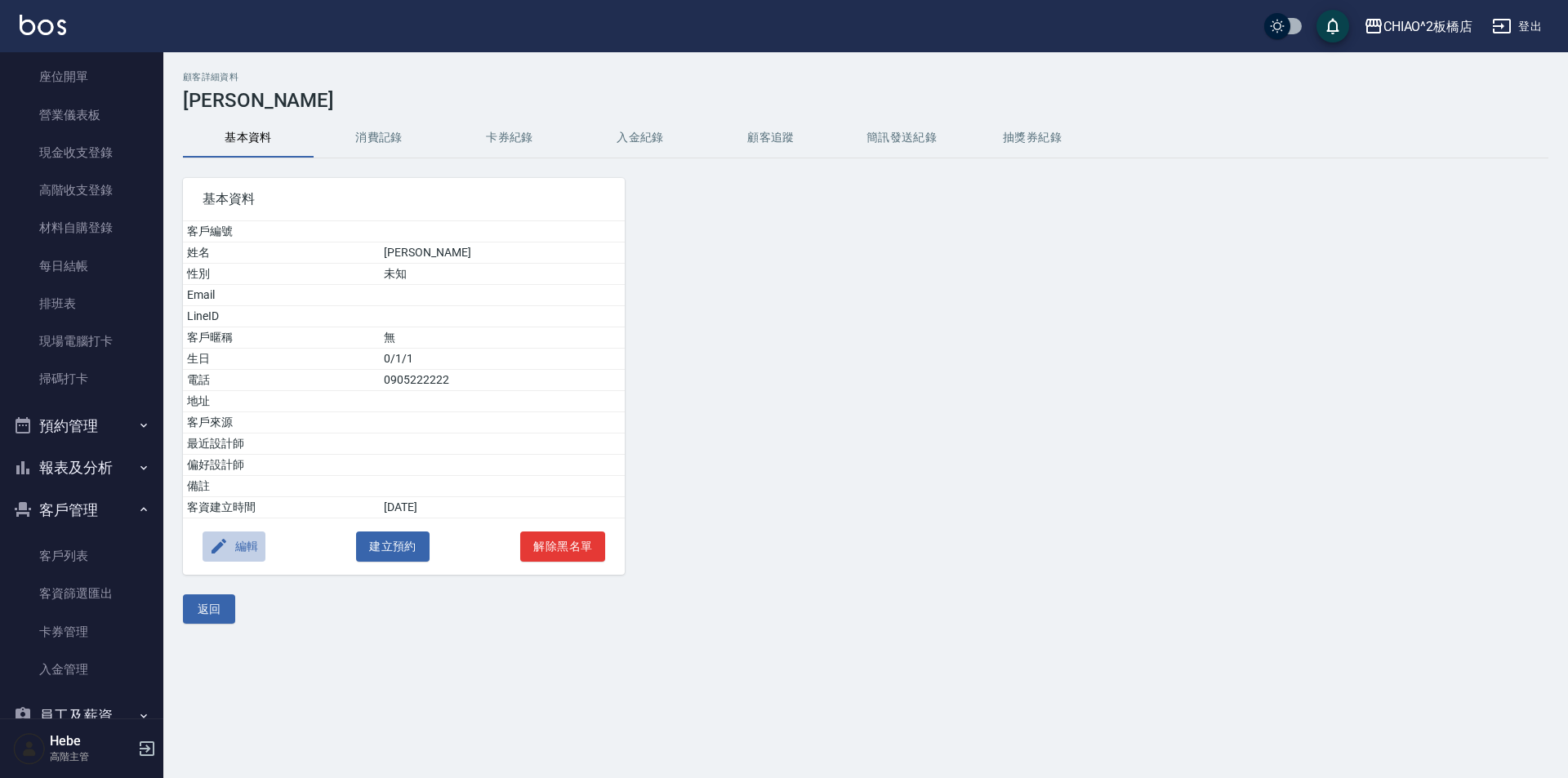
click at [247, 546] on button "編輯" at bounding box center [234, 546] width 63 height 30
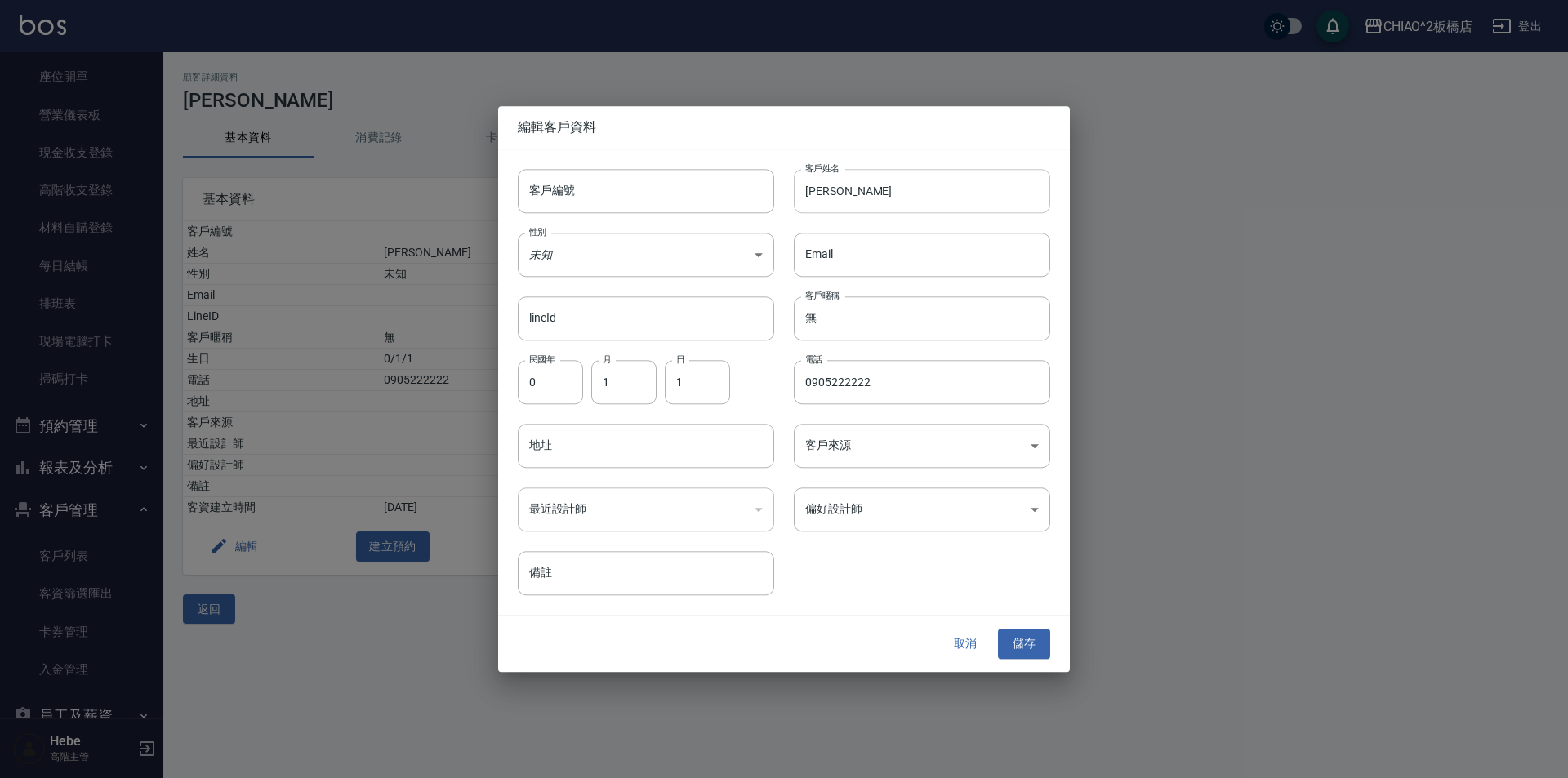
click at [910, 196] on input "[PERSON_NAME]" at bounding box center [922, 192] width 256 height 44
type input "藤"
click at [999, 637] on div "取消 儲存" at bounding box center [784, 644] width 571 height 56
click at [945, 387] on input "0905222222" at bounding box center [922, 382] width 256 height 44
drag, startPoint x: 924, startPoint y: 385, endPoint x: 760, endPoint y: 386, distance: 164.0
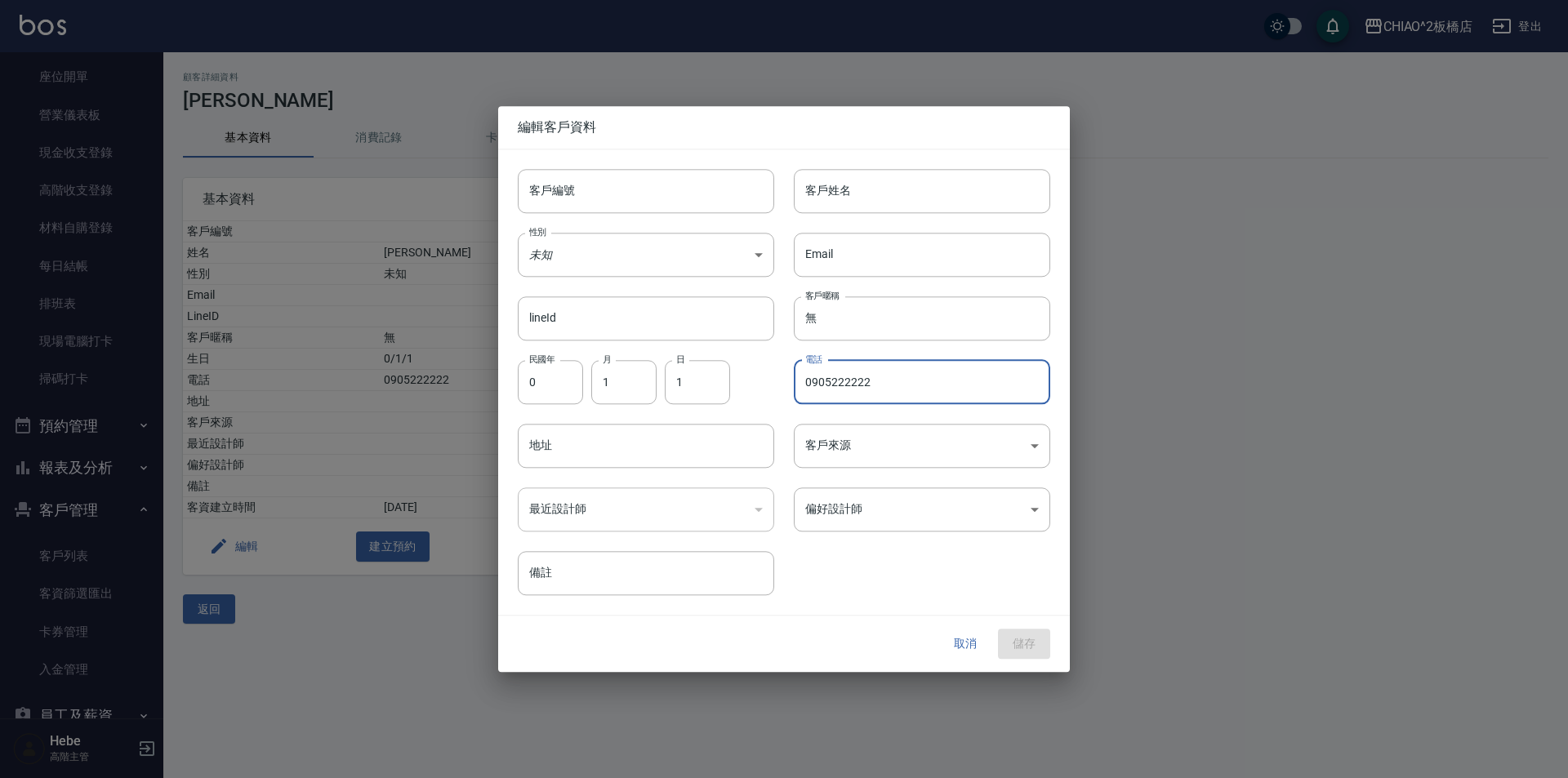
click at [760, 386] on div "客戶編號 客戶編號 客戶姓名 客戶姓名 性別 未知 UNKNOWN 性別 Email Email lineId lineId 客戶暱稱 無 客戶暱稱 民國年 …" at bounding box center [774, 372] width 552 height 447
drag, startPoint x: 1023, startPoint y: 644, endPoint x: 969, endPoint y: 638, distance: 54.3
click at [1024, 644] on div "取消 儲存" at bounding box center [784, 644] width 571 height 56
click at [969, 638] on button "取消" at bounding box center [965, 644] width 52 height 30
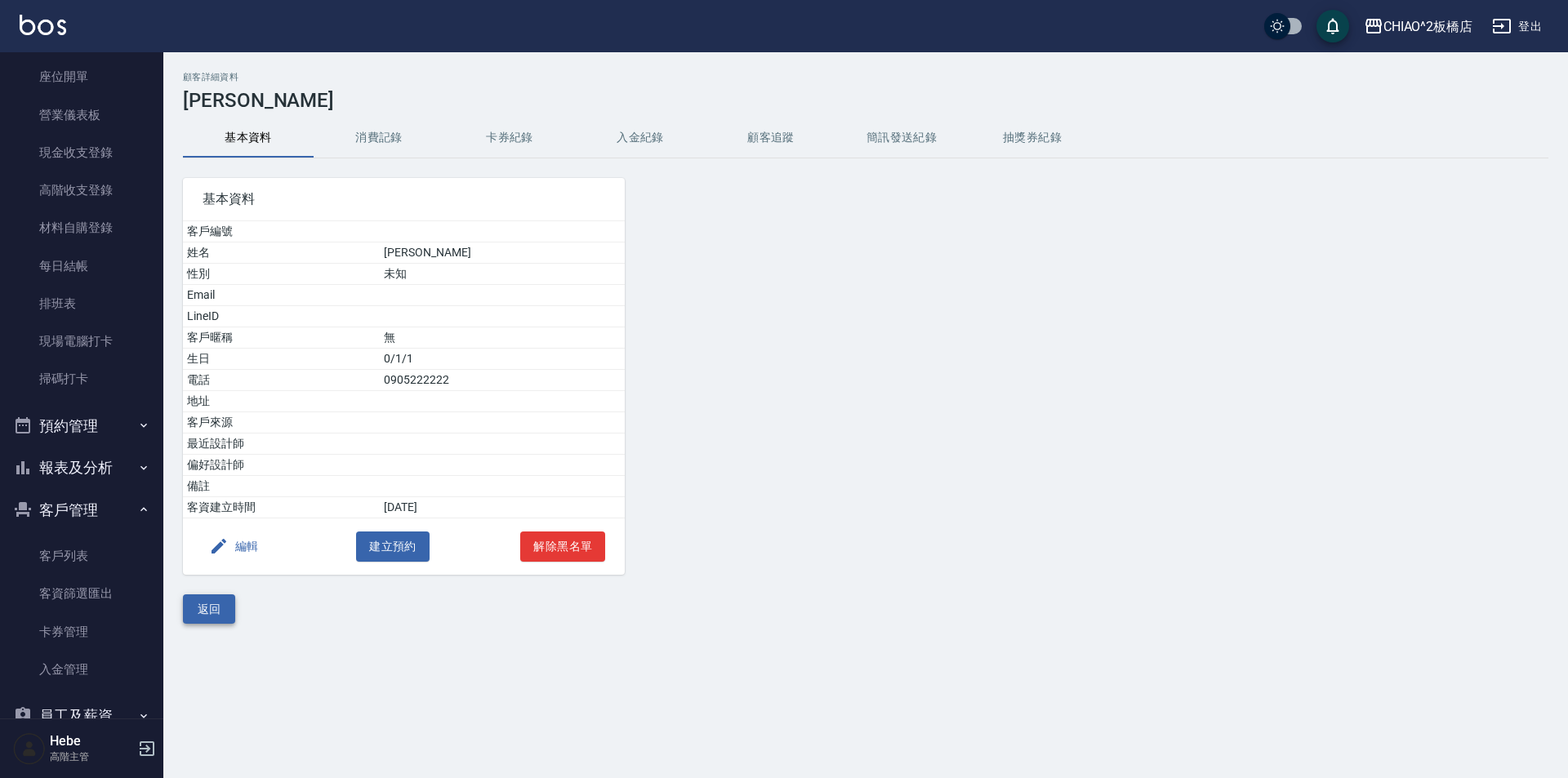
click at [220, 616] on button "返回" at bounding box center [209, 609] width 52 height 30
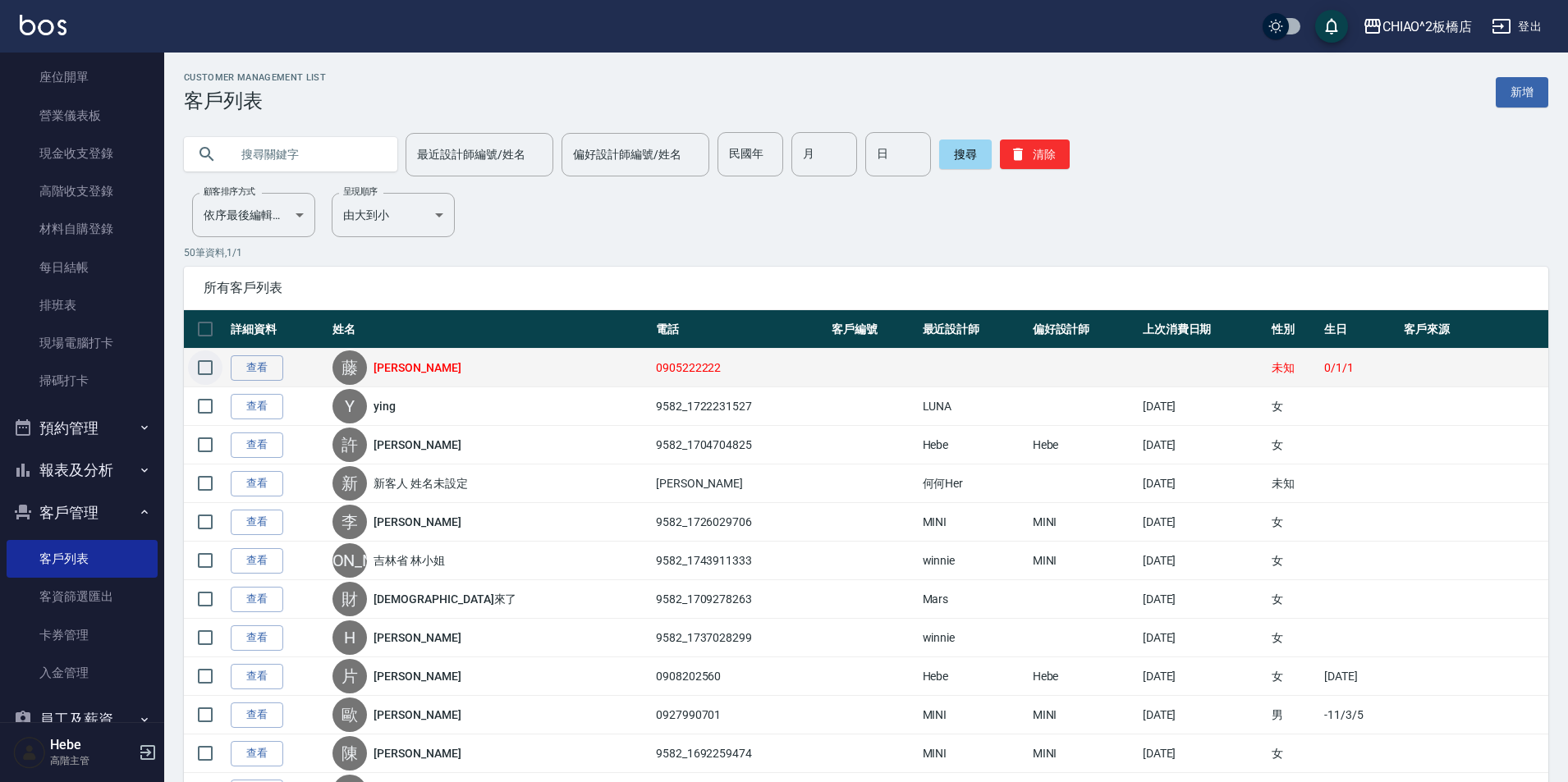
click at [203, 370] on input "checkbox" at bounding box center [205, 367] width 34 height 34
checkbox input "true"
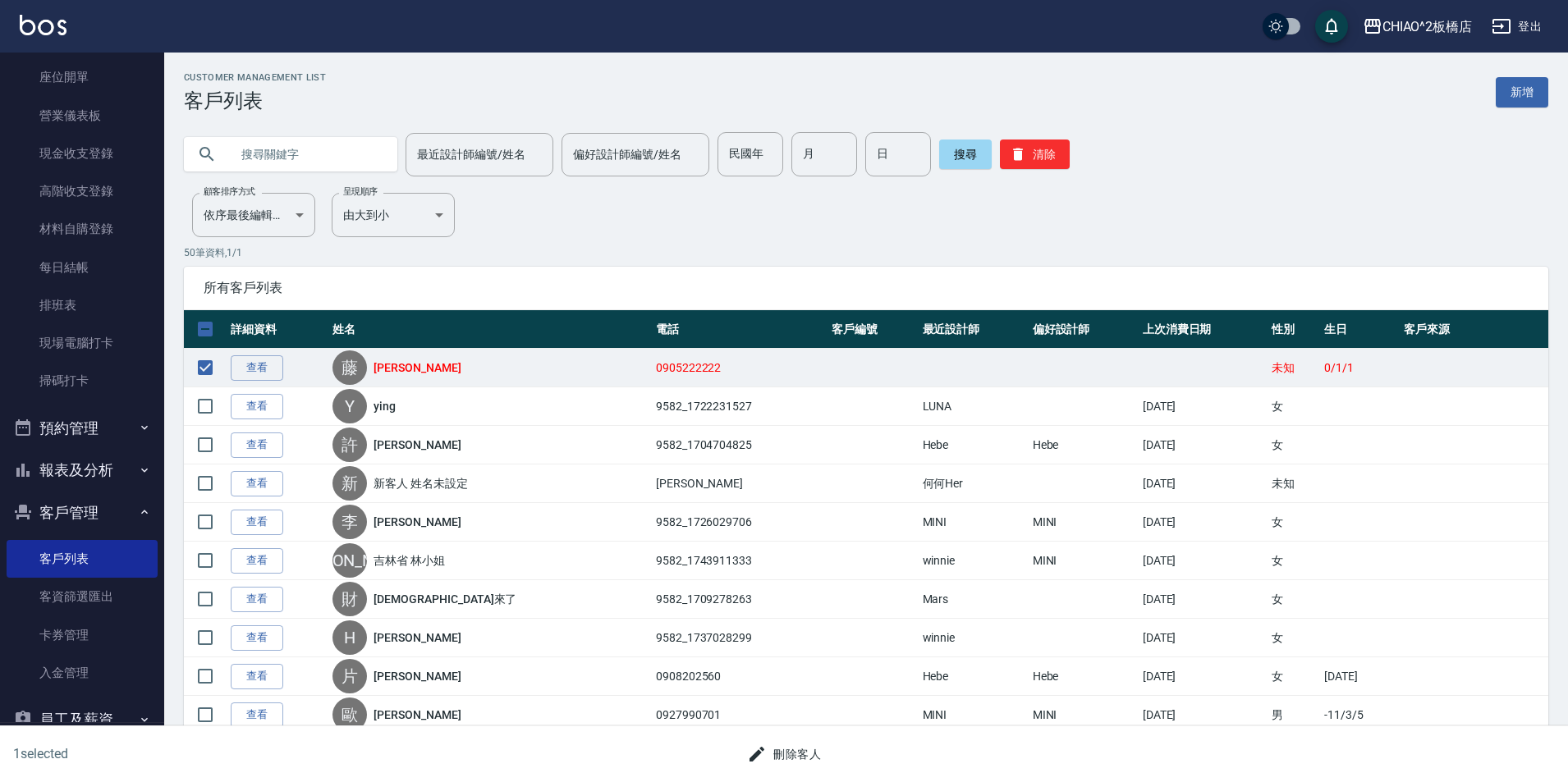
click at [785, 747] on button "刪除客人" at bounding box center [784, 754] width 87 height 30
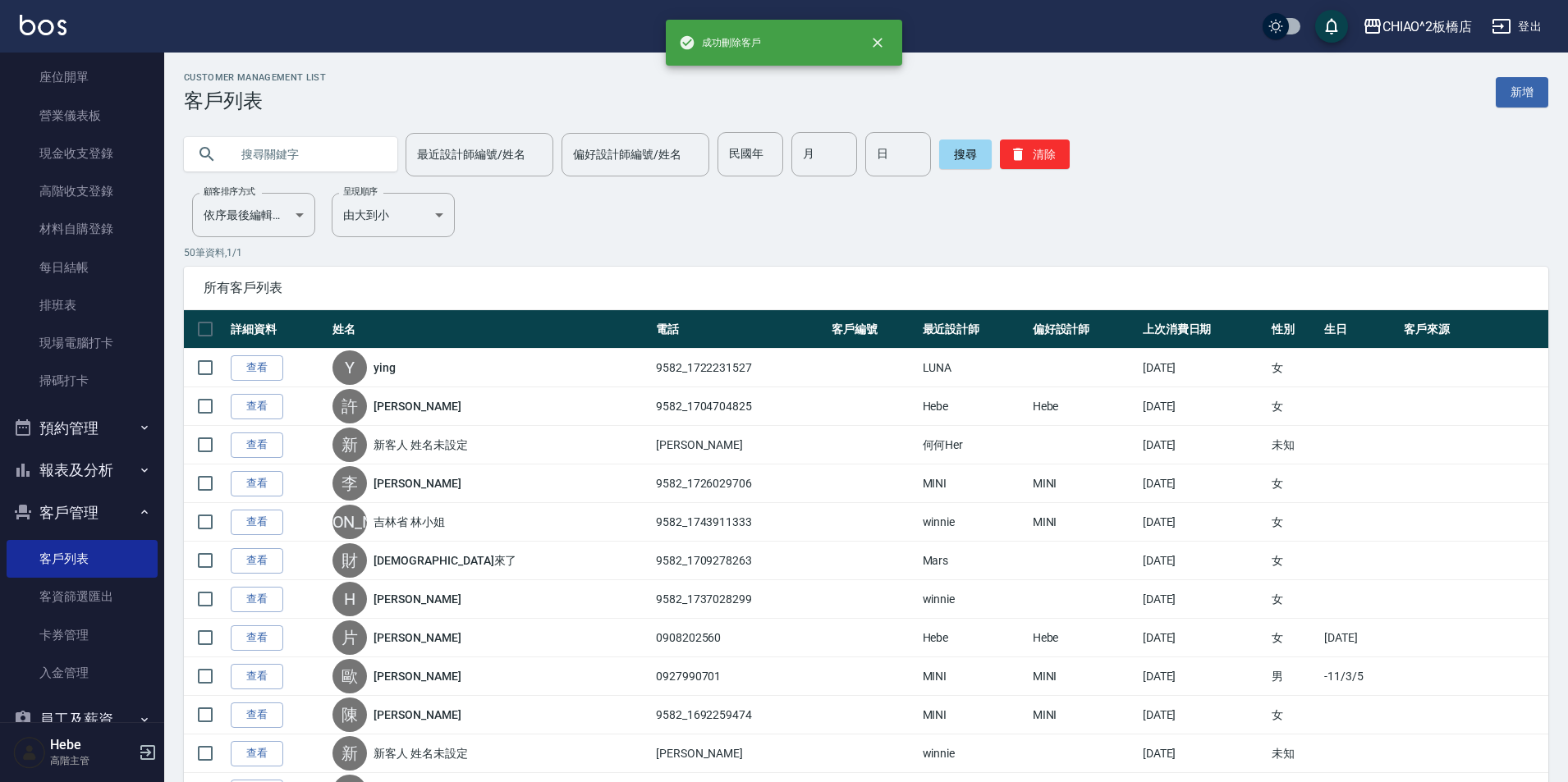
click at [312, 153] on input "text" at bounding box center [307, 154] width 154 height 44
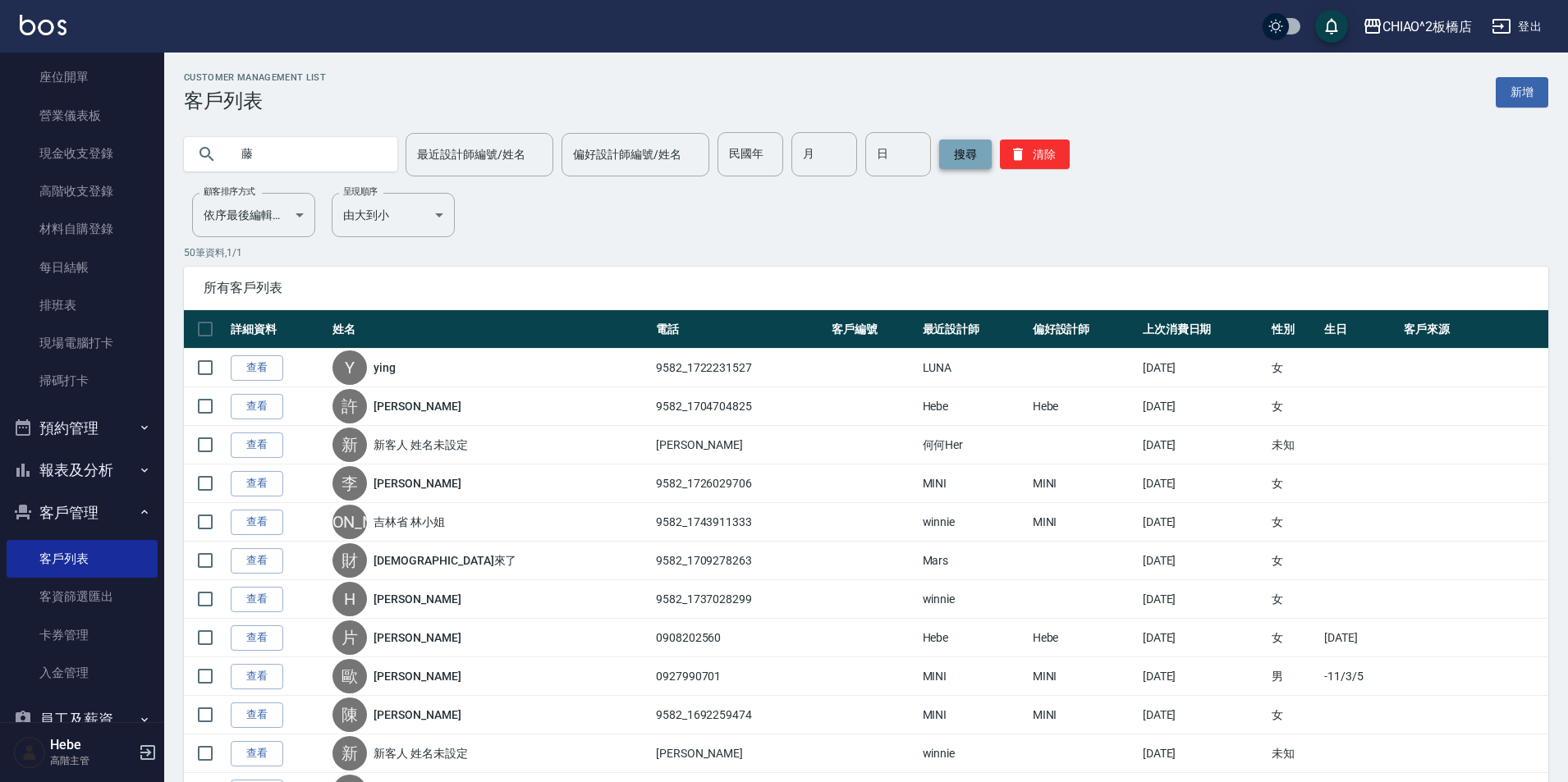
type input "藤"
click at [950, 146] on button "搜尋" at bounding box center [965, 154] width 52 height 30
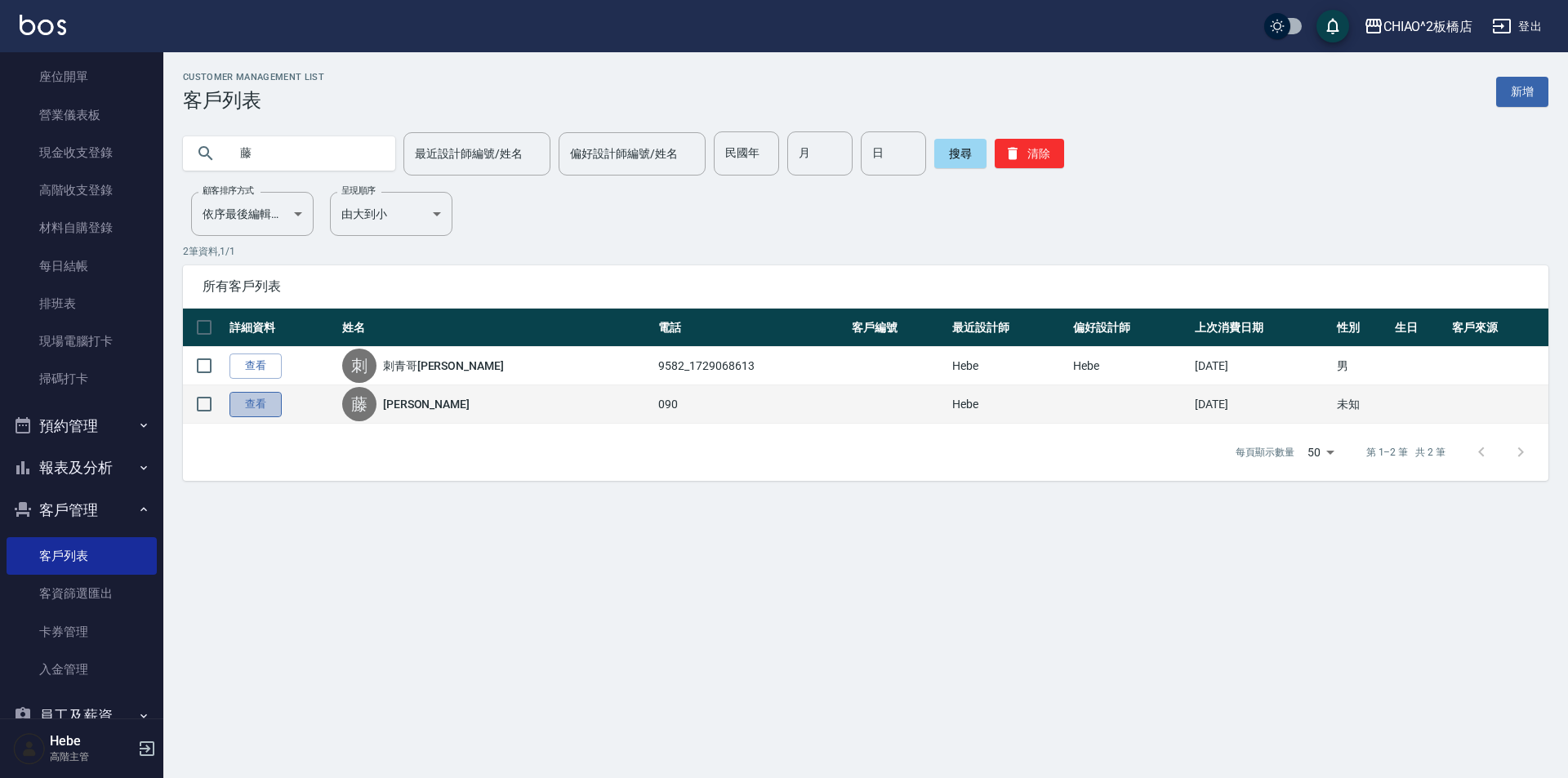
click at [268, 408] on link "查看" at bounding box center [255, 404] width 52 height 26
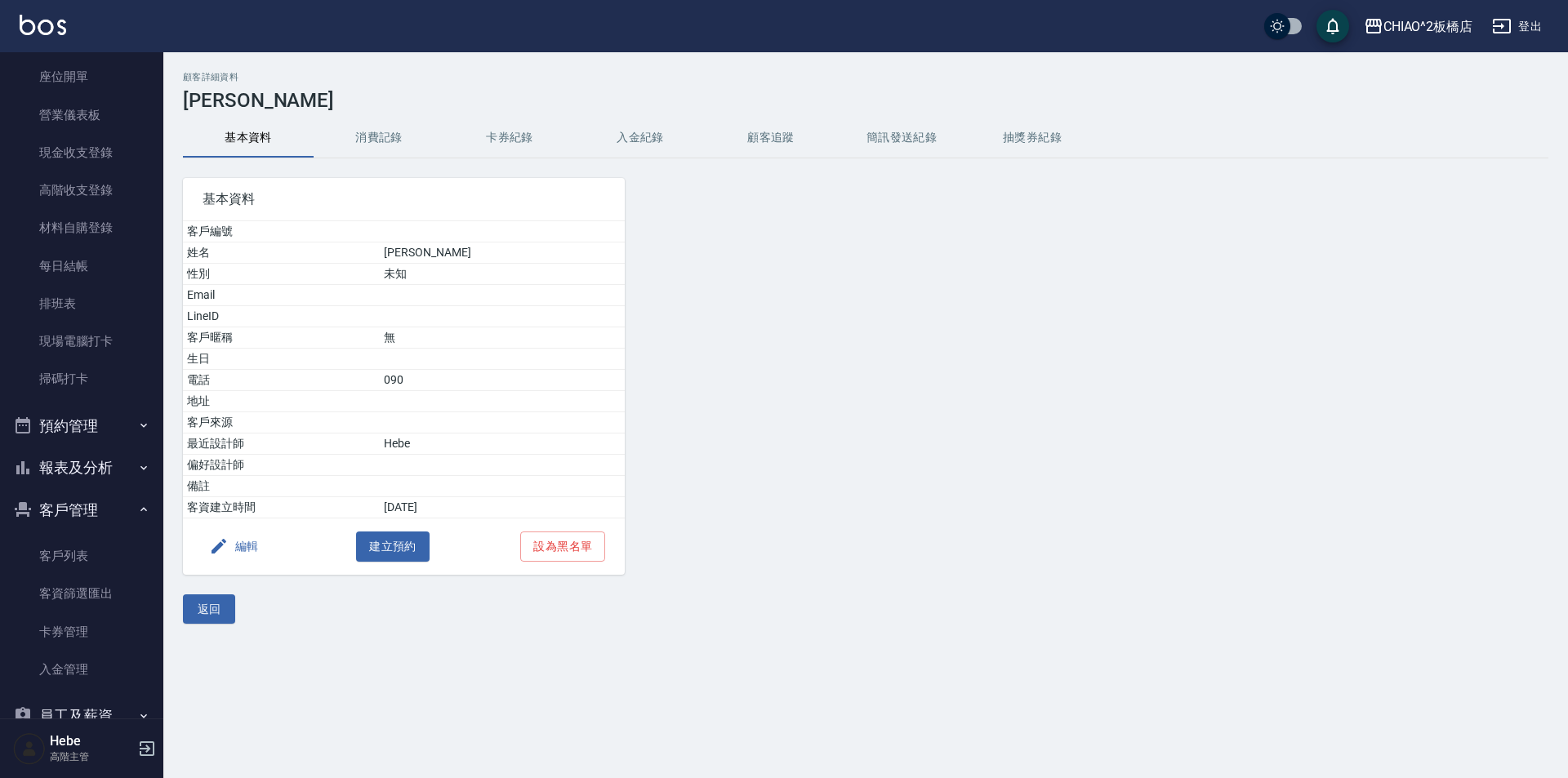
click at [384, 146] on button "消費記錄" at bounding box center [378, 138] width 130 height 39
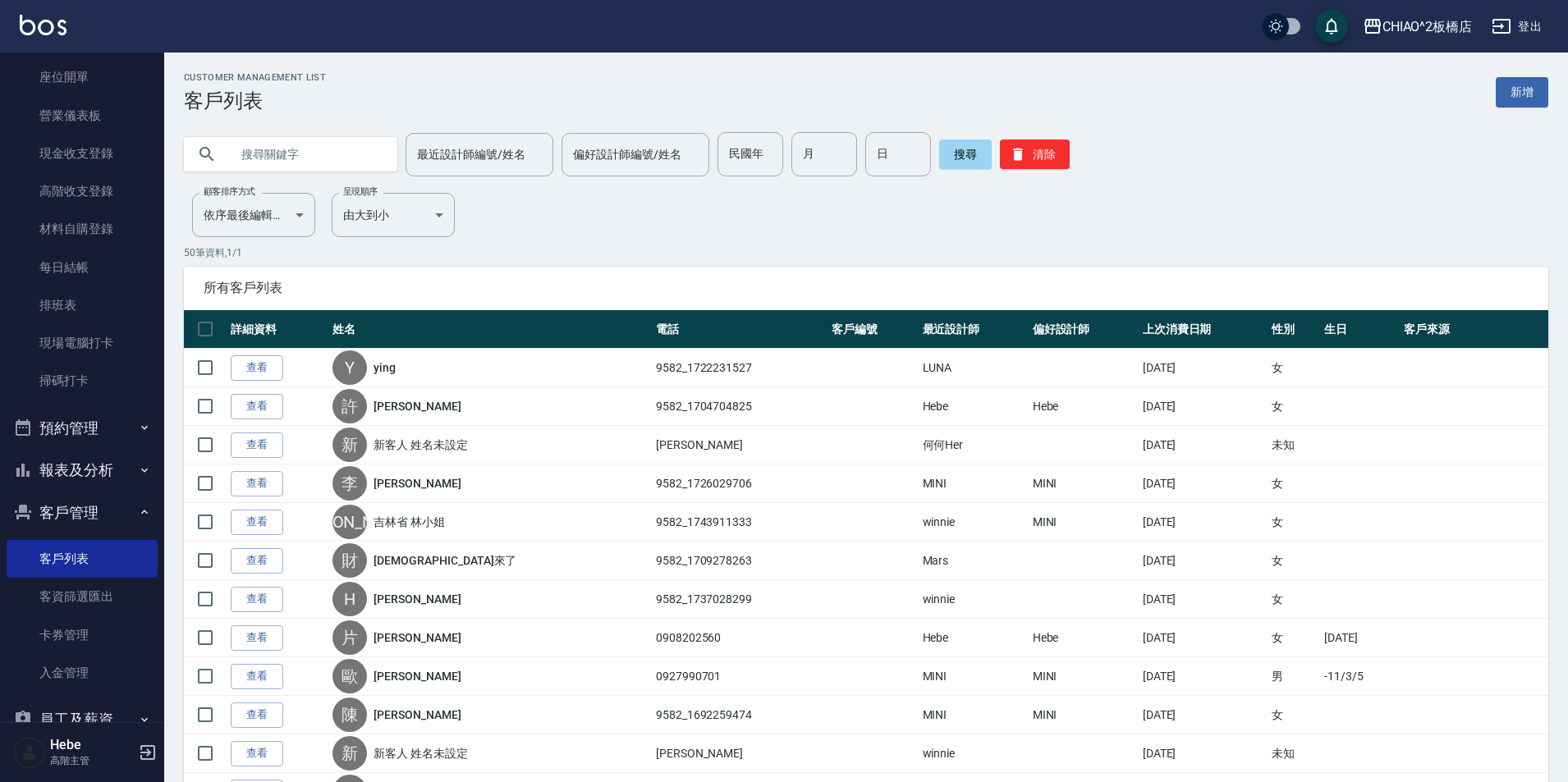
click at [281, 151] on input "text" at bounding box center [307, 154] width 154 height 44
type input "藤"
click at [961, 164] on button "搜尋" at bounding box center [965, 154] width 52 height 30
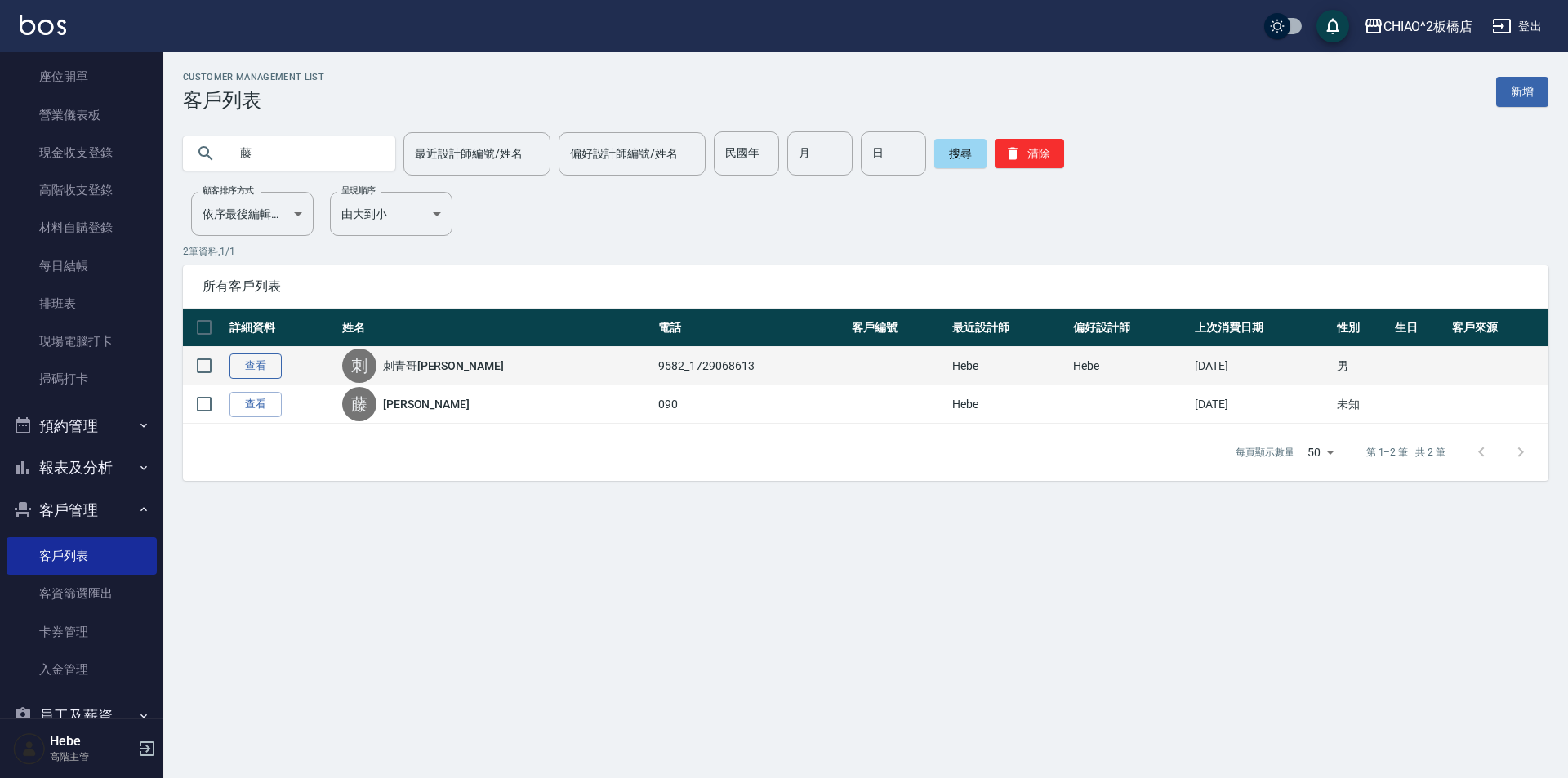
click at [244, 369] on link "查看" at bounding box center [255, 366] width 52 height 26
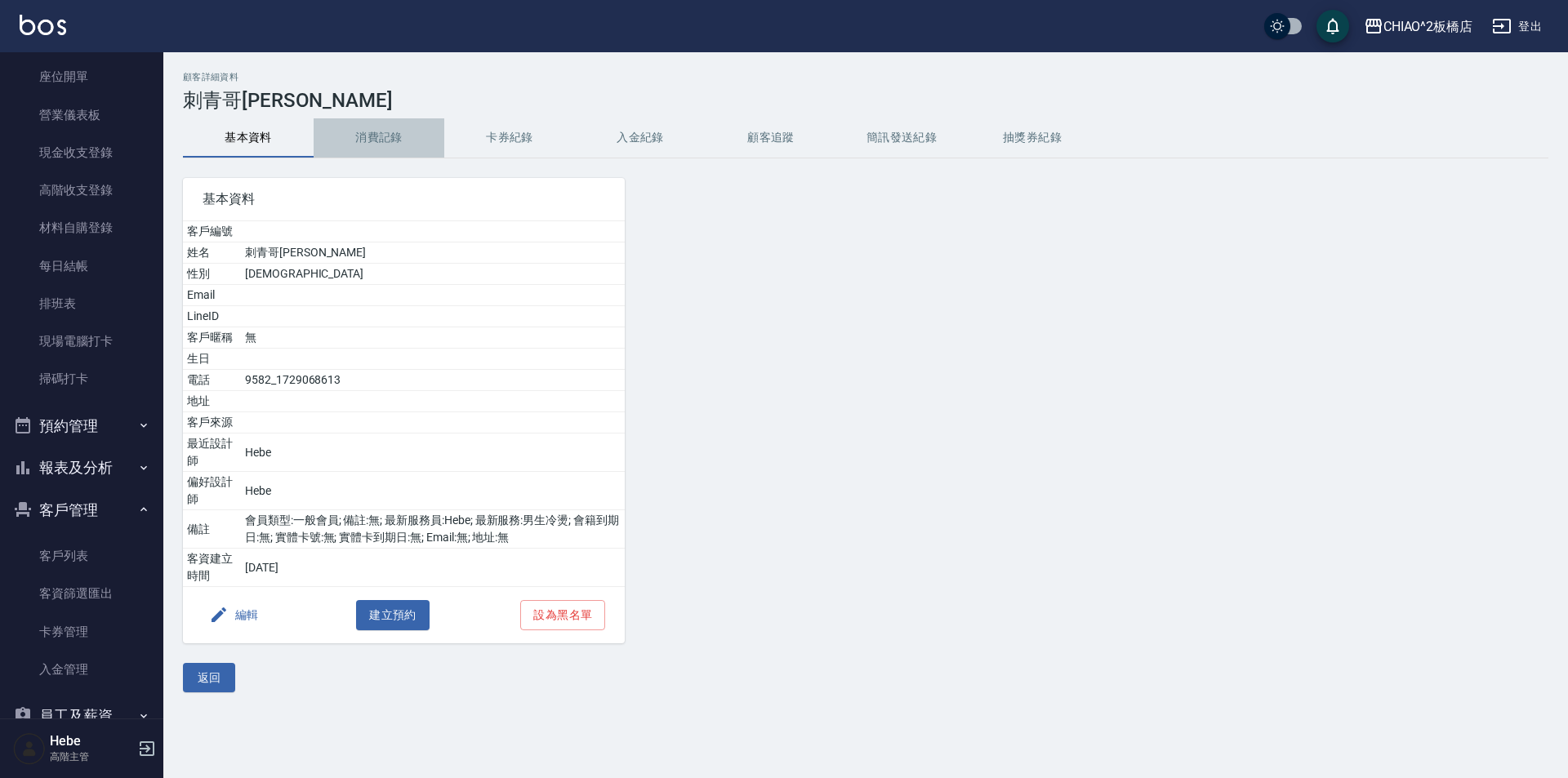
click at [379, 135] on button "消費記錄" at bounding box center [378, 138] width 130 height 39
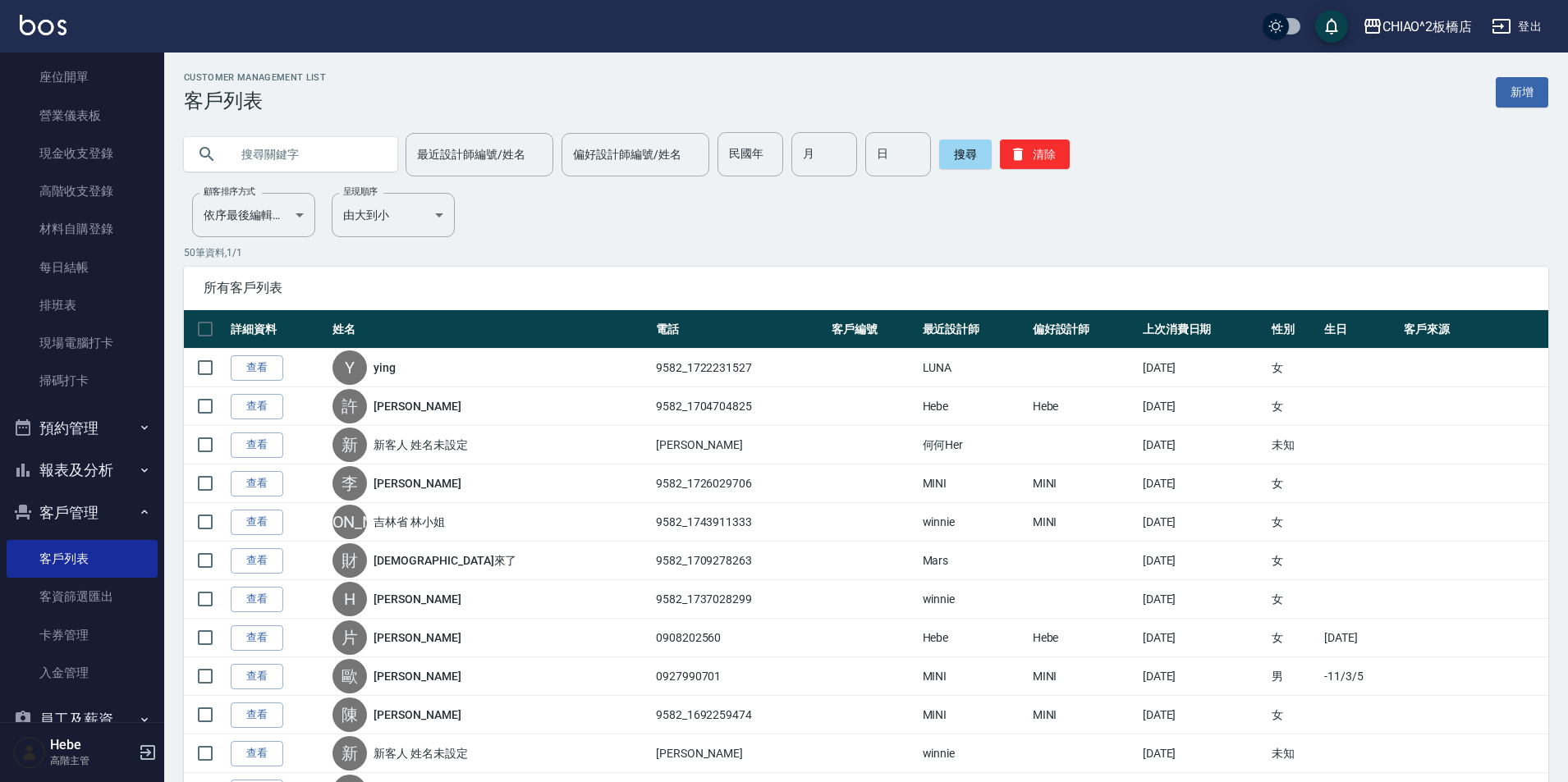
click at [266, 146] on input "text" at bounding box center [307, 154] width 154 height 44
type input "藤"
click at [983, 166] on button "搜尋" at bounding box center [965, 154] width 52 height 30
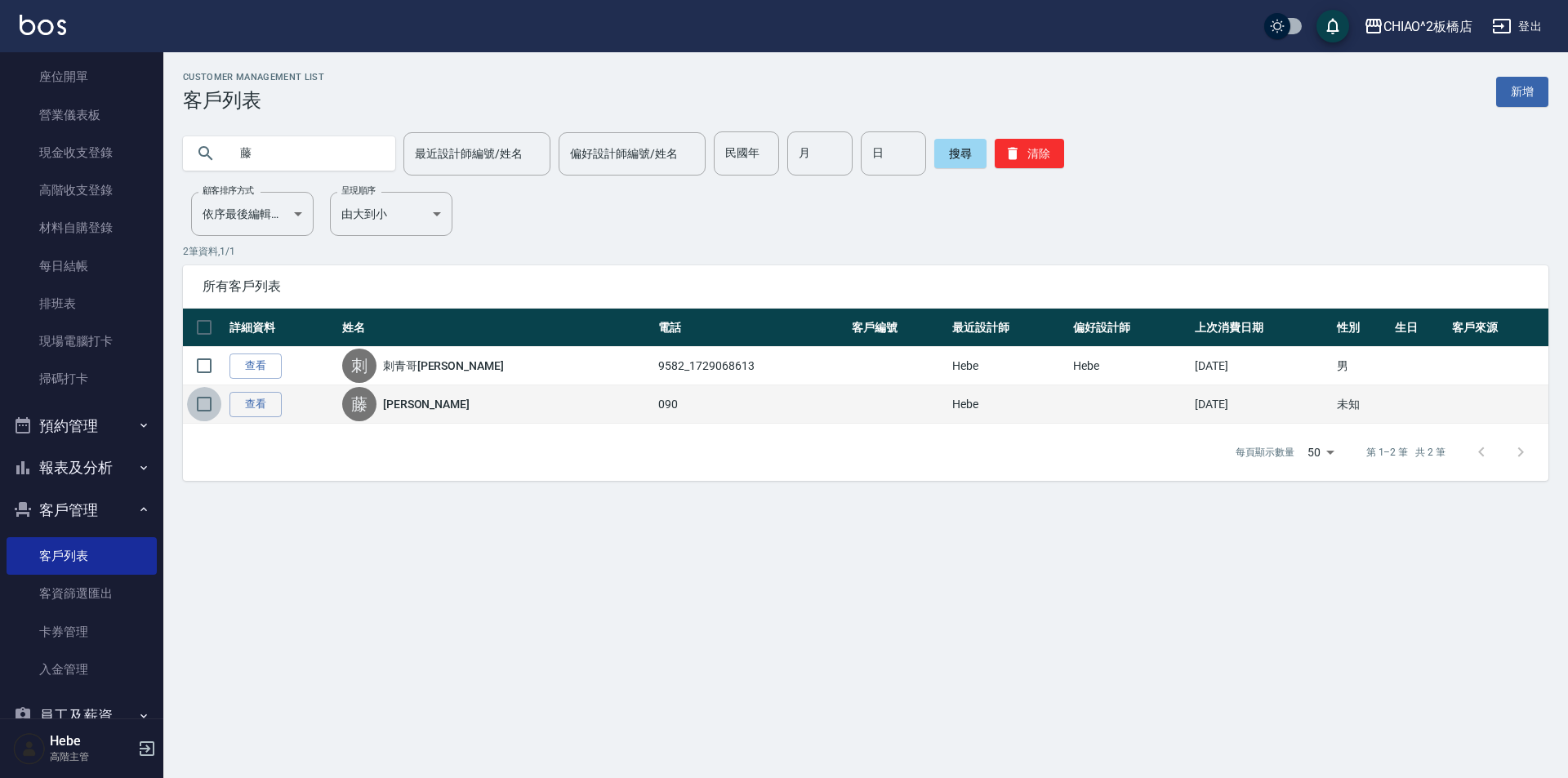
click at [204, 404] on input "checkbox" at bounding box center [204, 404] width 34 height 34
checkbox input "true"
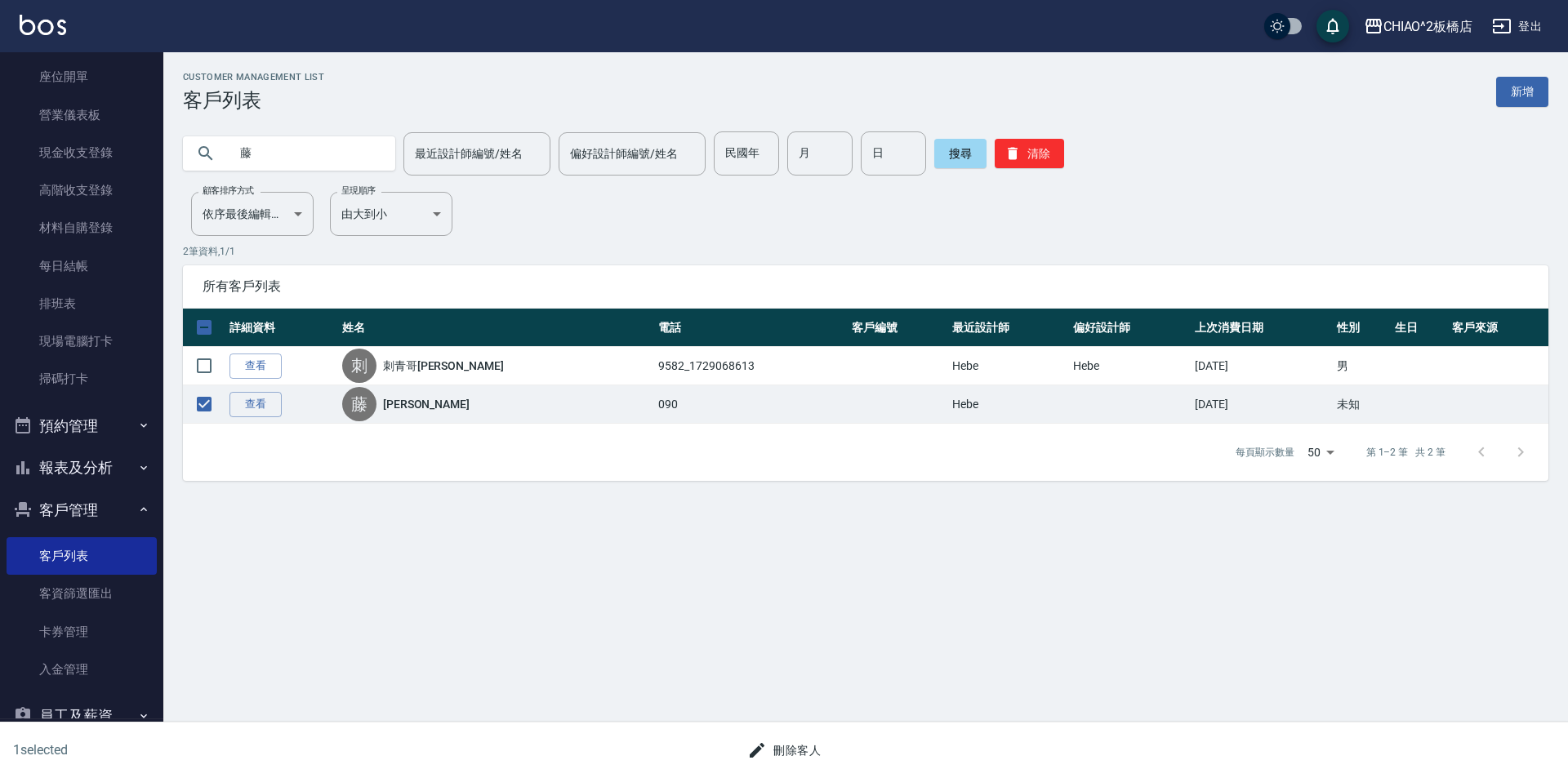
click at [808, 746] on button "刪除客人" at bounding box center [784, 750] width 87 height 30
